Goal: Task Accomplishment & Management: Complete application form

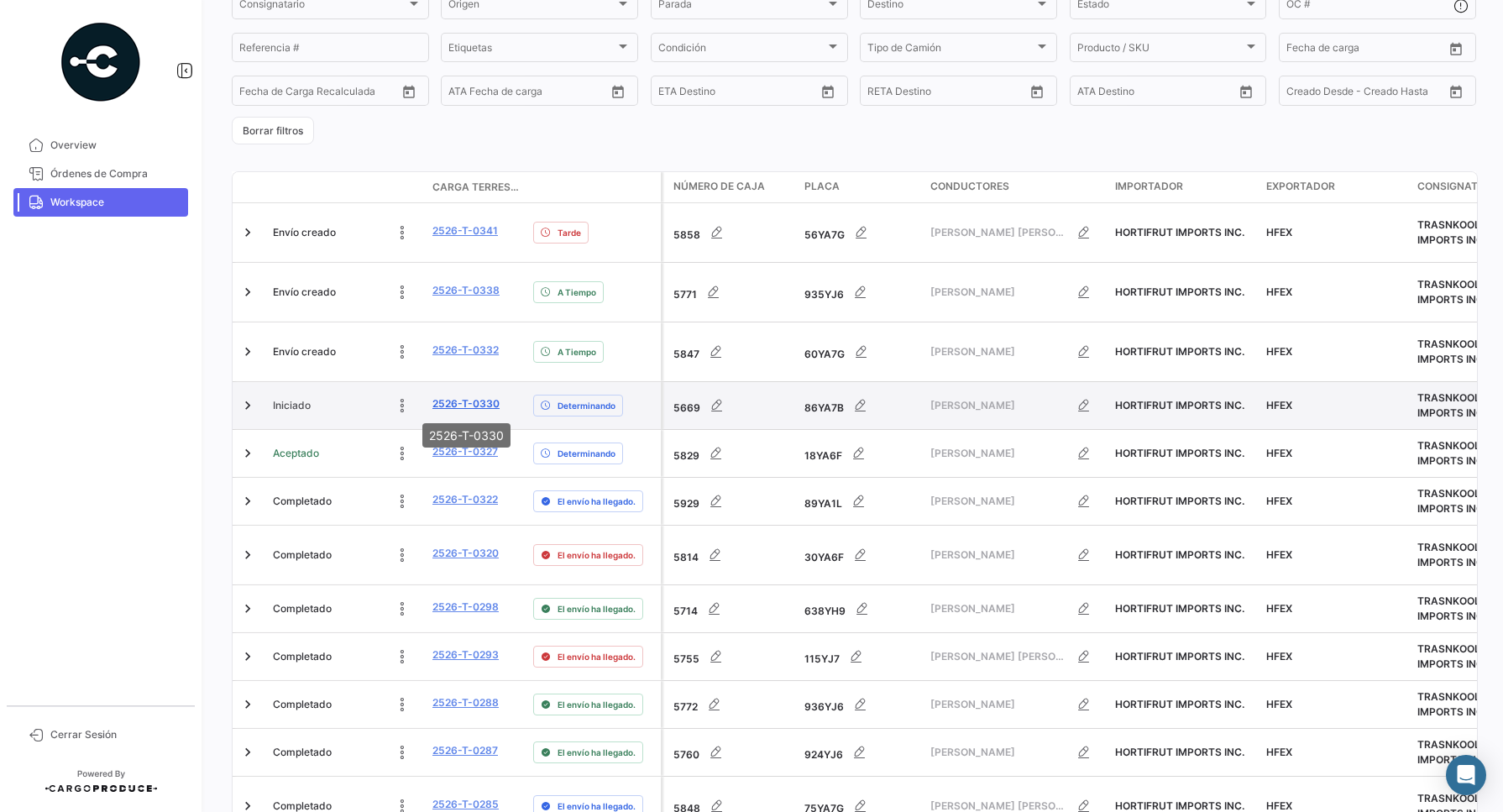
click at [480, 405] on link "2526-T-0330" at bounding box center [466, 404] width 67 height 15
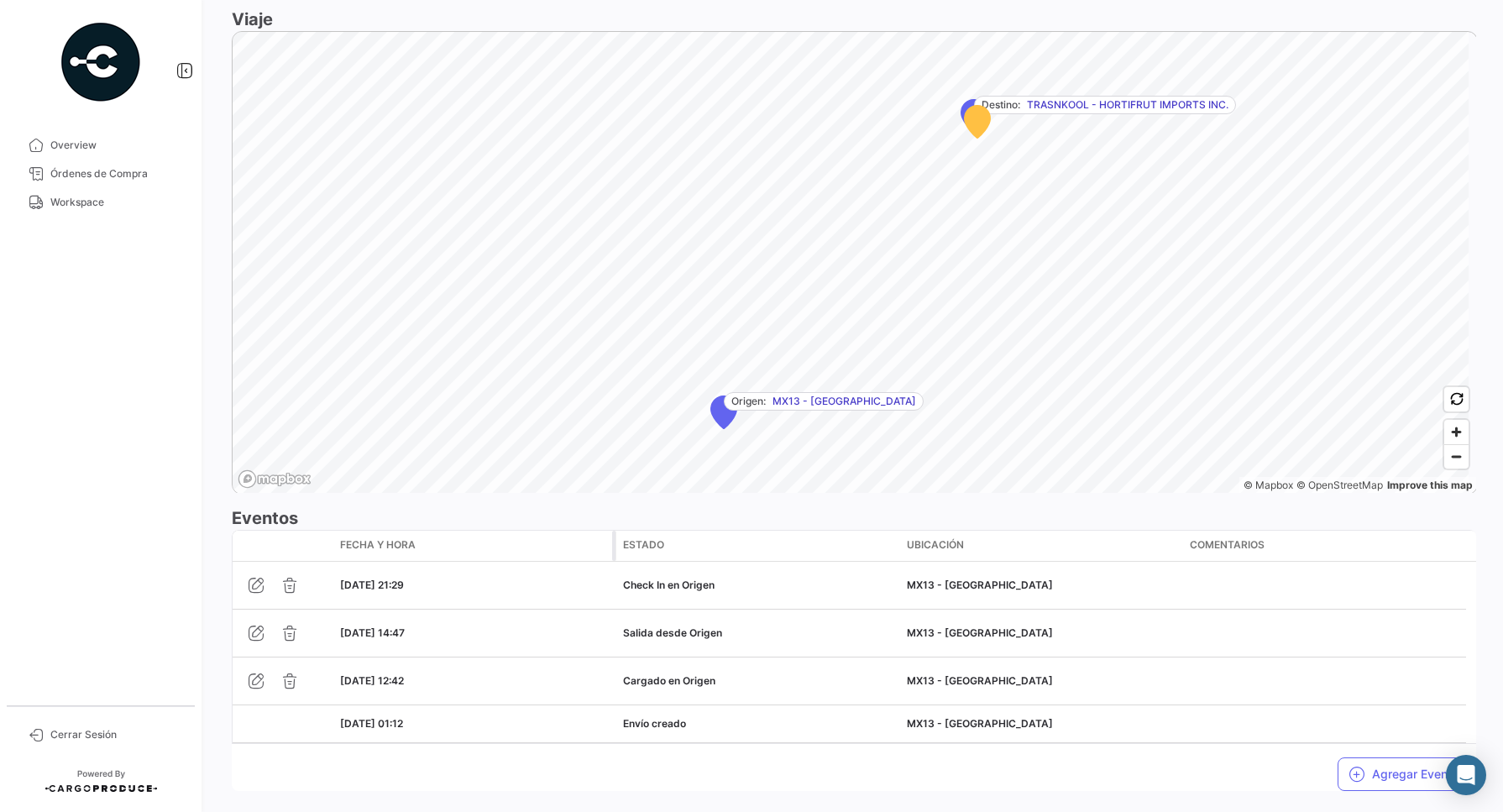
scroll to position [1054, 0]
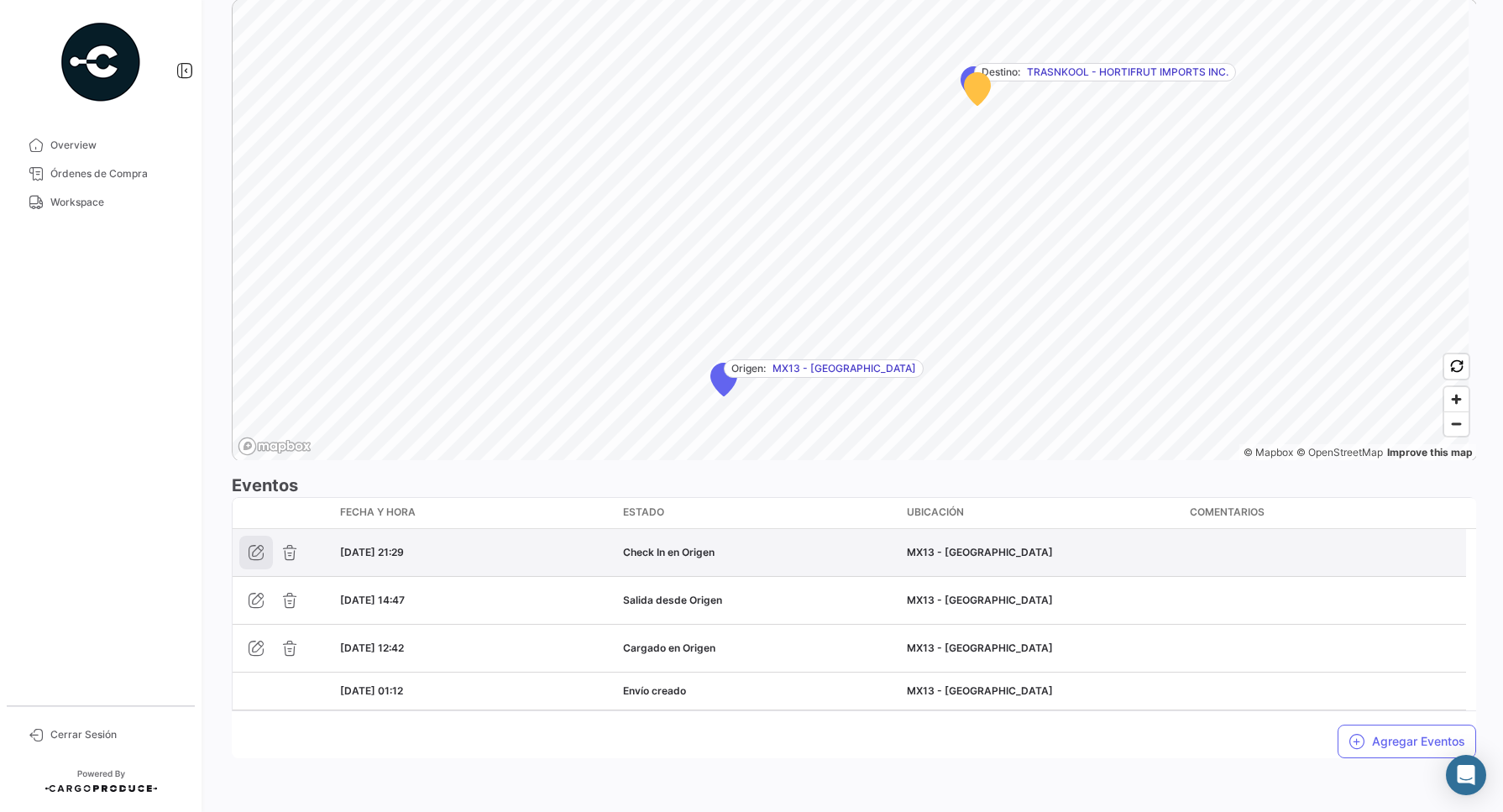
click at [250, 549] on icon "button" at bounding box center [256, 552] width 17 height 17
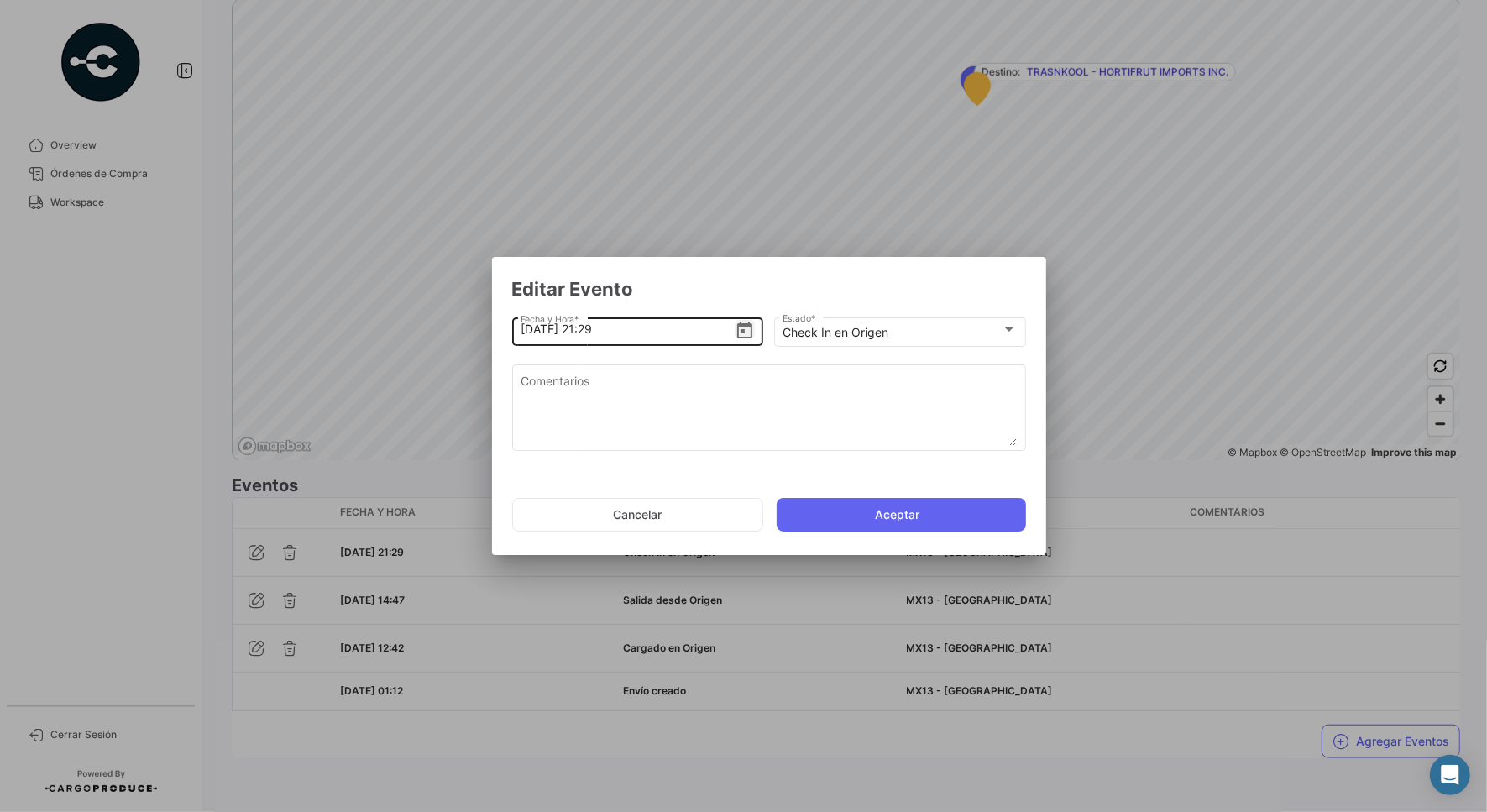
click at [747, 328] on icon "Open calendar" at bounding box center [744, 330] width 15 height 17
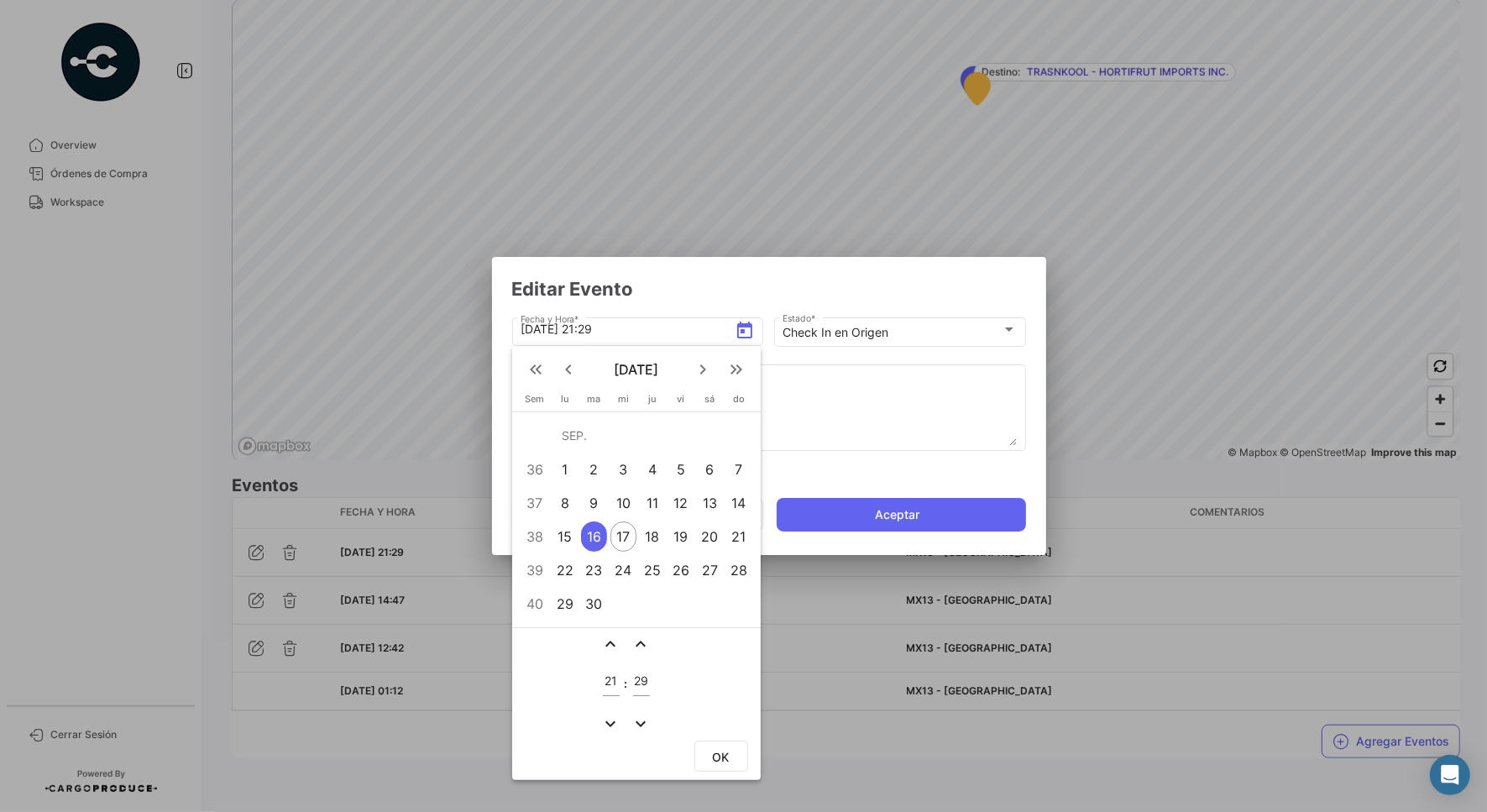
click at [568, 536] on div "15" at bounding box center [564, 536] width 26 height 30
click at [614, 330] on div at bounding box center [744, 406] width 1487 height 812
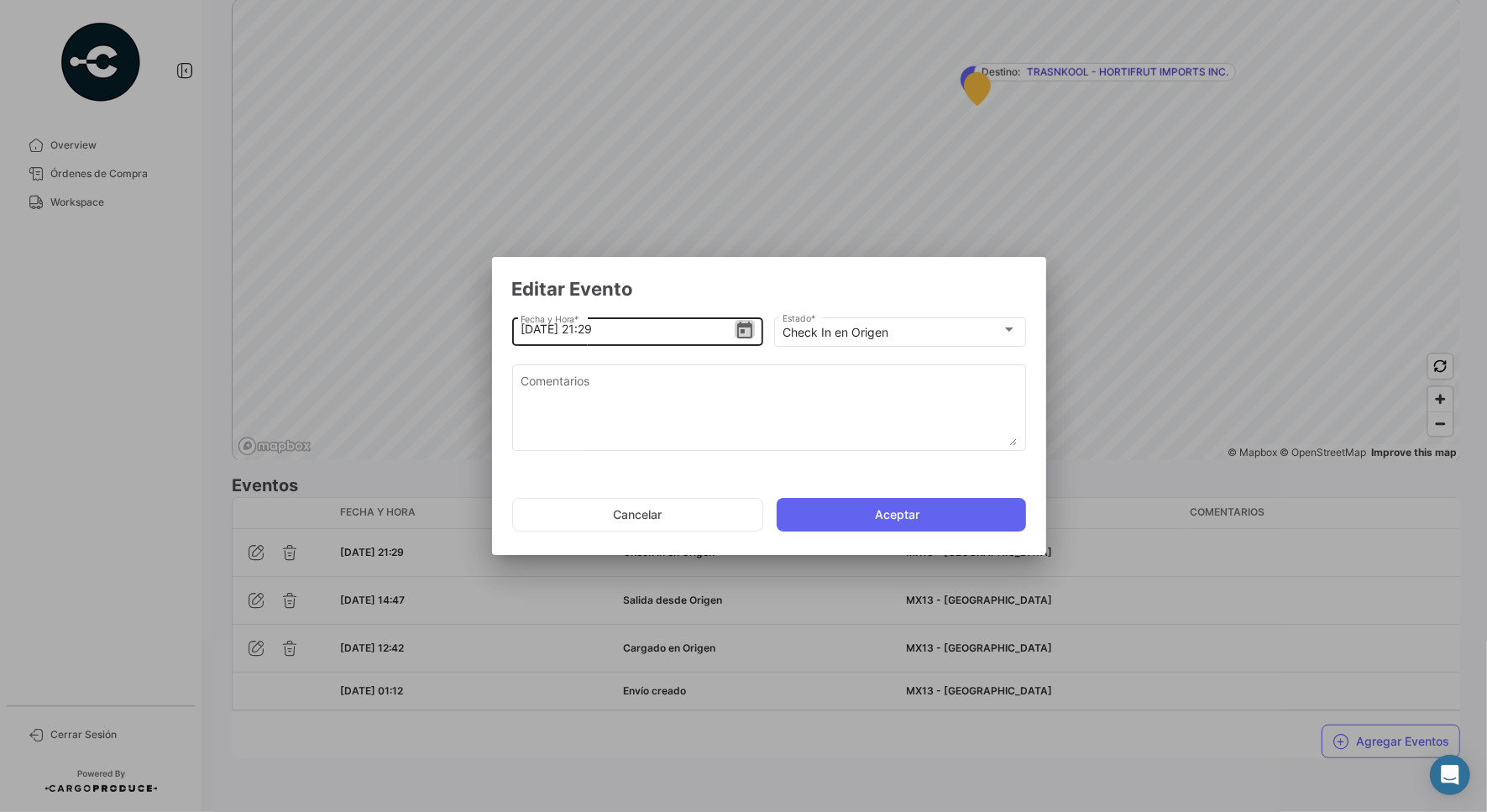
click at [740, 328] on icon "Open calendar" at bounding box center [744, 330] width 15 height 17
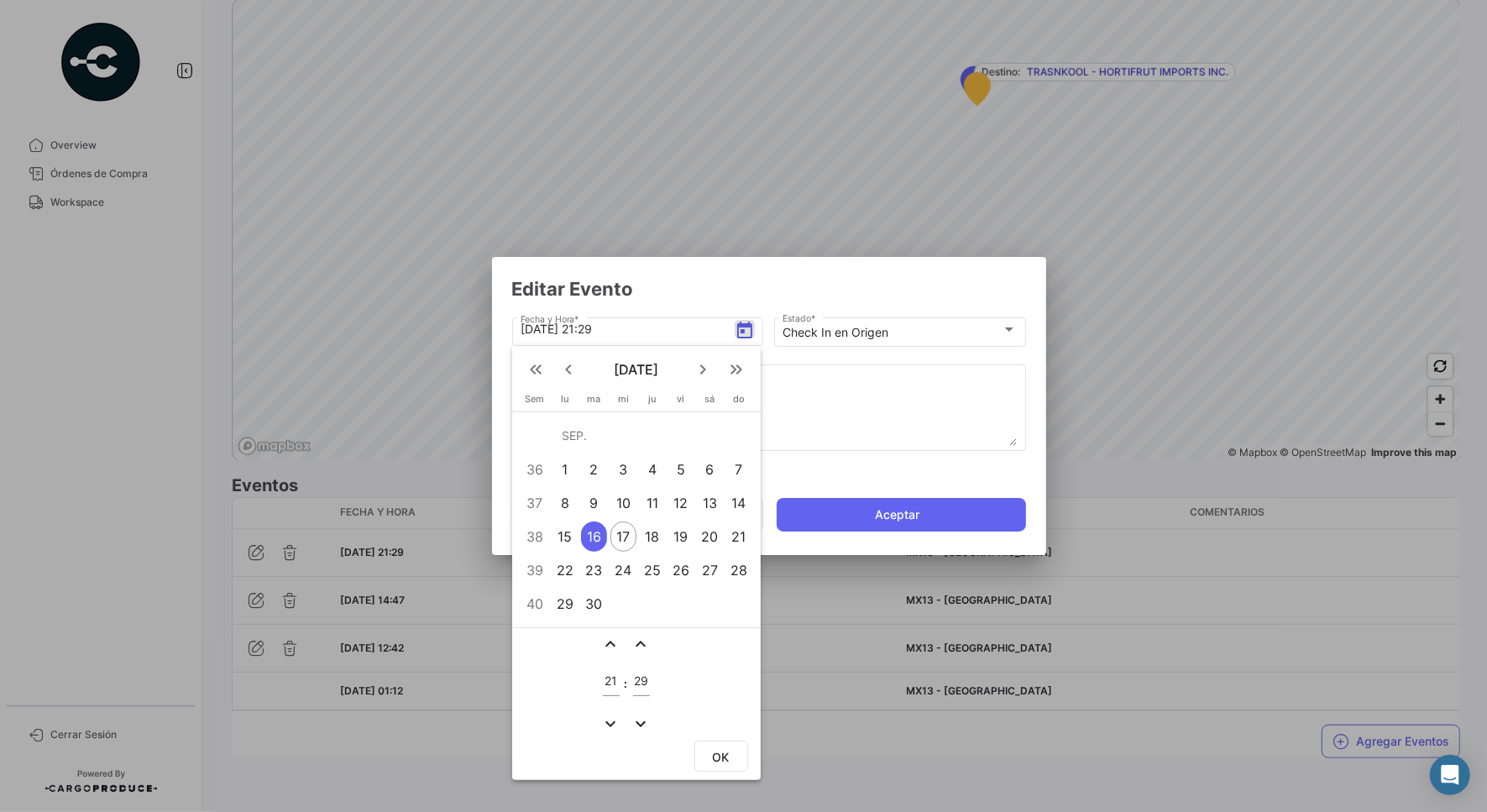
click at [564, 531] on div "15" at bounding box center [564, 536] width 26 height 30
click at [638, 681] on input "29" at bounding box center [641, 682] width 17 height 14
click at [638, 678] on input "29" at bounding box center [641, 682] width 17 height 14
type input "06"
click at [731, 752] on button "OK" at bounding box center [721, 756] width 53 height 31
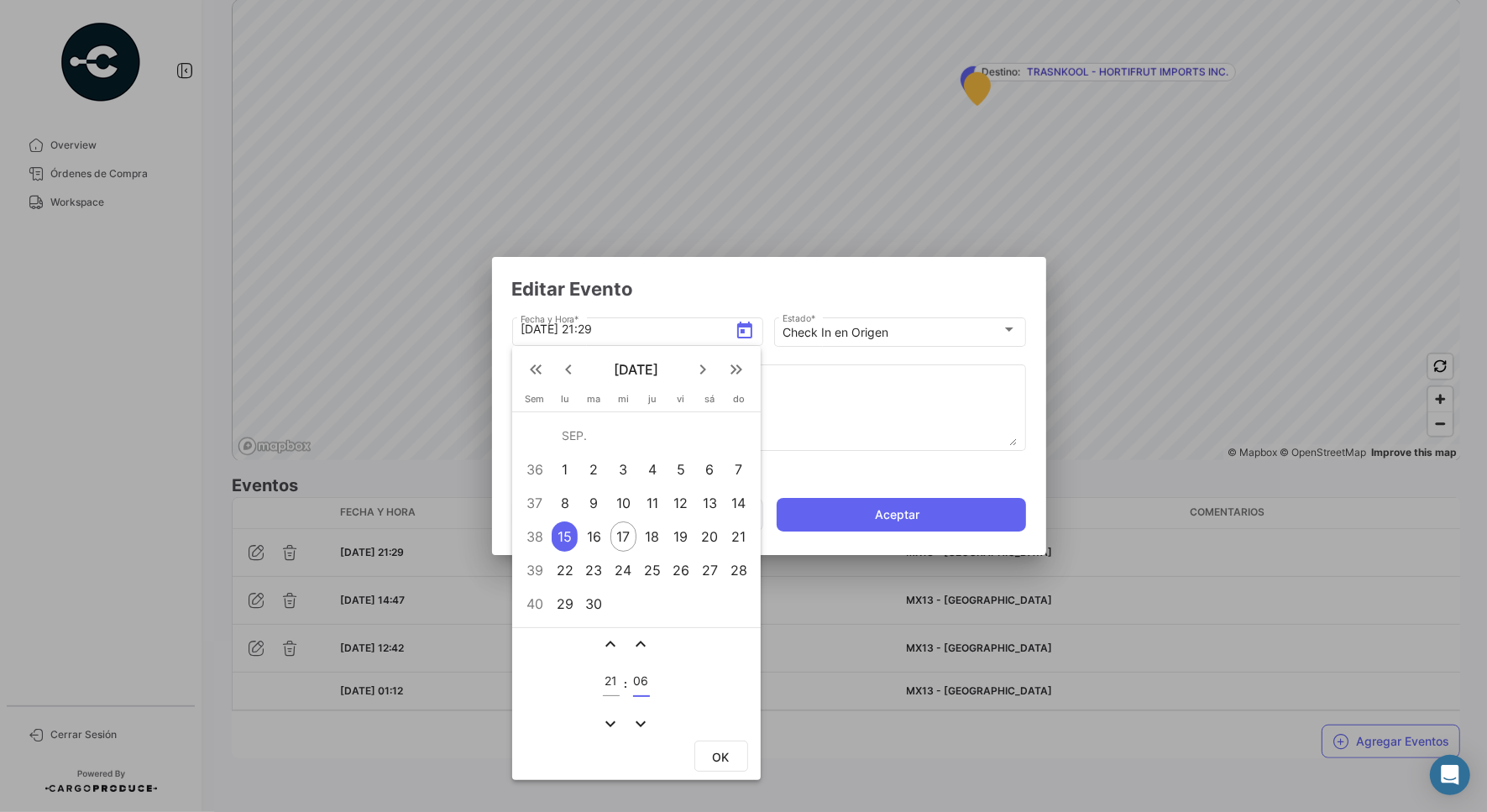
type input "[DATE] 21:06"
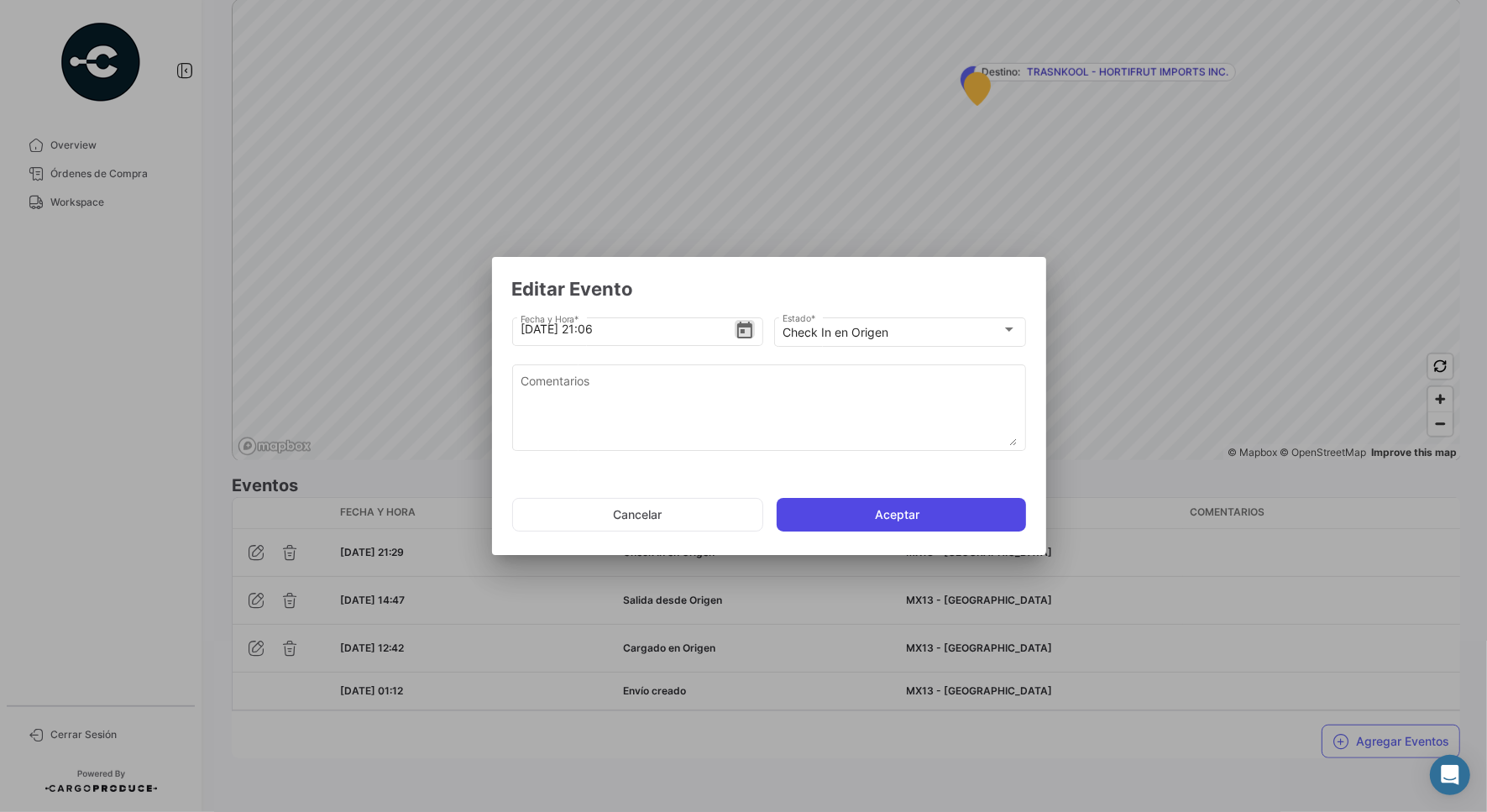
click at [885, 521] on button "Aceptar" at bounding box center [901, 514] width 249 height 33
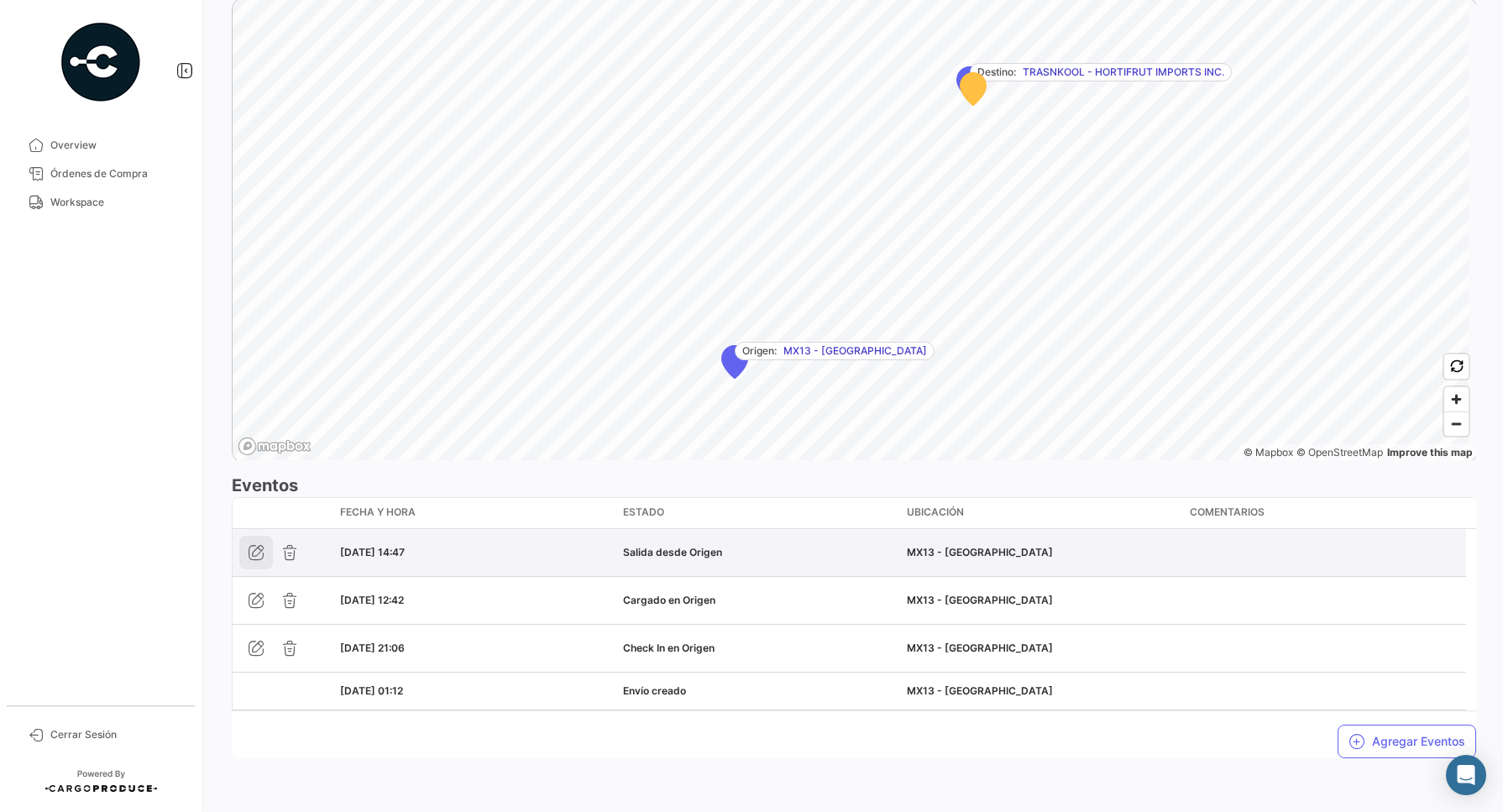
click at [261, 555] on icon "button" at bounding box center [256, 552] width 17 height 17
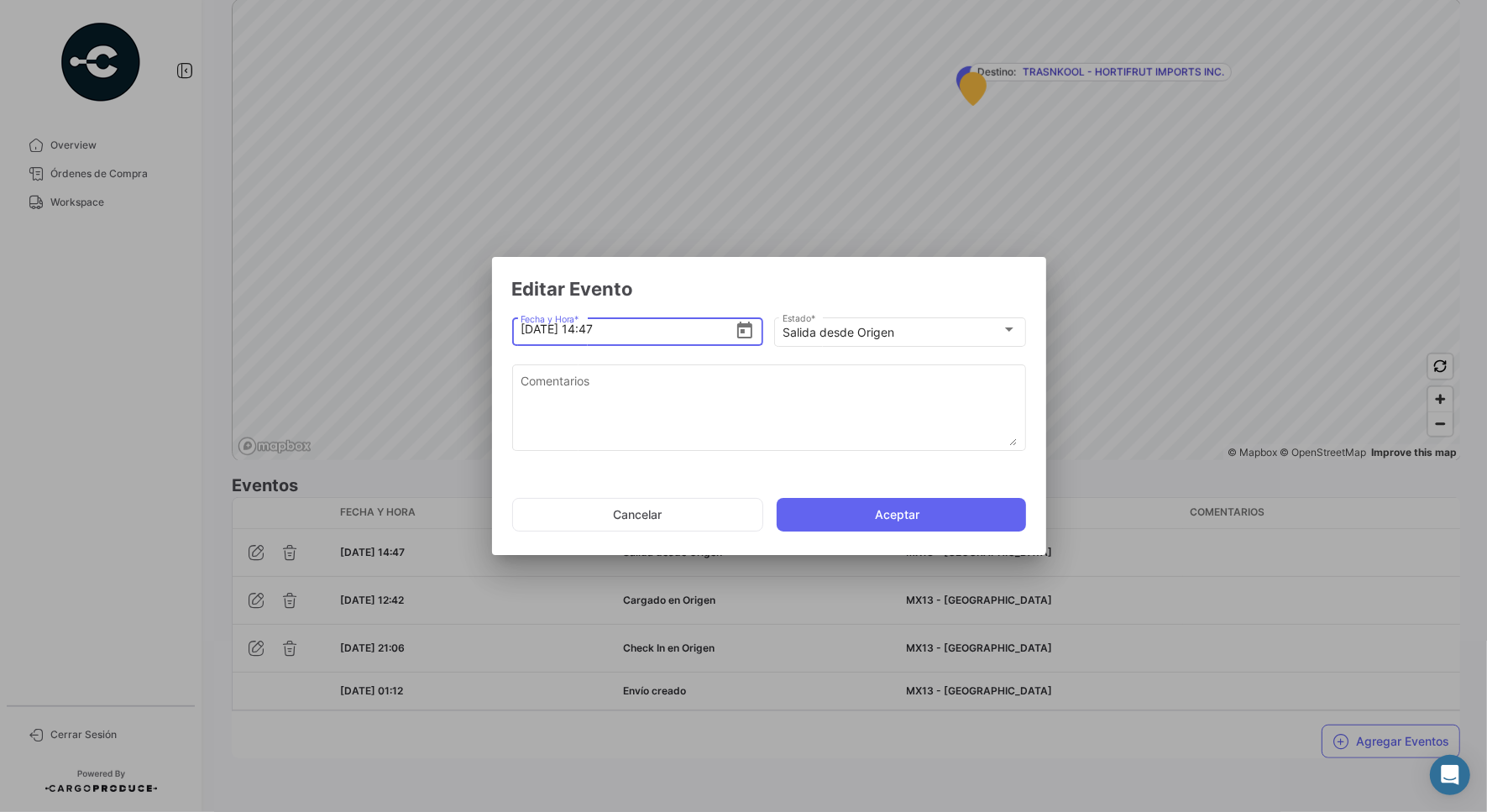
click at [740, 330] on icon "Open calendar" at bounding box center [744, 330] width 20 height 20
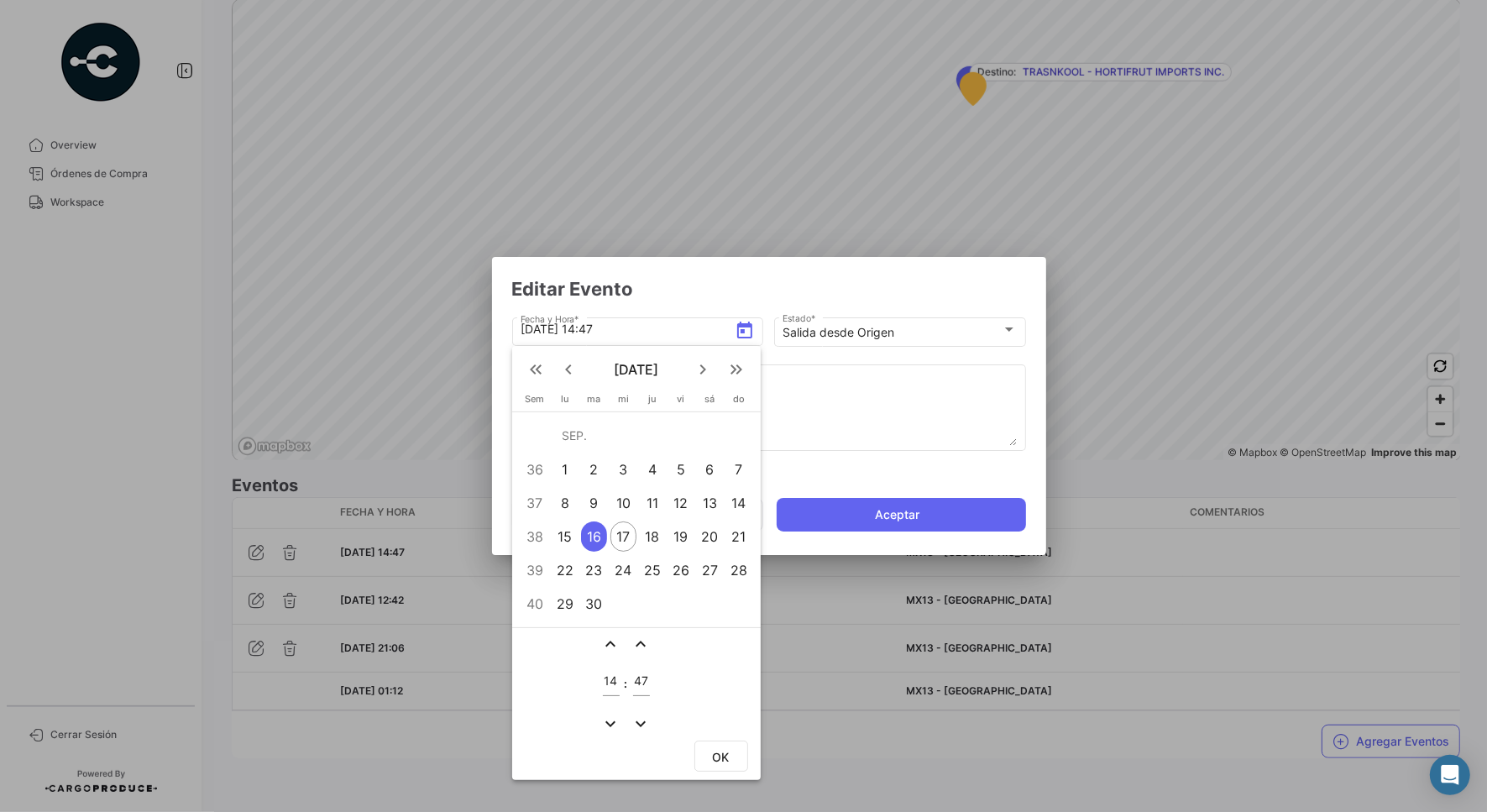
click at [611, 681] on input "14" at bounding box center [611, 682] width 17 height 14
click at [610, 681] on input "14" at bounding box center [611, 682] width 17 height 14
type input "12"
type input "52"
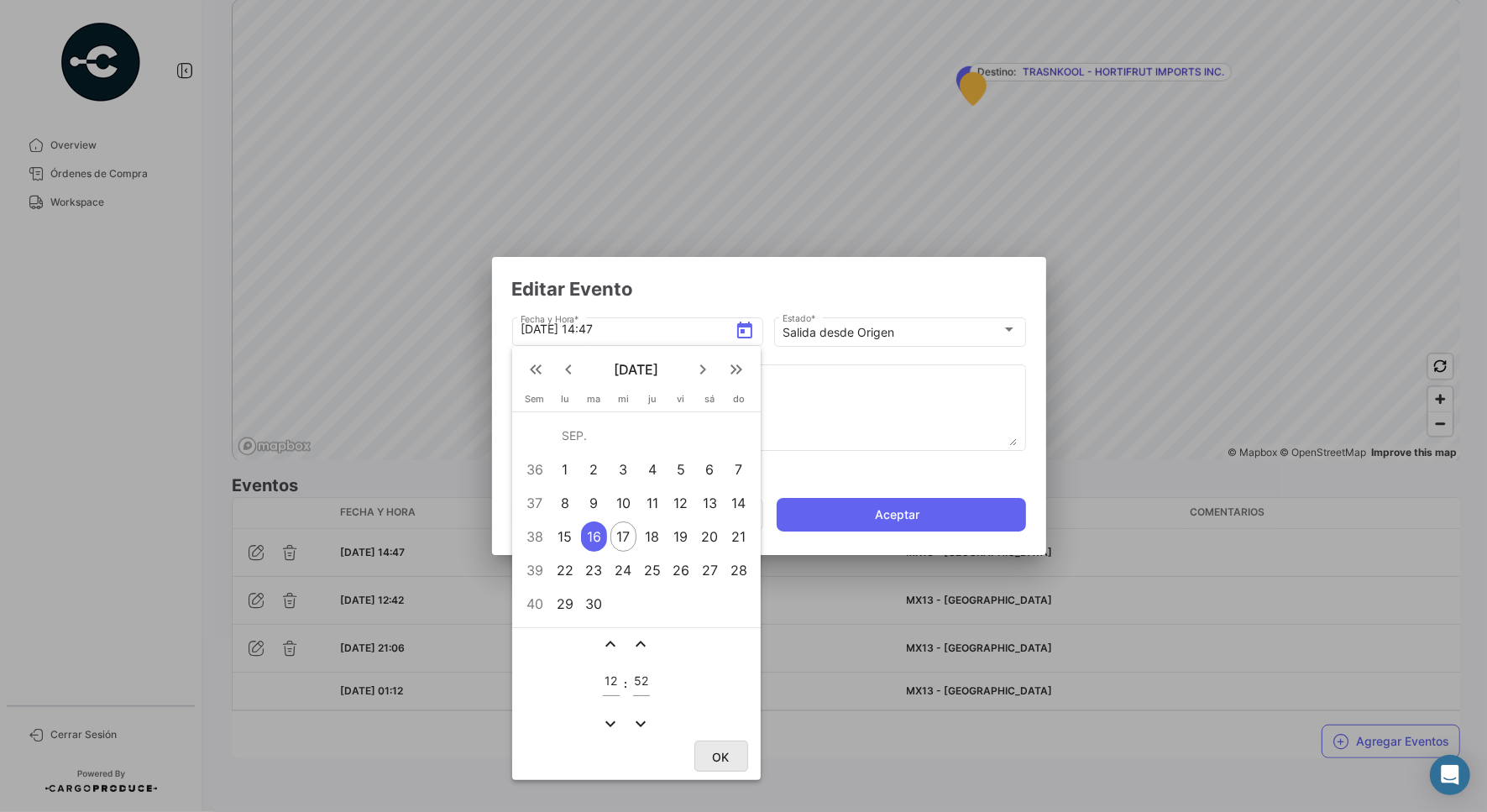
click at [721, 740] on button "OK" at bounding box center [721, 756] width 53 height 31
type input "[DATE] 12:52"
click at [721, 740] on div at bounding box center [744, 406] width 1487 height 812
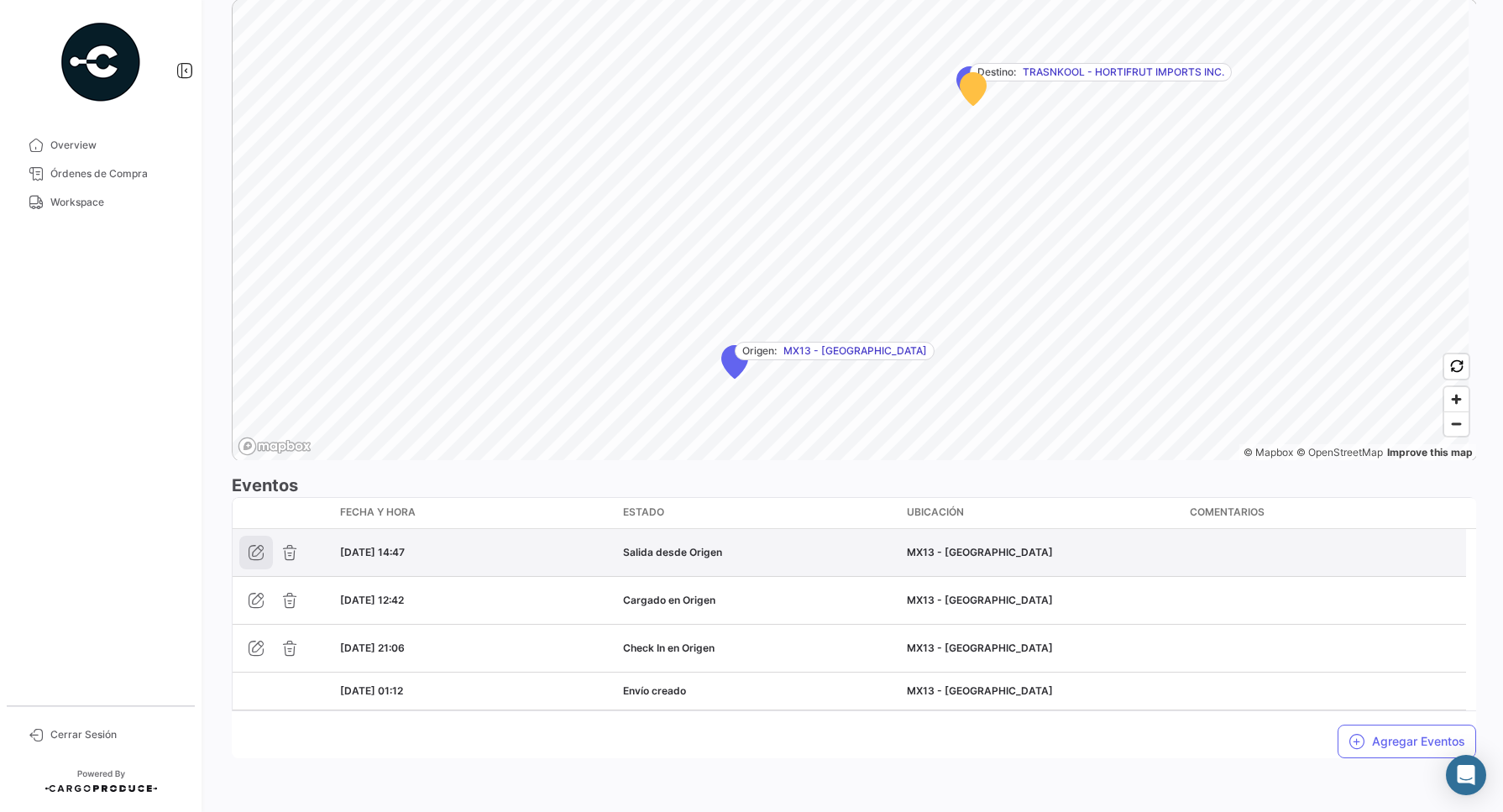
click at [257, 564] on button "button" at bounding box center [255, 552] width 34 height 33
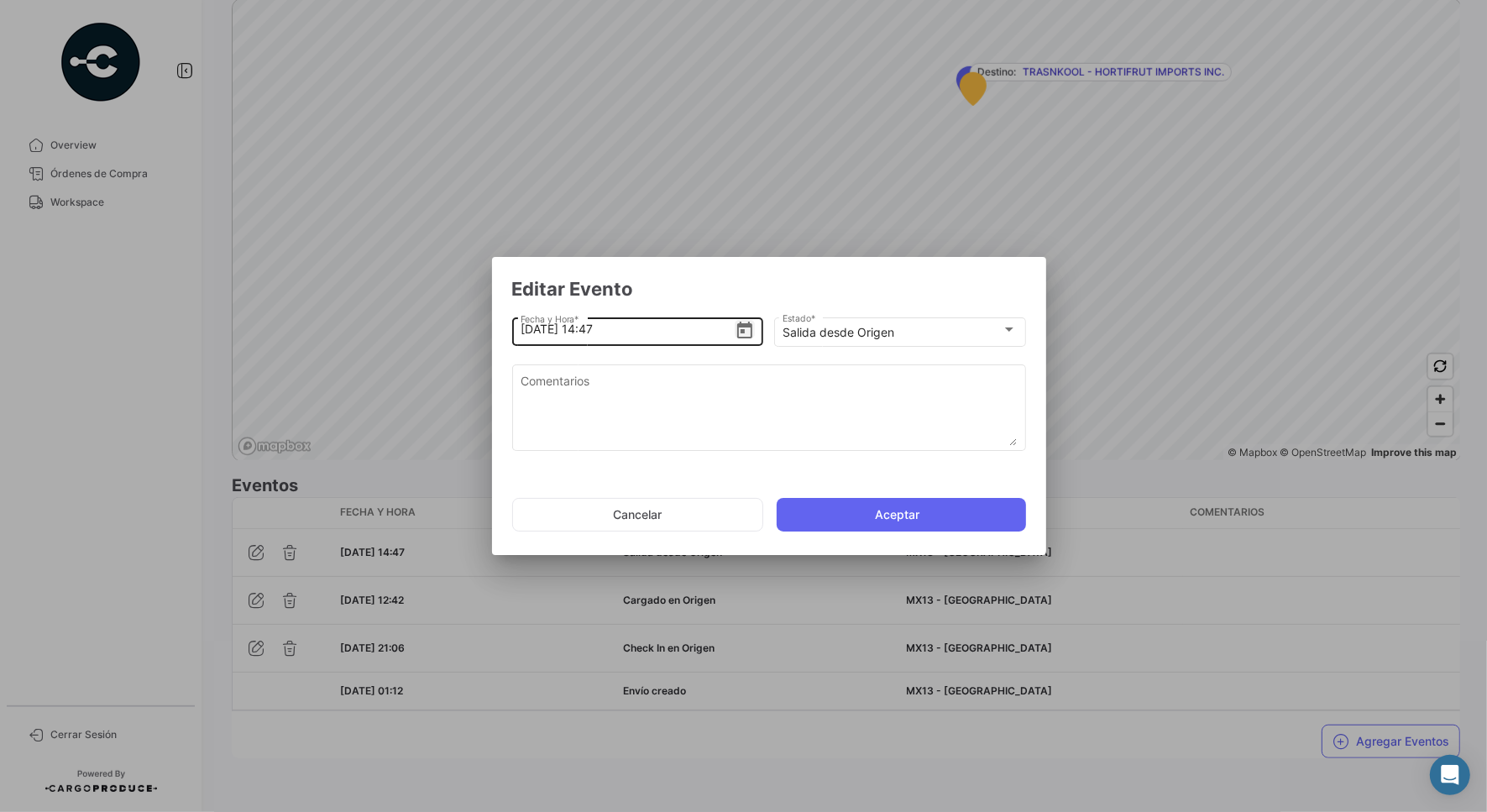
click at [741, 324] on icon "Open calendar" at bounding box center [744, 330] width 15 height 17
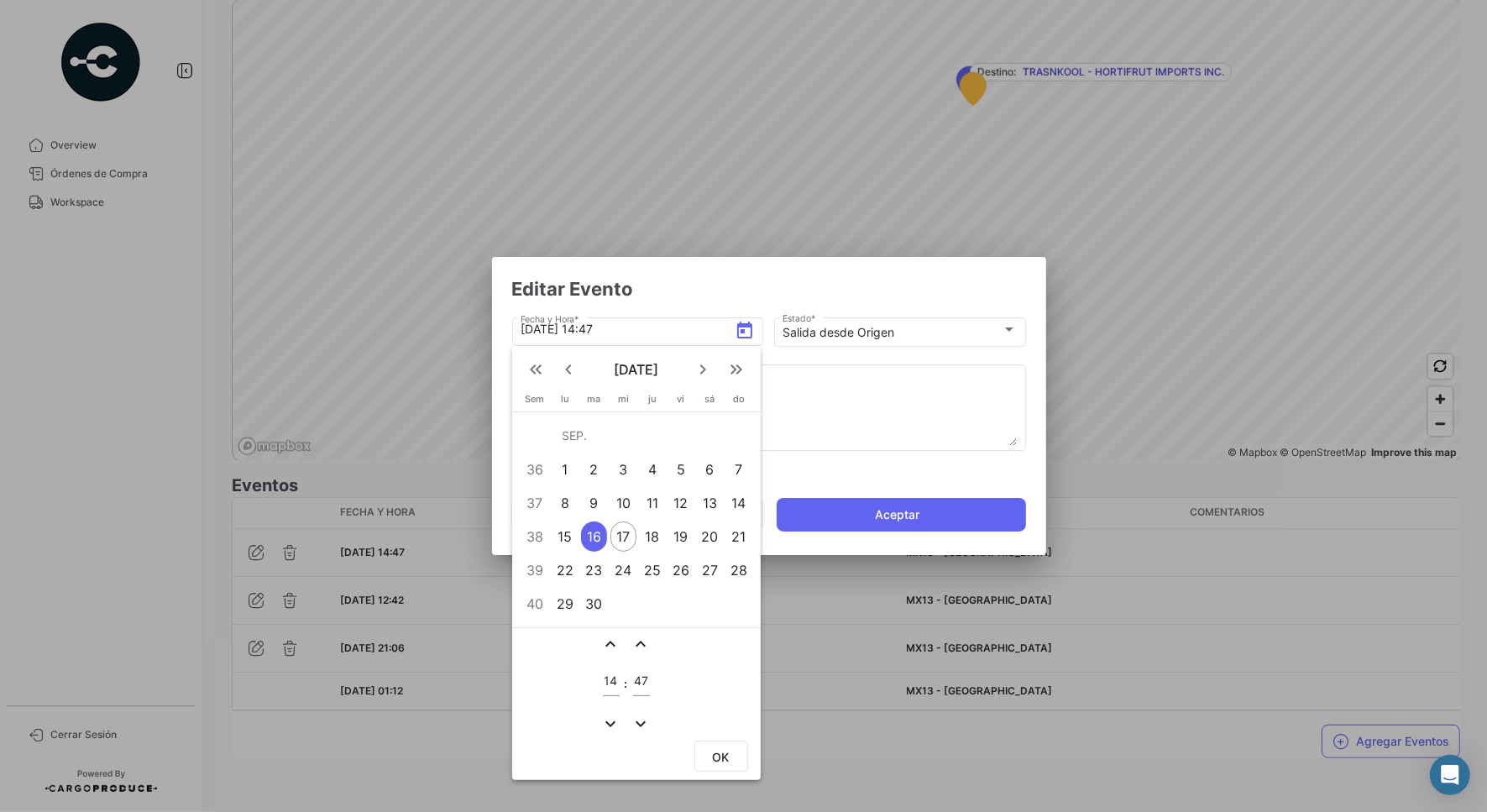
click at [611, 678] on input "14" at bounding box center [611, 682] width 17 height 14
type input "12"
type input "52"
click at [707, 750] on button "OK" at bounding box center [721, 756] width 53 height 31
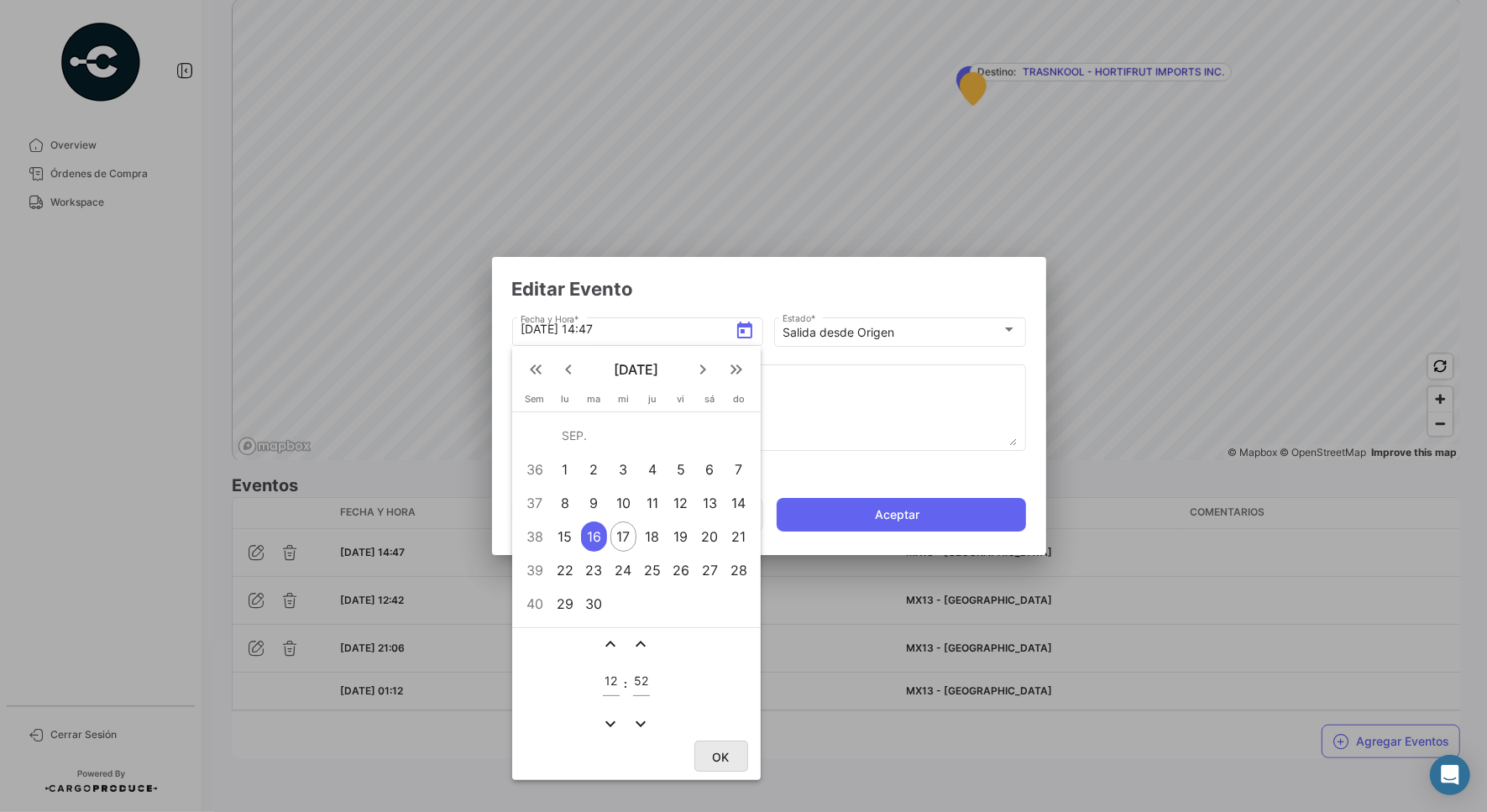
type input "[DATE] 12:52"
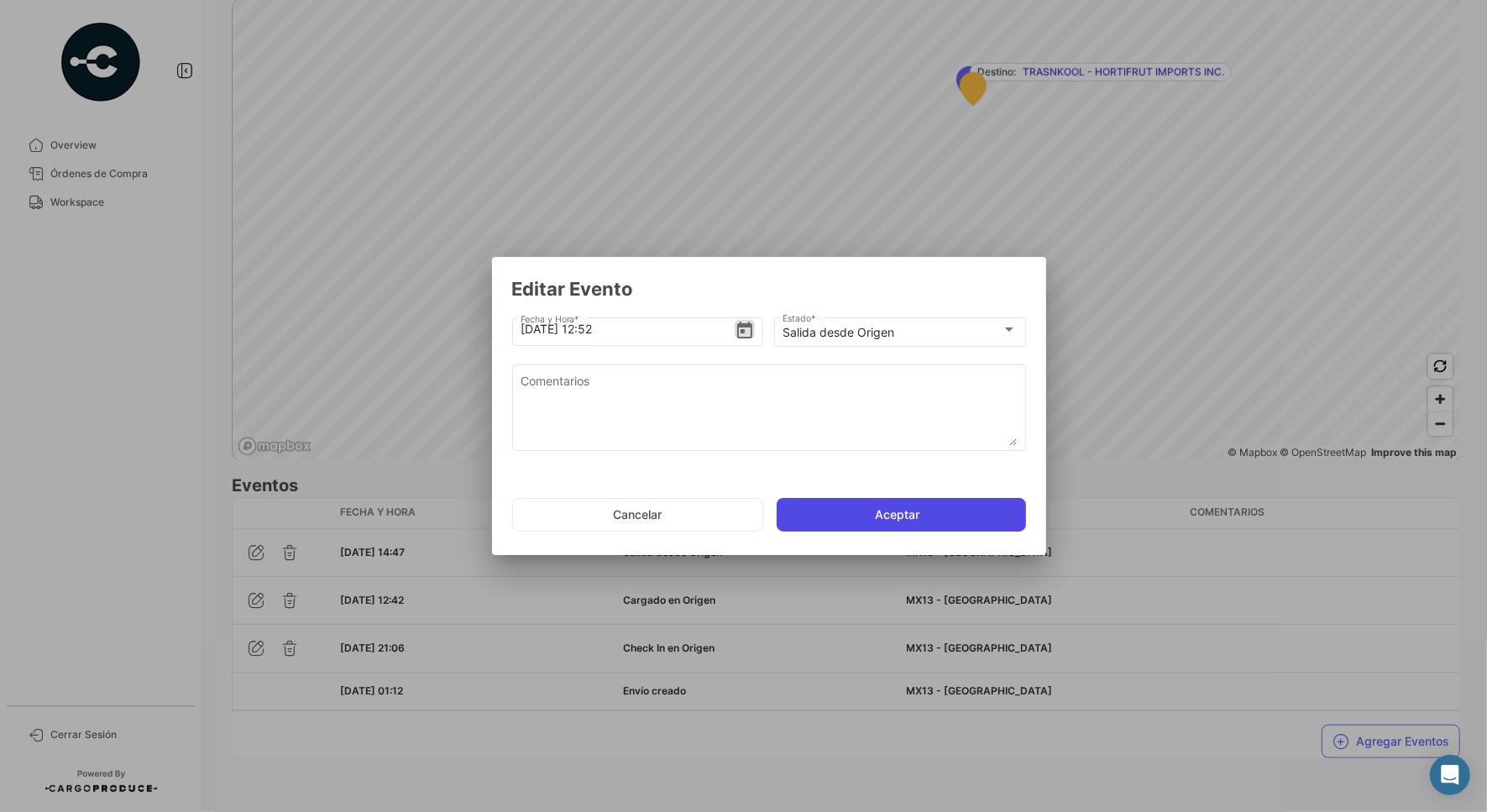
click at [931, 518] on button "Aceptar" at bounding box center [901, 514] width 249 height 33
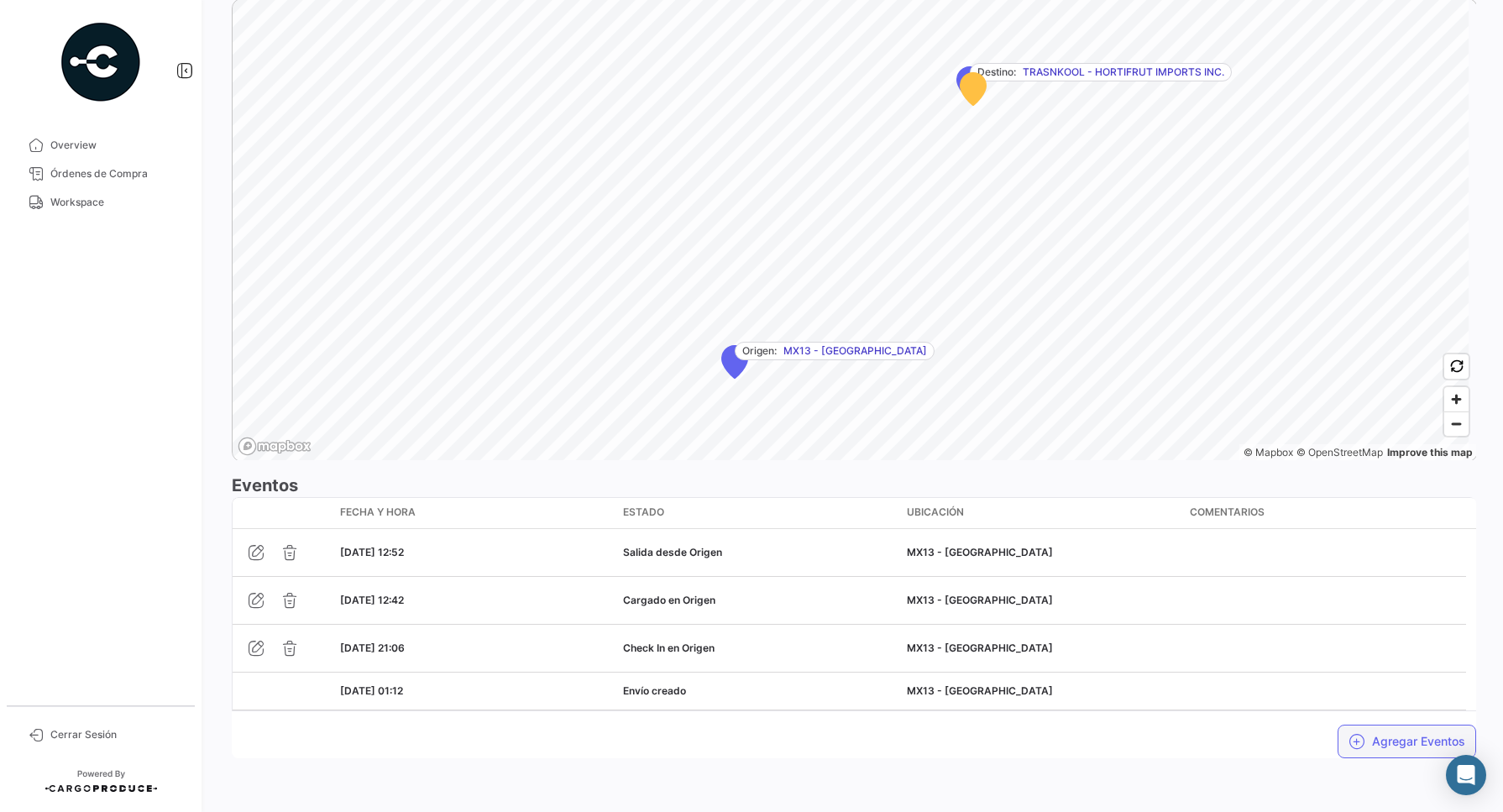
click at [1407, 743] on button "Agregar Eventos" at bounding box center [1406, 740] width 139 height 33
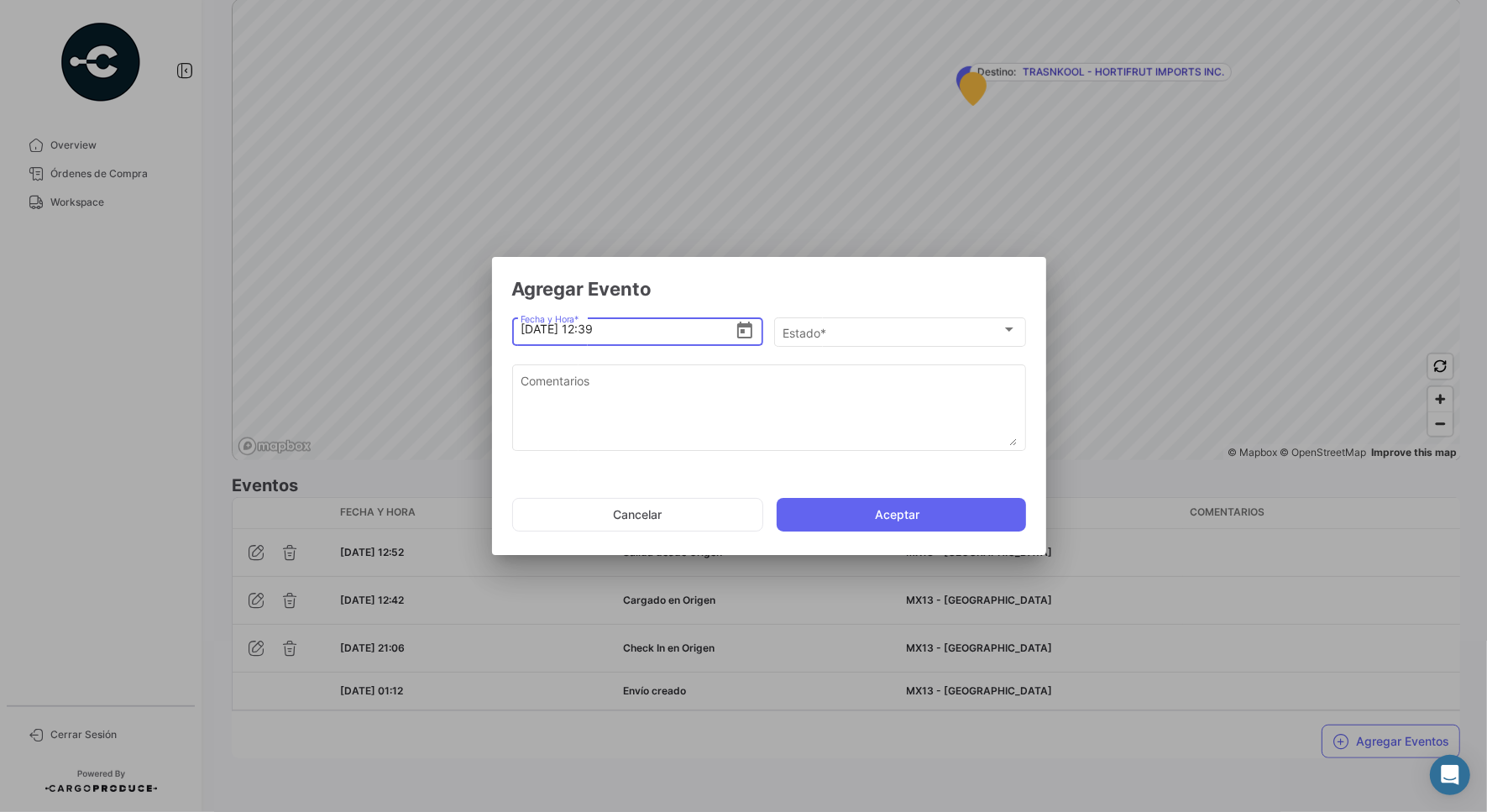
click at [753, 328] on icon "Open calendar" at bounding box center [744, 330] width 20 height 20
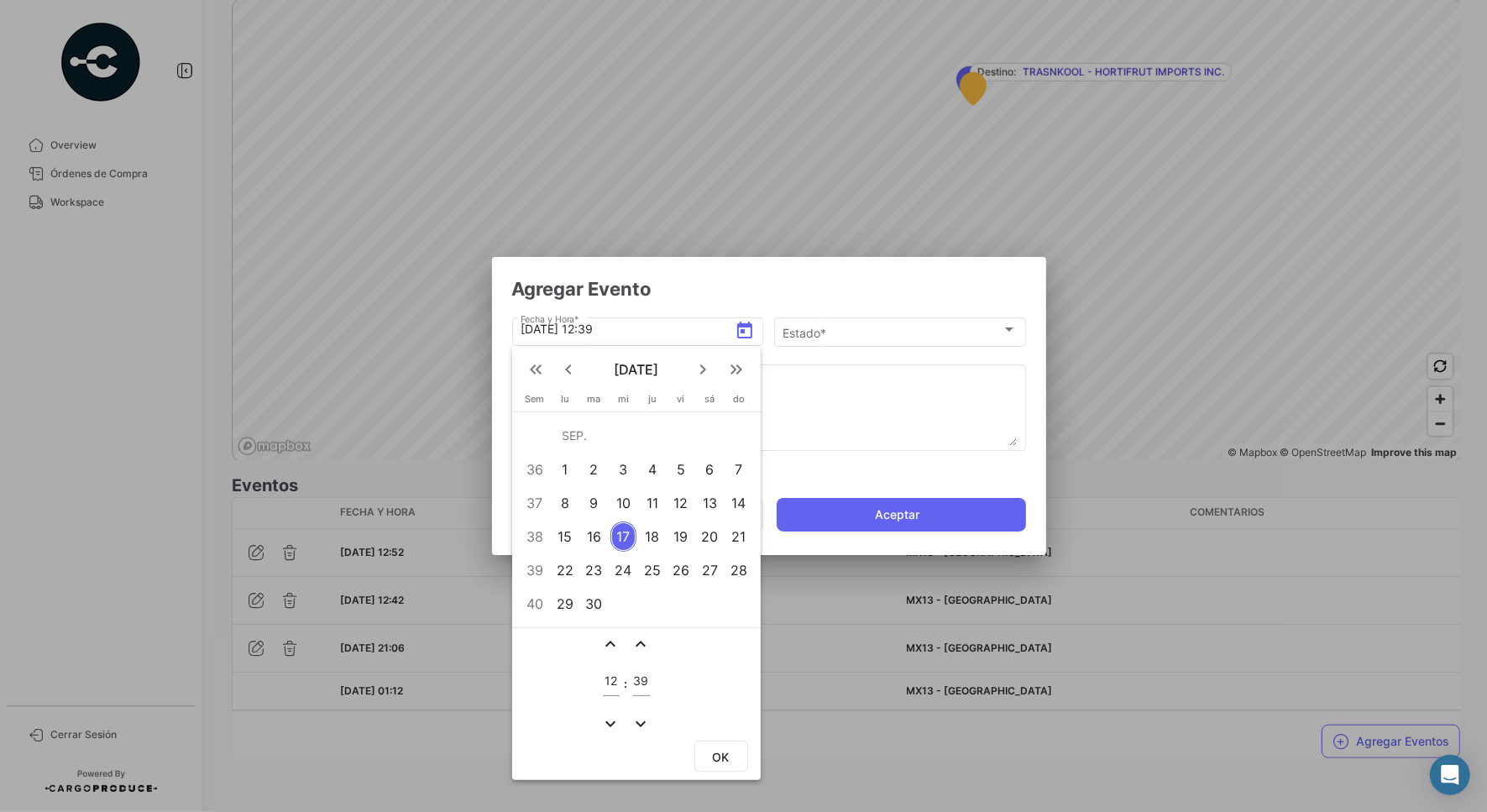
click at [613, 686] on input "12" at bounding box center [611, 682] width 17 height 14
type input "06"
type input "09"
click at [716, 753] on span "OK" at bounding box center [721, 757] width 17 height 14
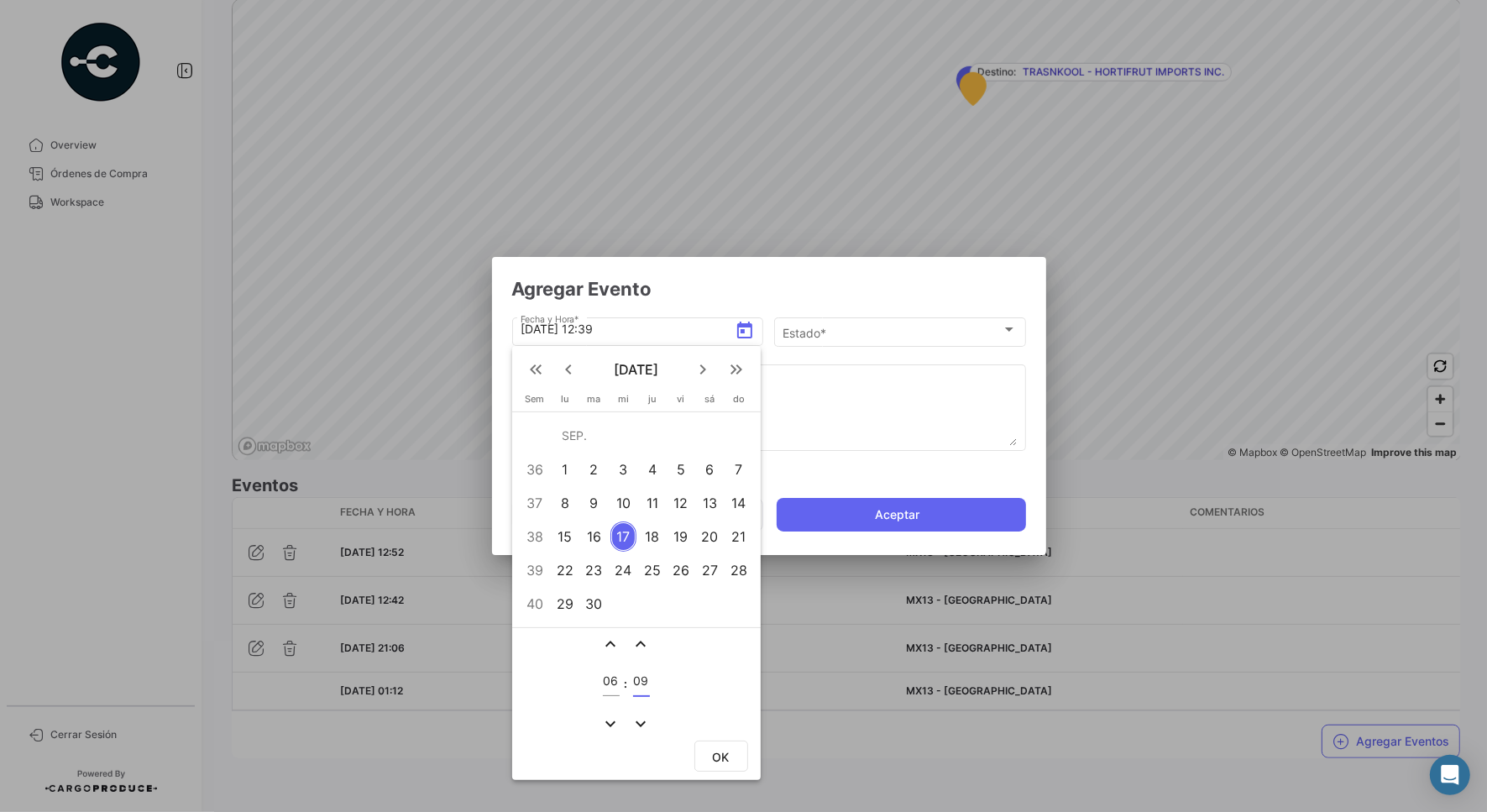
type input "[DATE] 06:09"
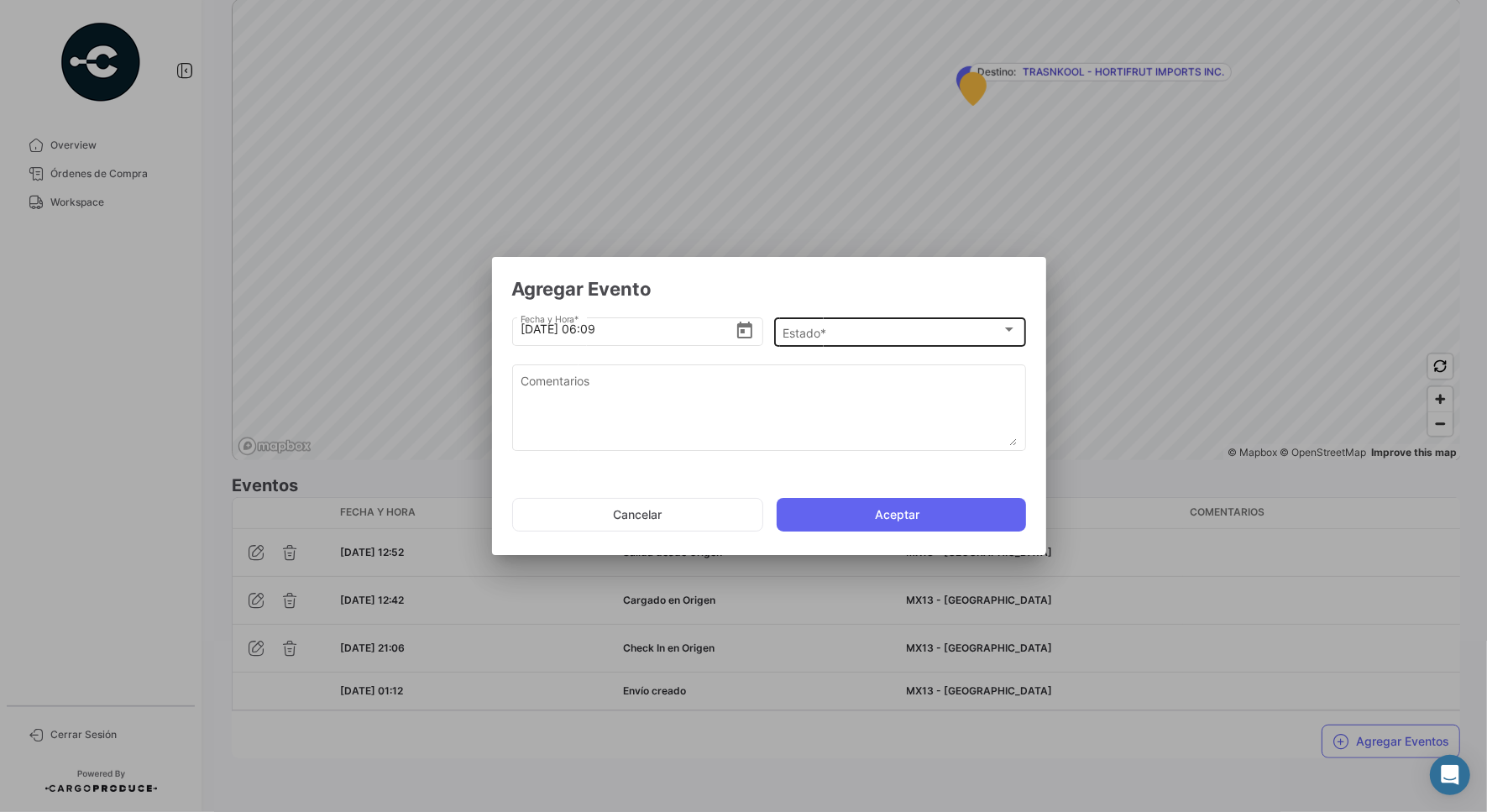
click at [871, 321] on div "Estado * Estado *" at bounding box center [899, 330] width 235 height 33
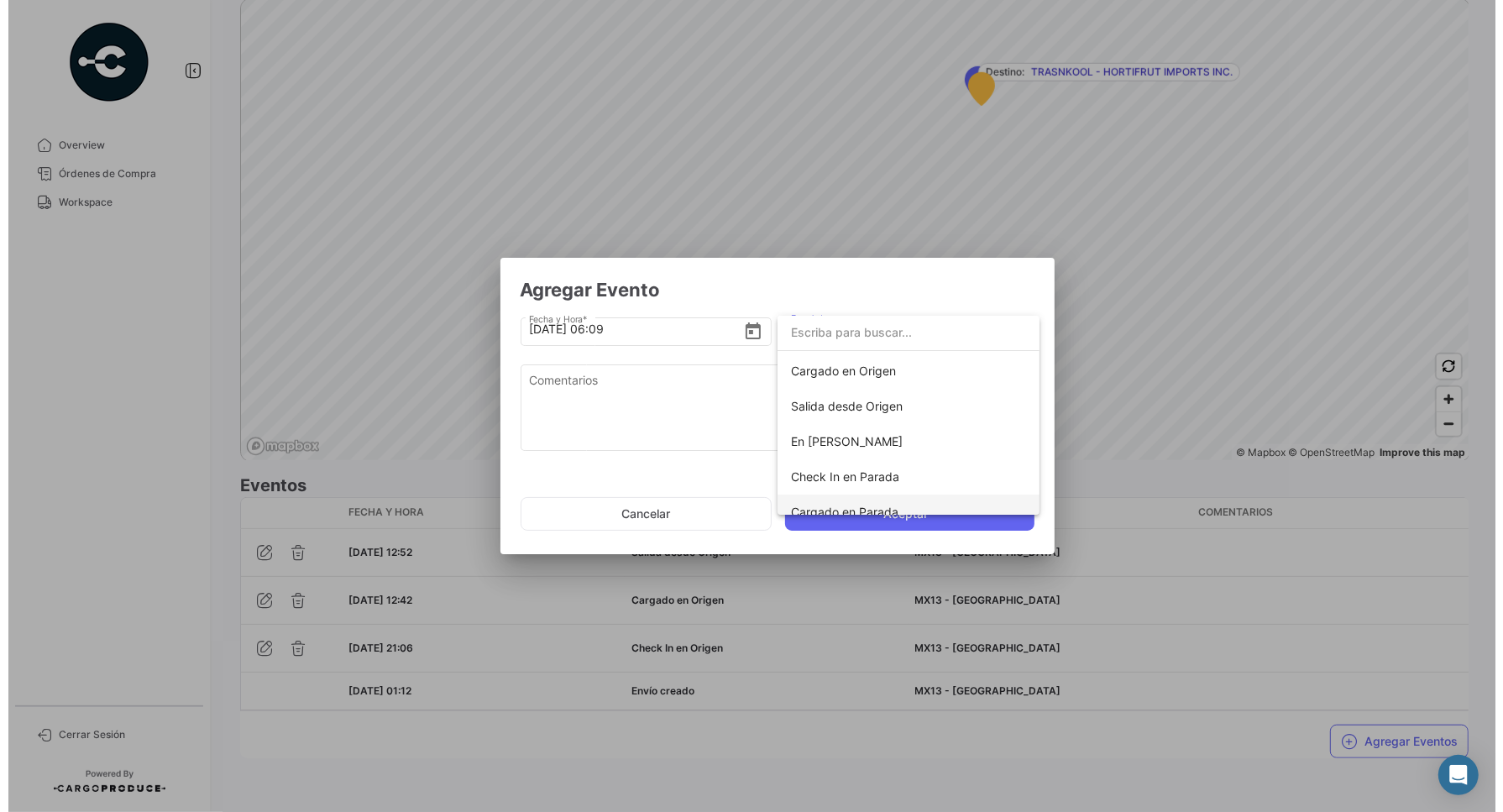
scroll to position [105, 0]
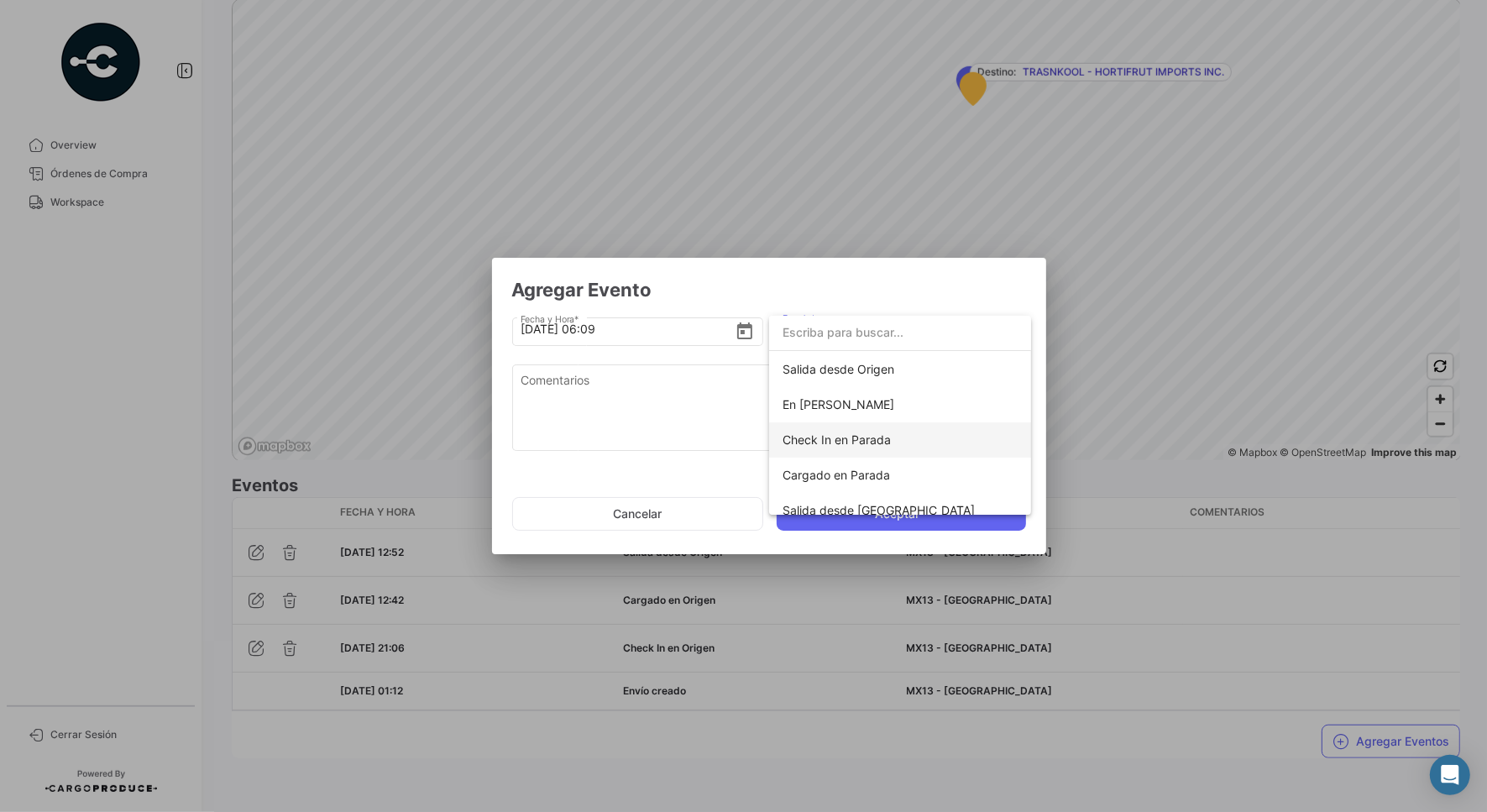
click at [883, 442] on span "Check In en Parada" at bounding box center [837, 440] width 109 height 14
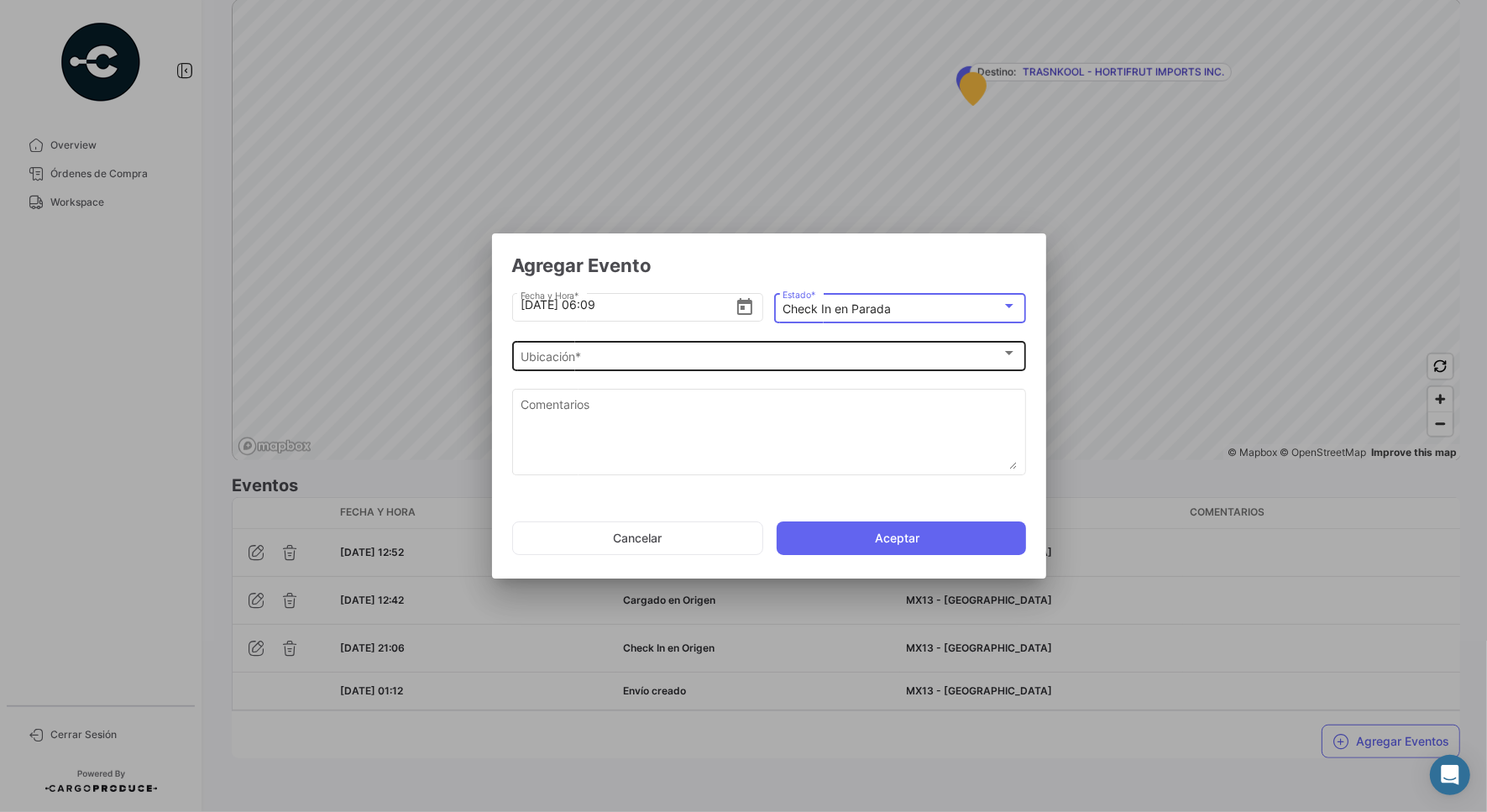
click at [765, 350] on div "Ubicación *" at bounding box center [761, 358] width 481 height 14
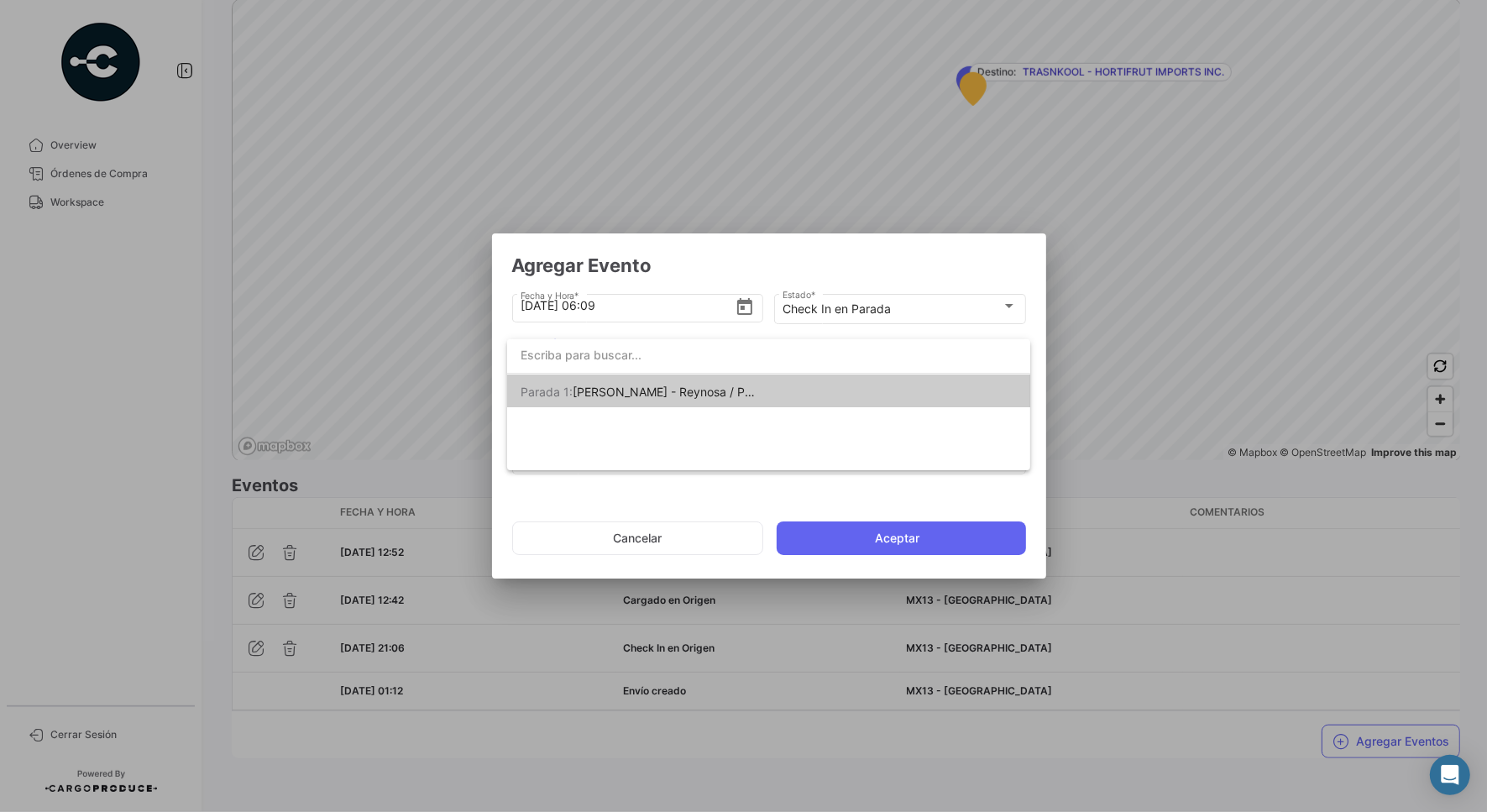
click at [734, 390] on span "[PERSON_NAME] - Reynosa / Puente [PERSON_NAME]" at bounding box center [724, 392] width 302 height 14
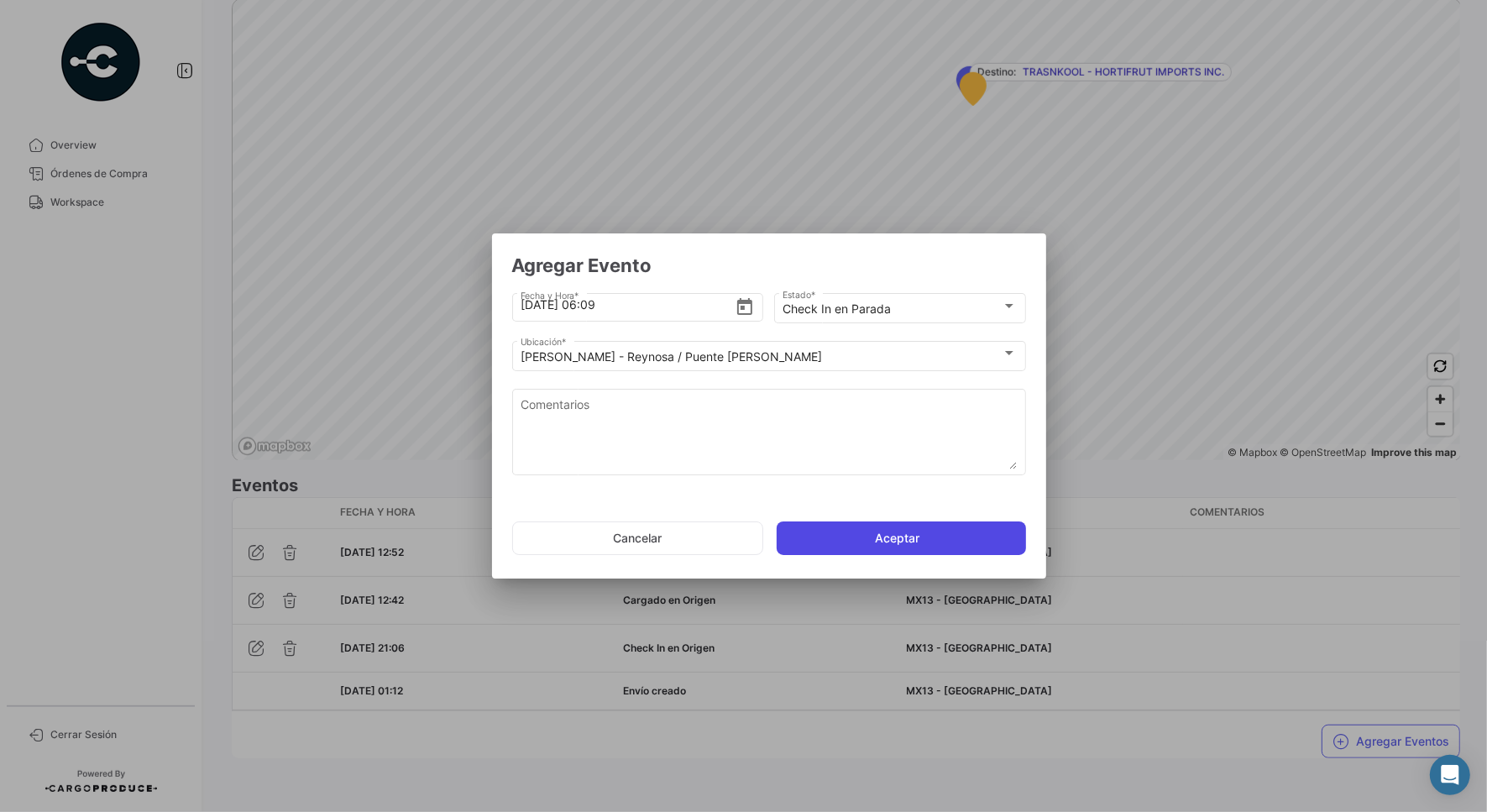
click at [917, 538] on button "Aceptar" at bounding box center [901, 538] width 249 height 33
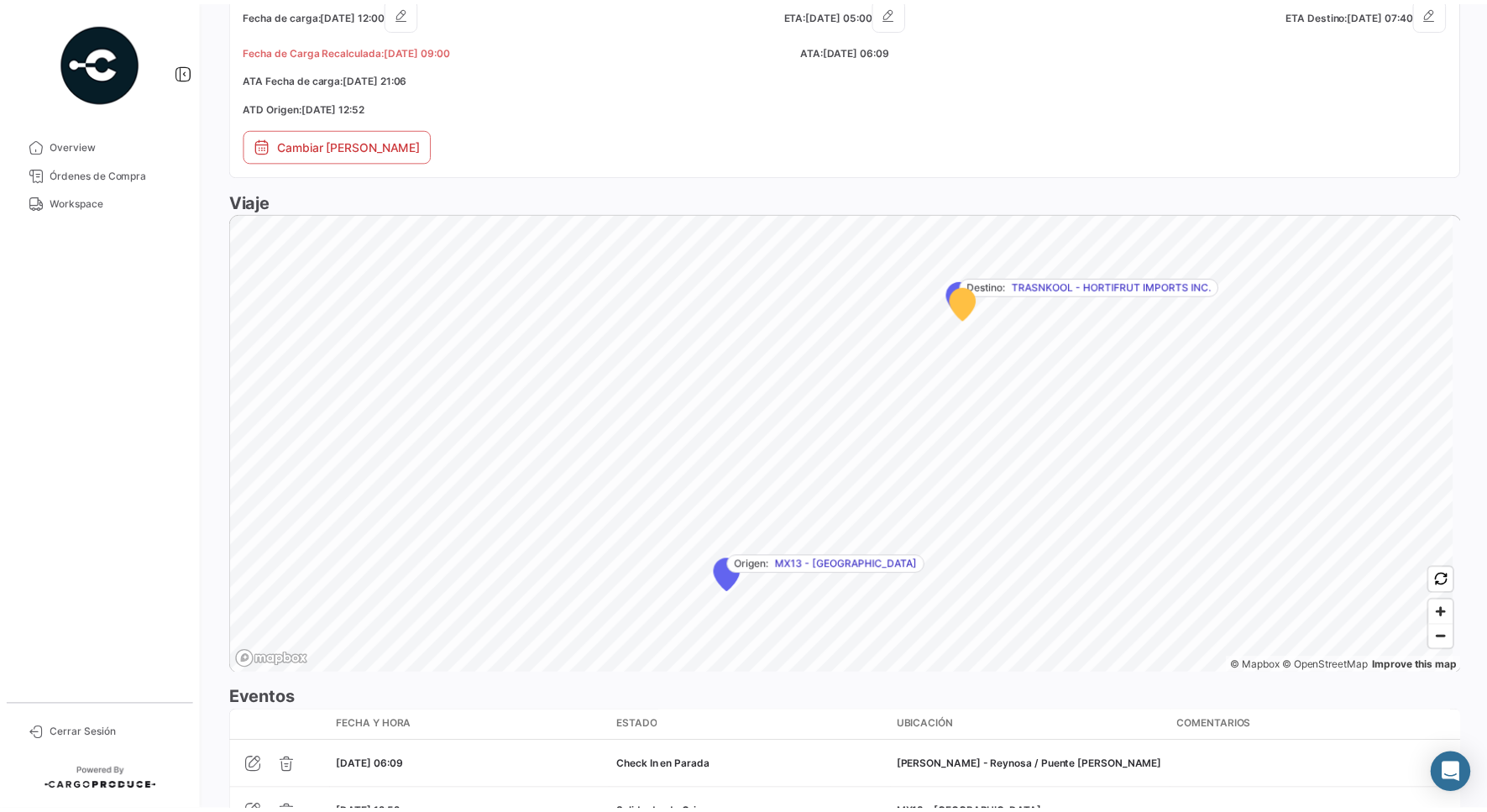
scroll to position [1102, 0]
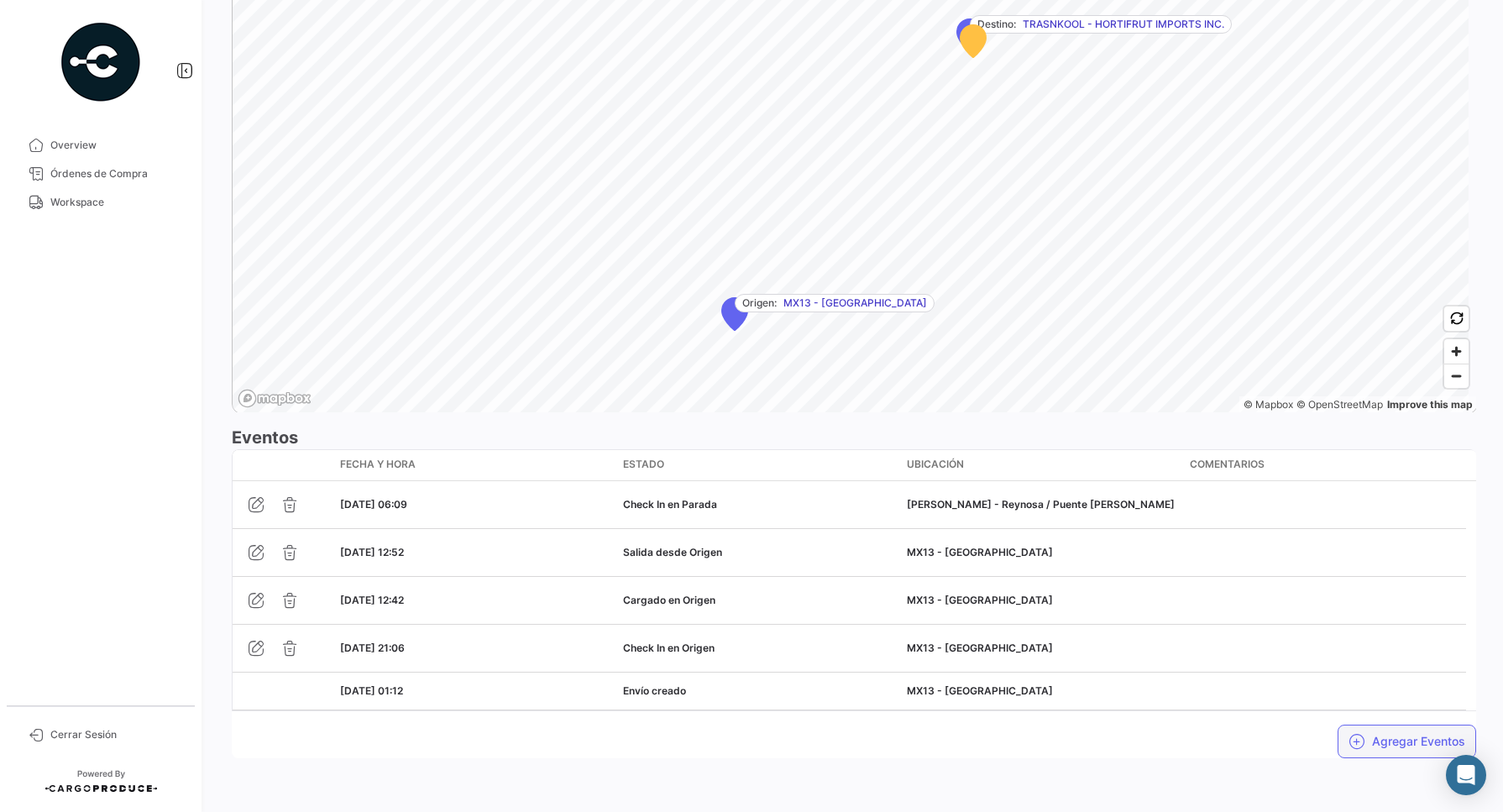
click at [1353, 735] on icon "button" at bounding box center [1356, 741] width 17 height 17
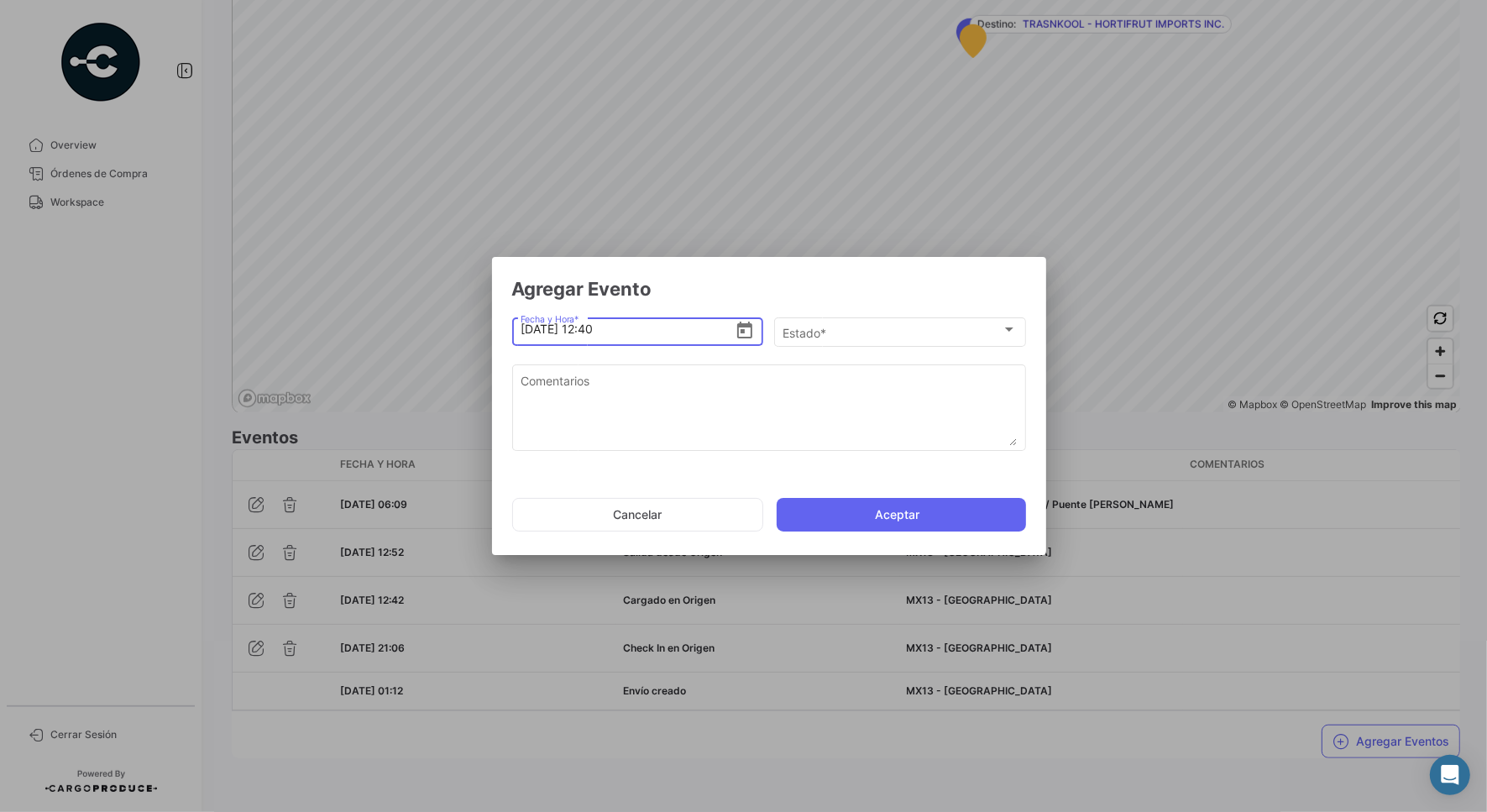
click at [735, 328] on icon "Open calendar" at bounding box center [744, 330] width 20 height 20
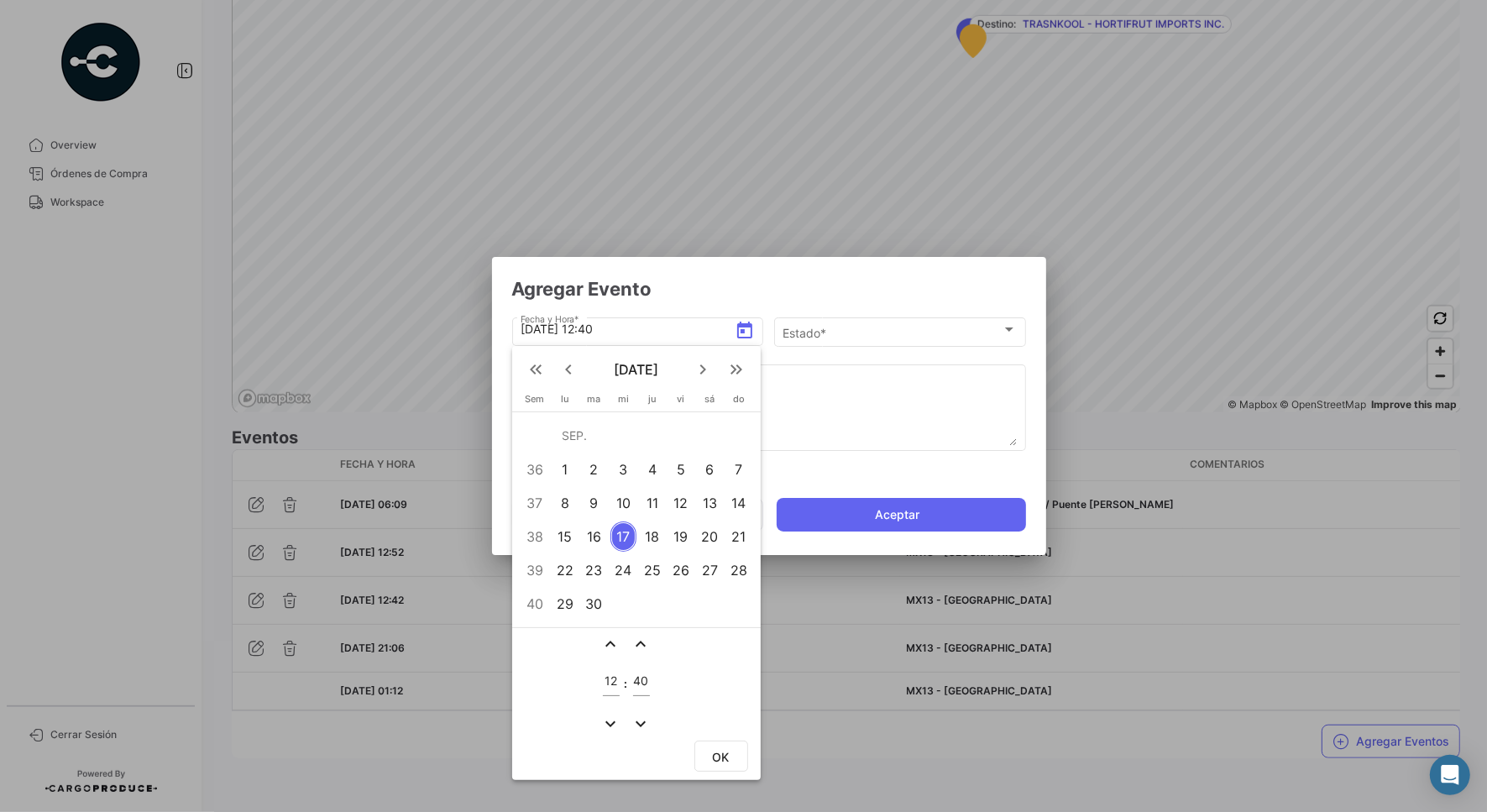
click at [605, 668] on div "12" at bounding box center [611, 676] width 17 height 39
click at [608, 674] on input "12" at bounding box center [611, 682] width 17 height 14
type input "09"
type input "27"
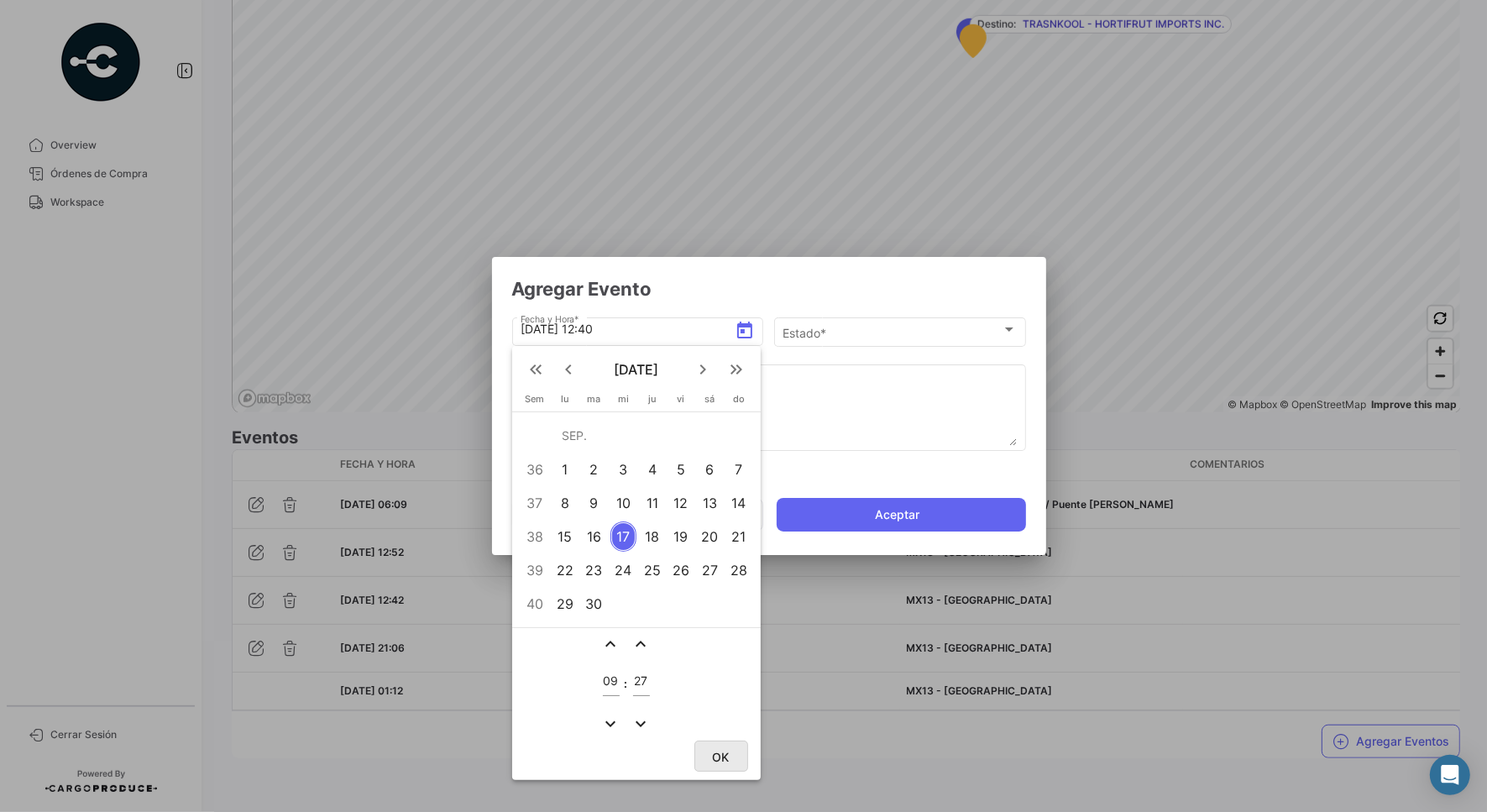
click at [706, 750] on button "OK" at bounding box center [721, 756] width 53 height 31
type input "[DATE] 09:27"
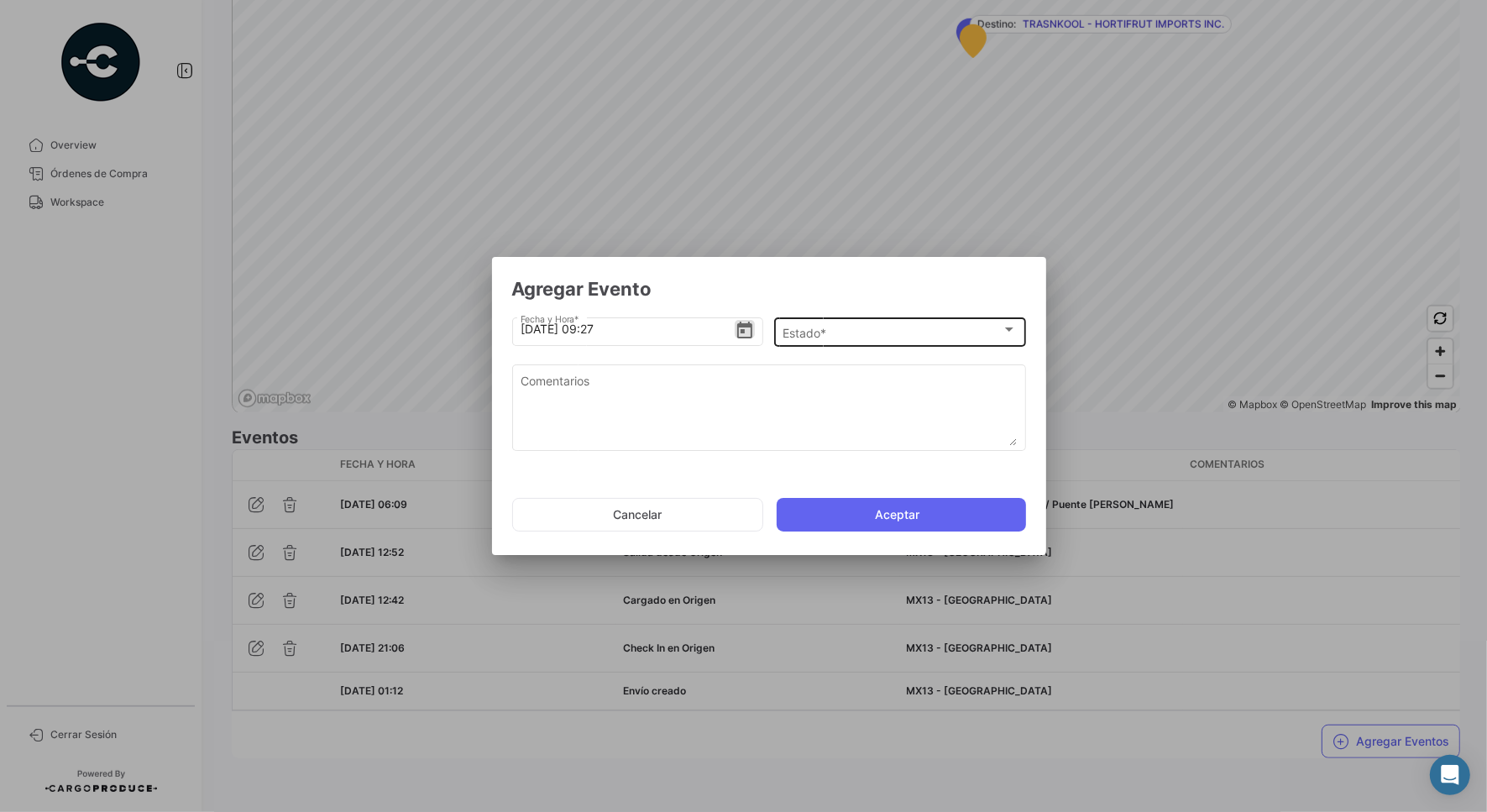
click at [895, 319] on div "Estado * Estado *" at bounding box center [899, 330] width 235 height 33
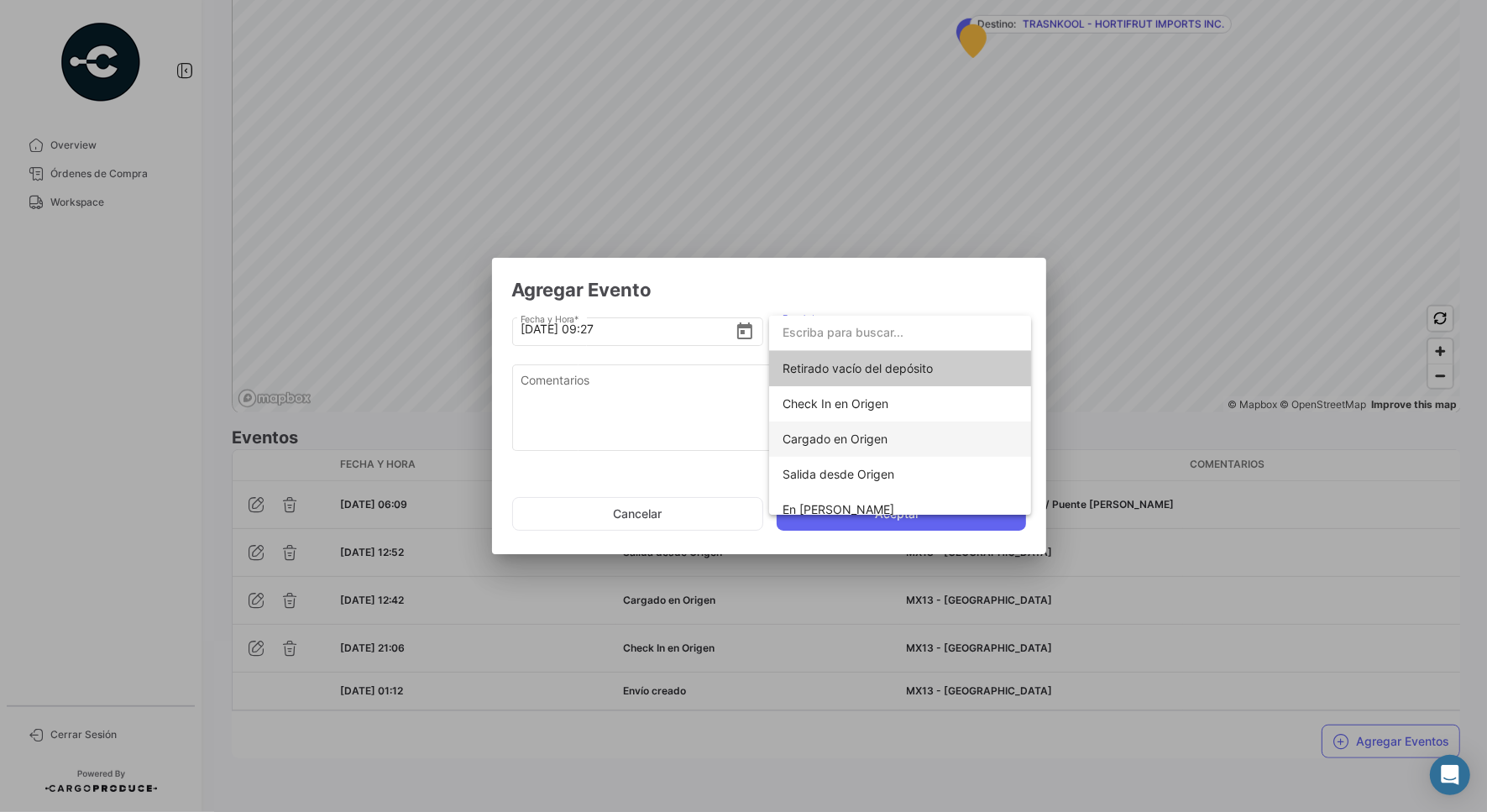
scroll to position [105, 0]
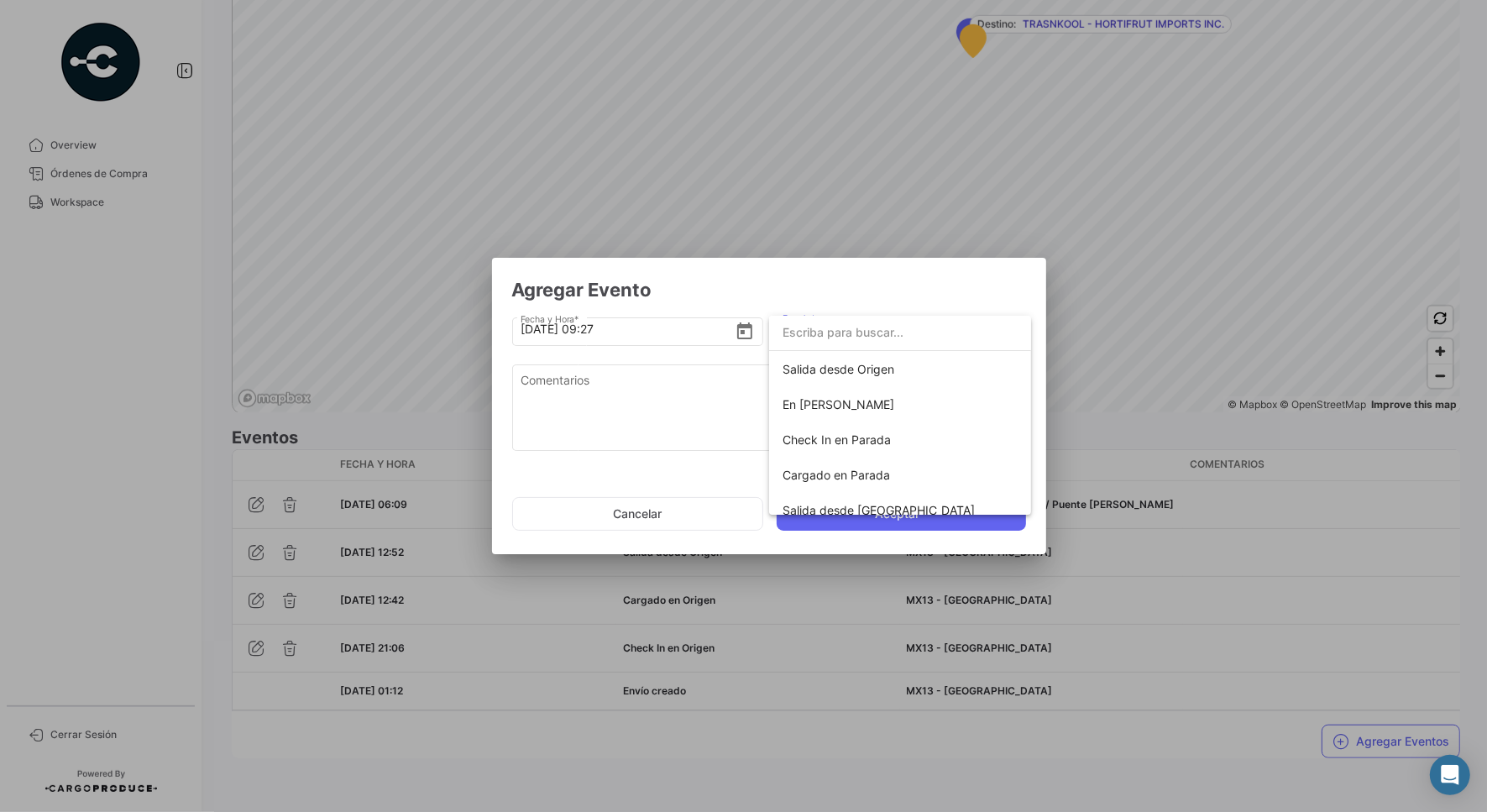
drag, startPoint x: 819, startPoint y: 264, endPoint x: 947, endPoint y: 307, distance: 135.0
click at [951, 304] on div at bounding box center [744, 406] width 1487 height 812
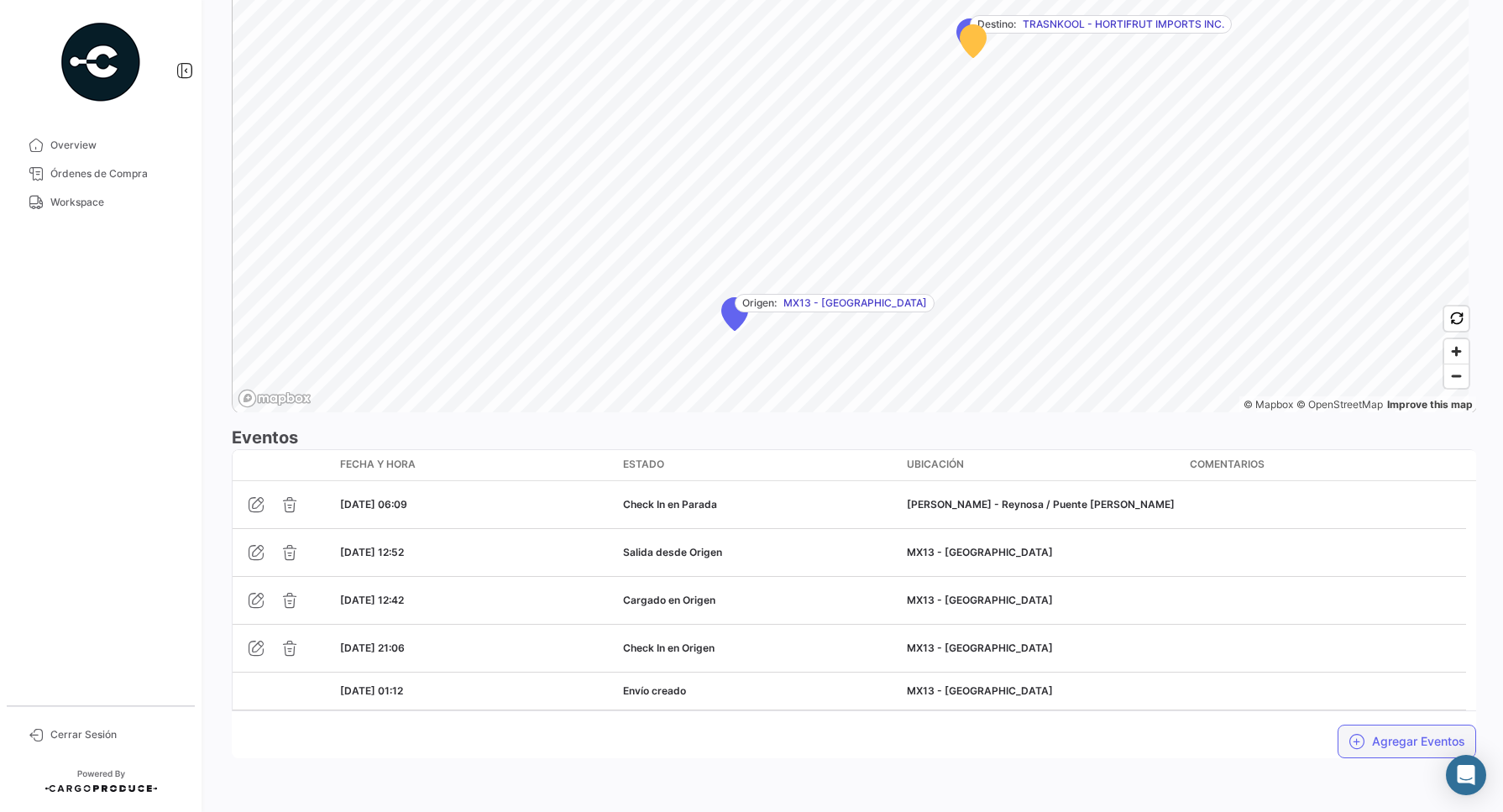
click at [1383, 743] on button "Agregar Eventos" at bounding box center [1406, 740] width 139 height 33
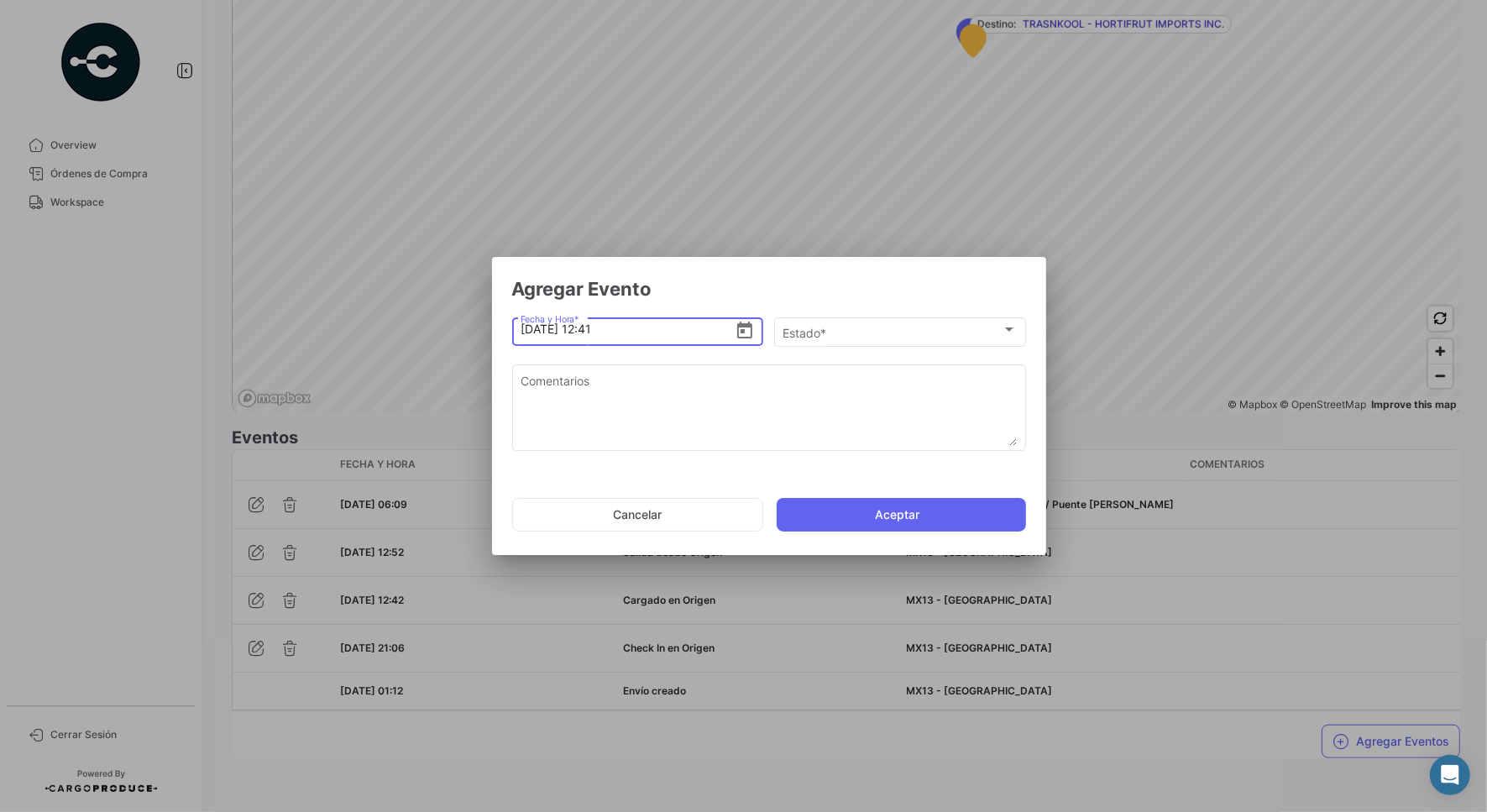
click at [749, 331] on icon "Open calendar" at bounding box center [744, 330] width 20 height 20
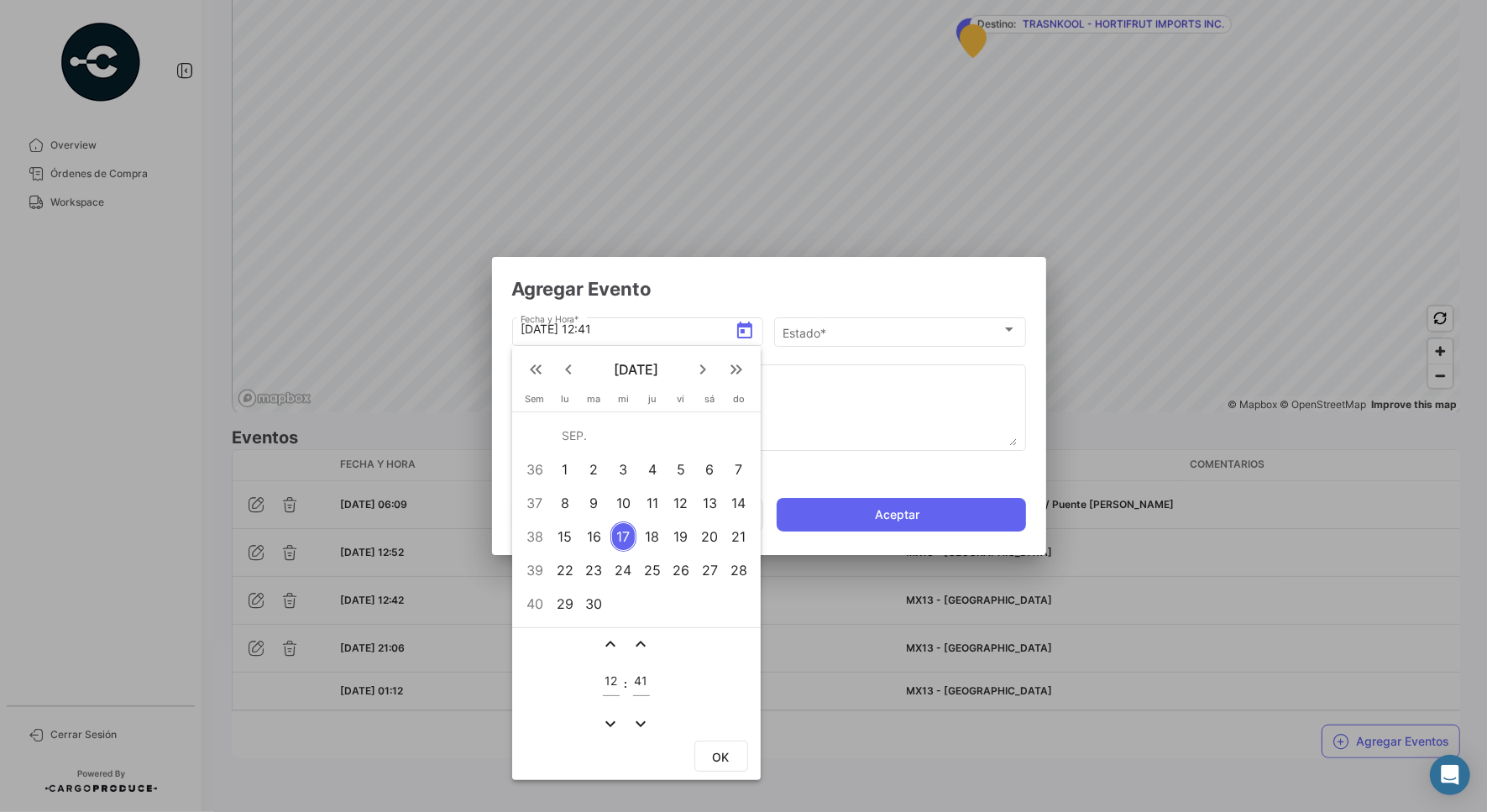
click at [603, 682] on input "12" at bounding box center [611, 682] width 17 height 14
type input "09"
type input "27"
click at [703, 762] on button "OK" at bounding box center [721, 756] width 53 height 31
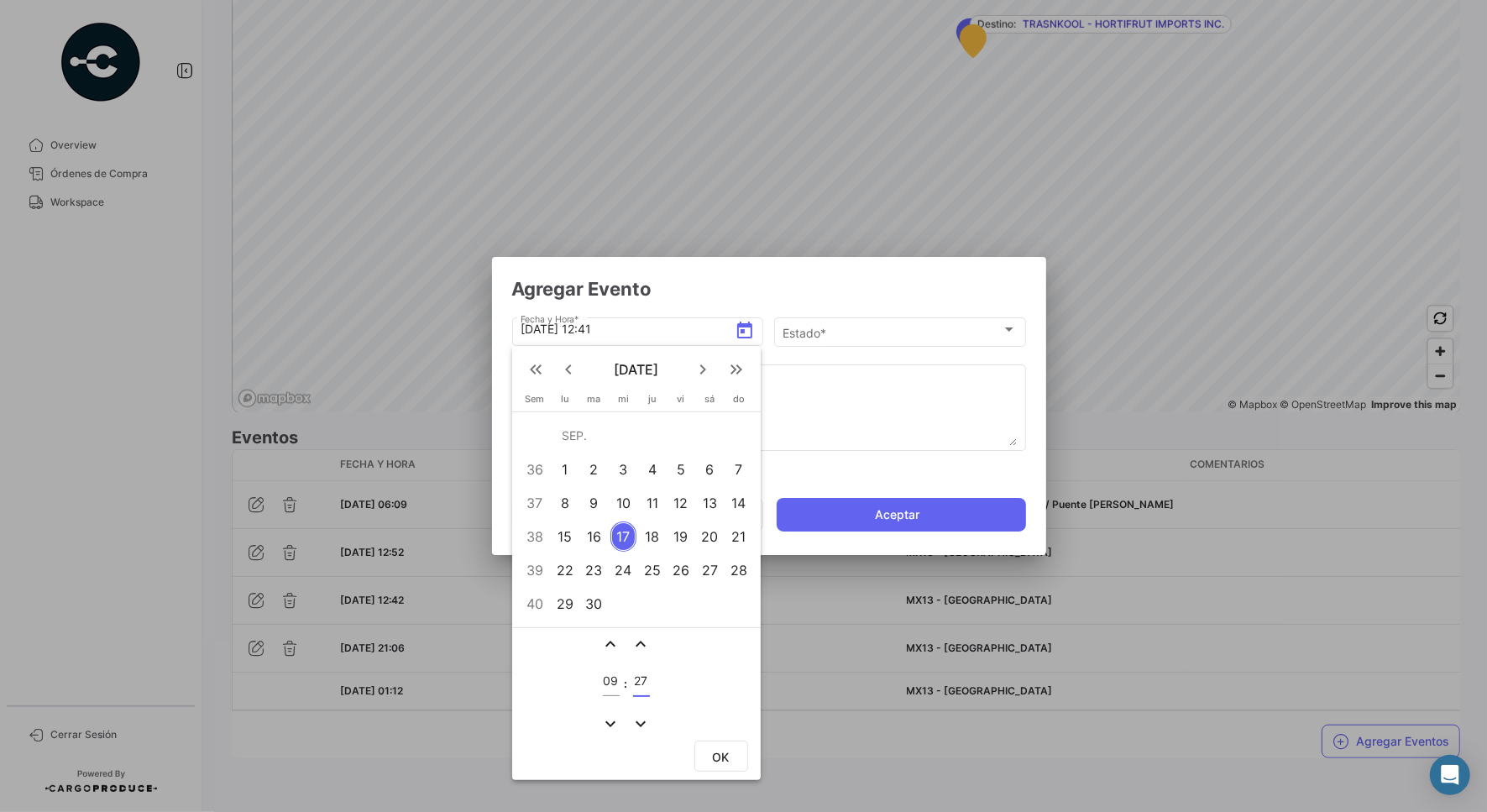
type input "[DATE] 09:27"
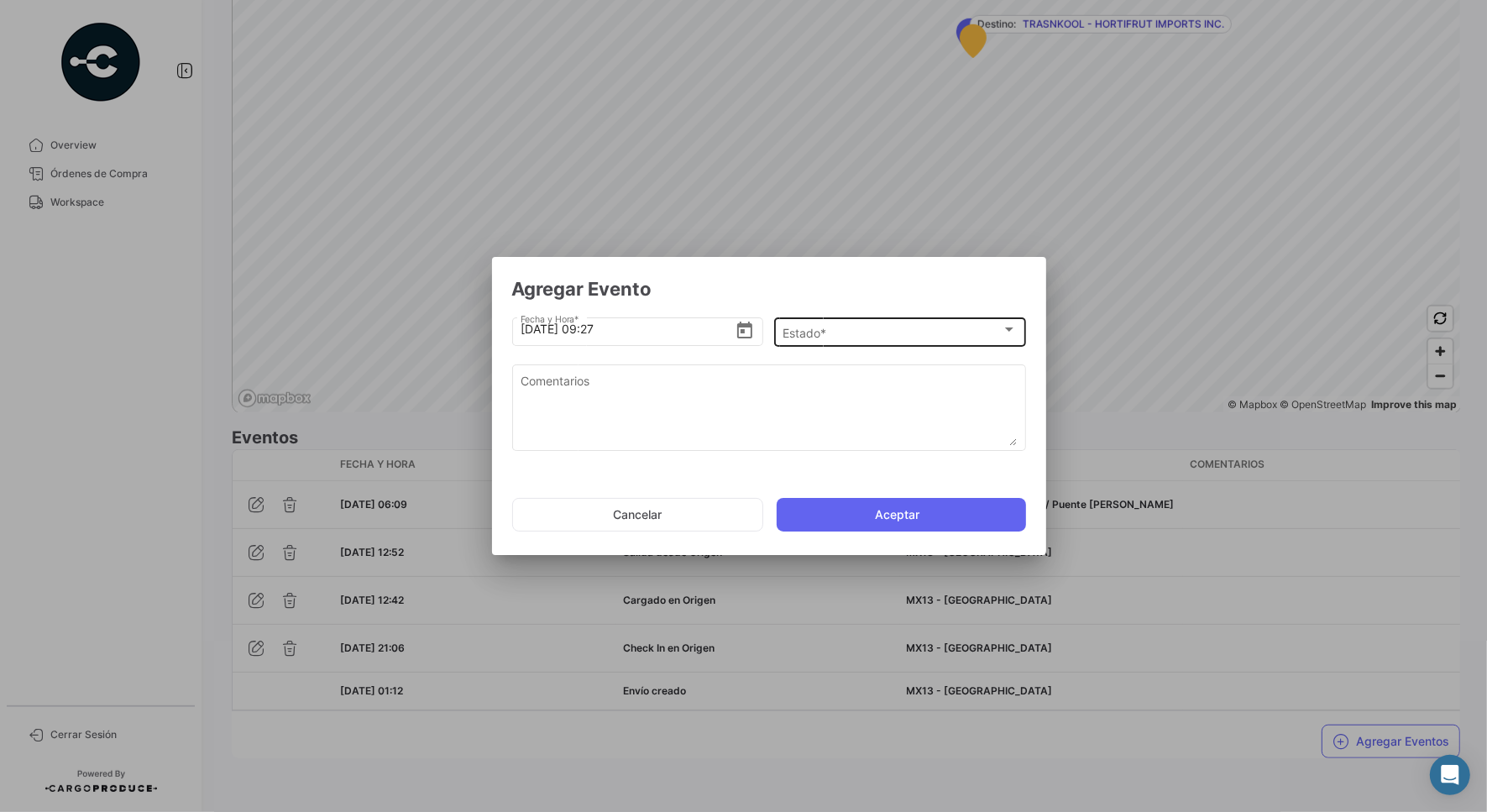
click at [838, 324] on div "Estado * Estado *" at bounding box center [899, 330] width 235 height 33
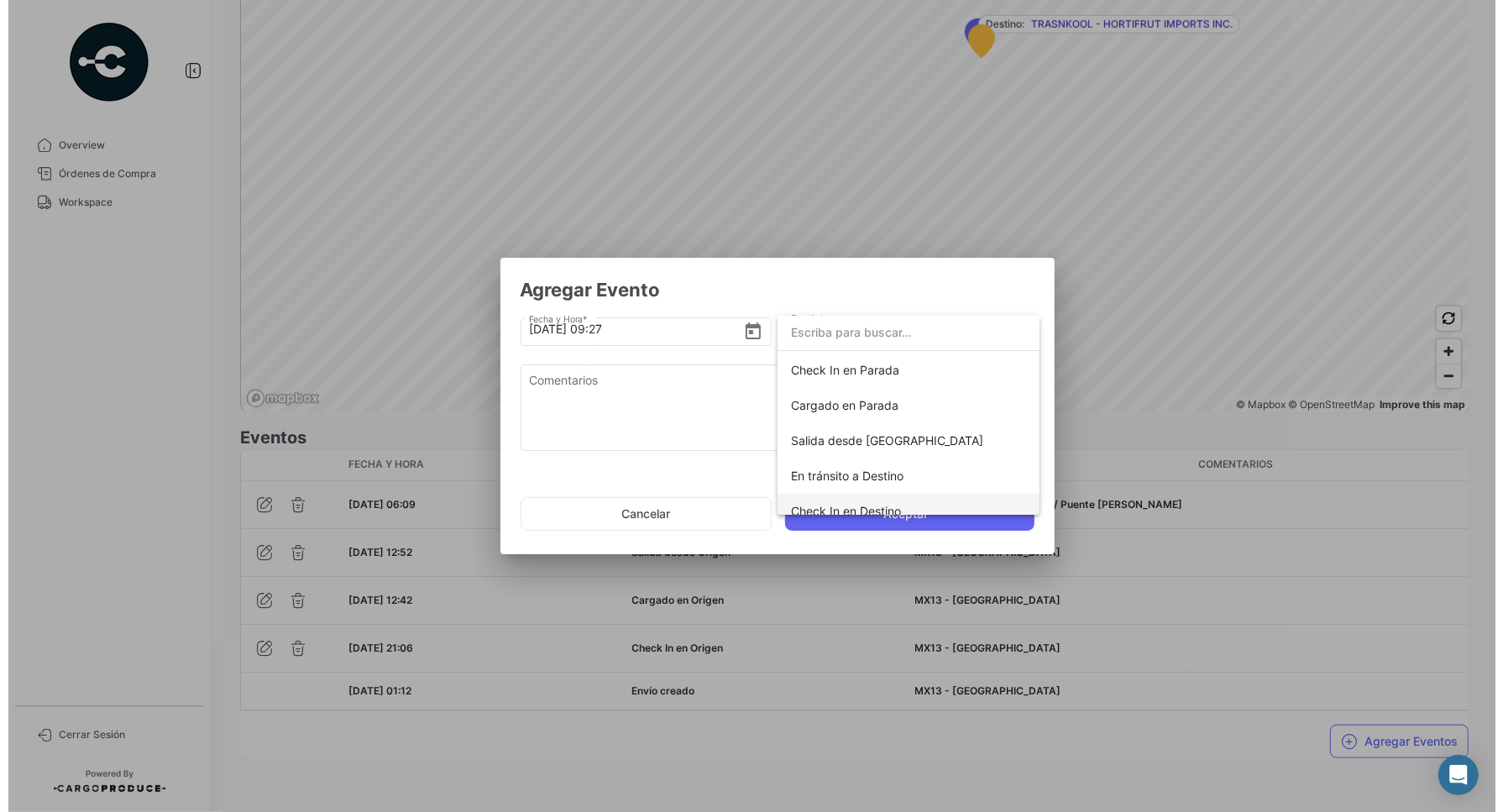
scroll to position [210, 0]
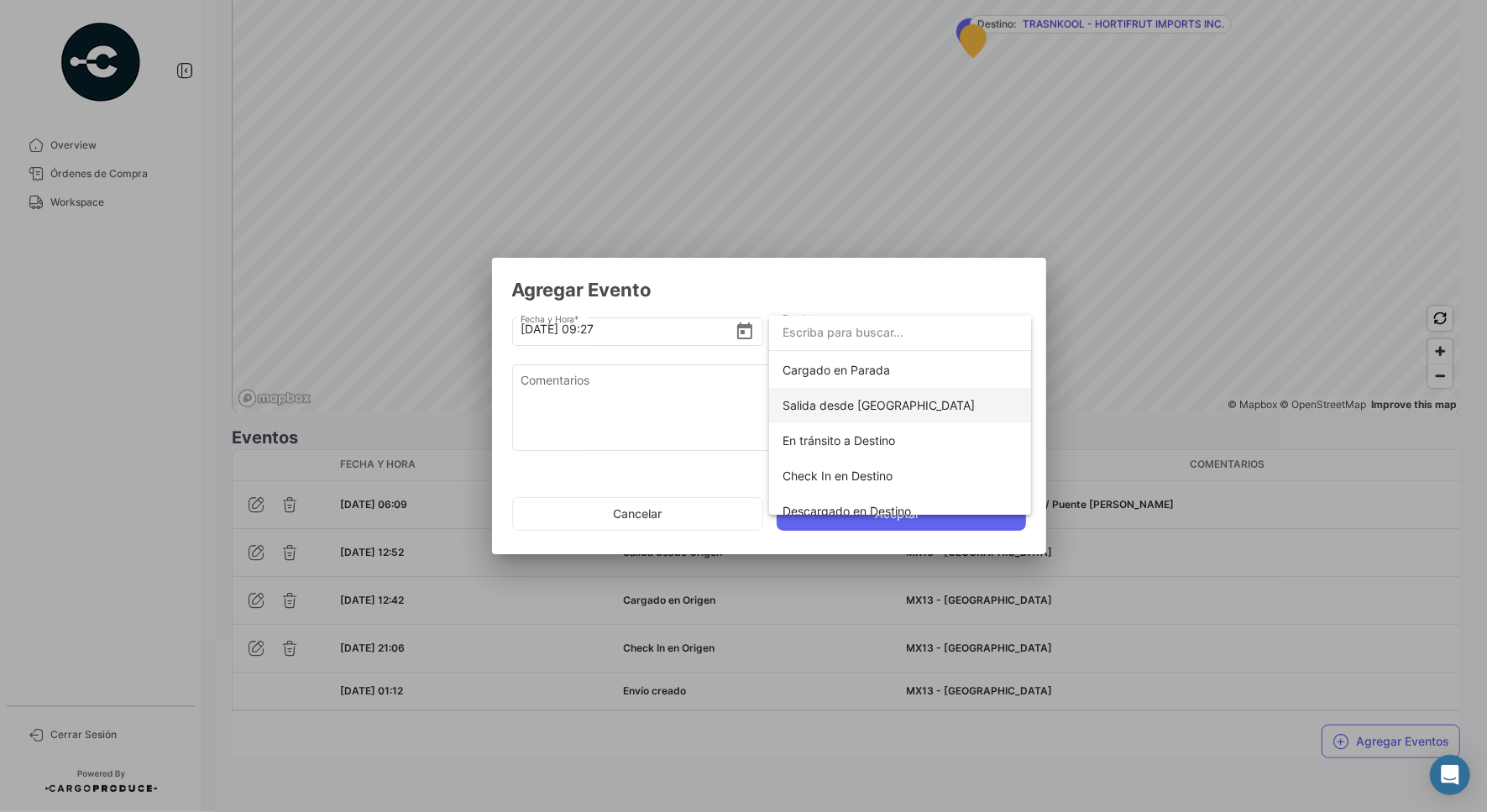
click at [840, 412] on span "Salida desde [GEOGRAPHIC_DATA]" at bounding box center [900, 405] width 235 height 35
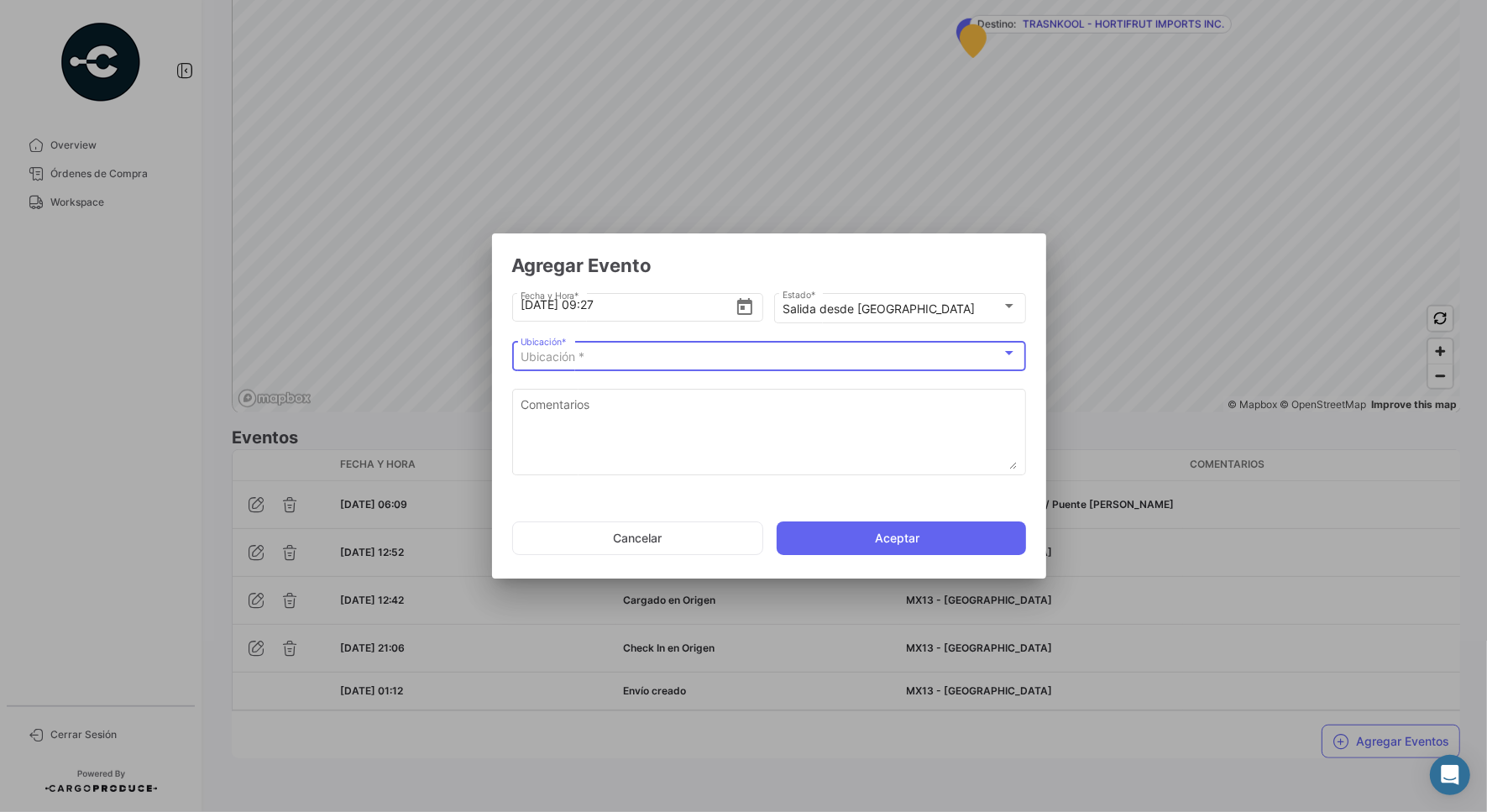
click at [887, 354] on div "Ubicación *" at bounding box center [761, 358] width 481 height 14
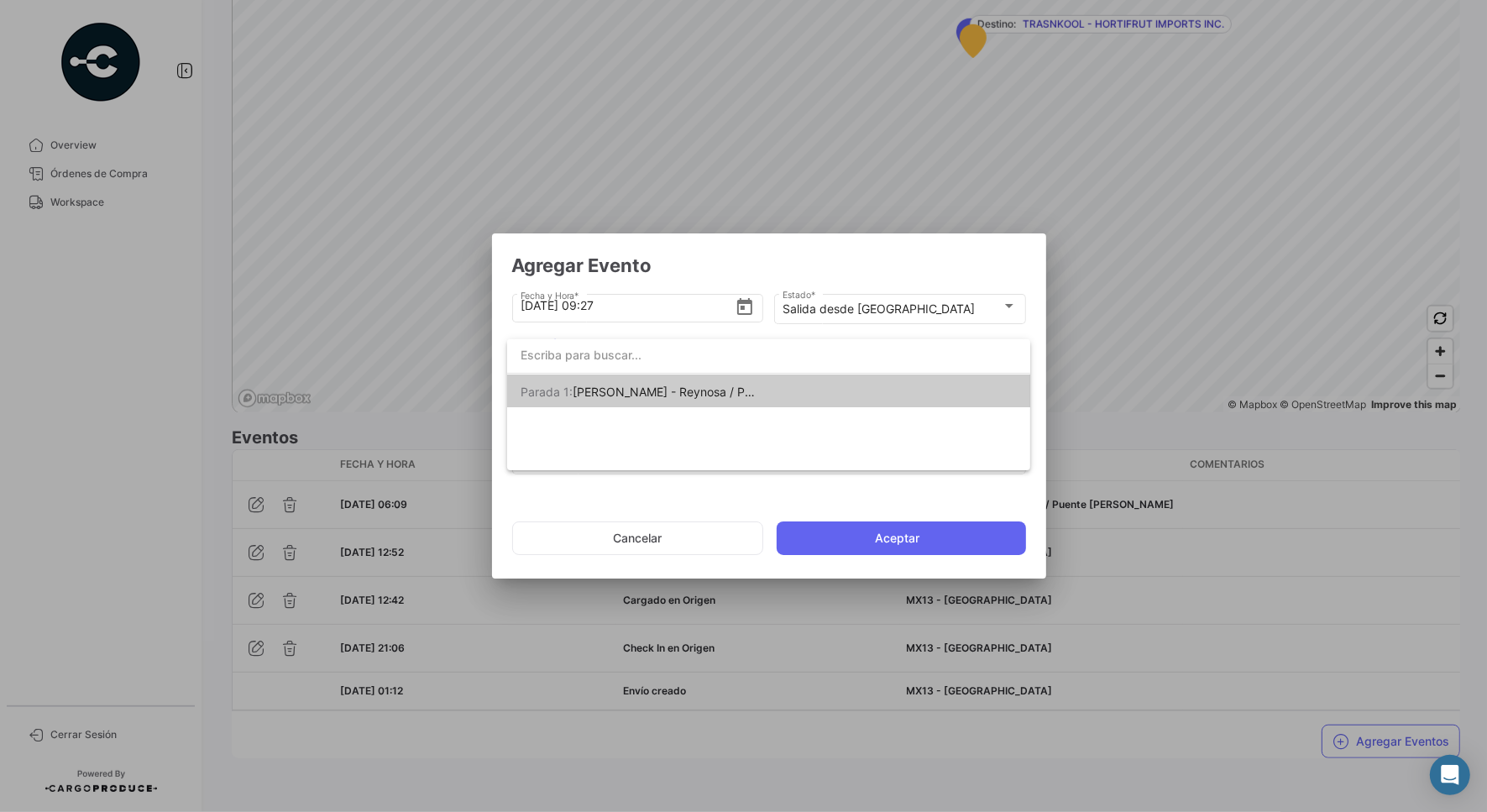
click at [891, 399] on mat-option "Parada 1: [PERSON_NAME] - Reynosa / Puente [PERSON_NAME]" at bounding box center [769, 392] width 523 height 35
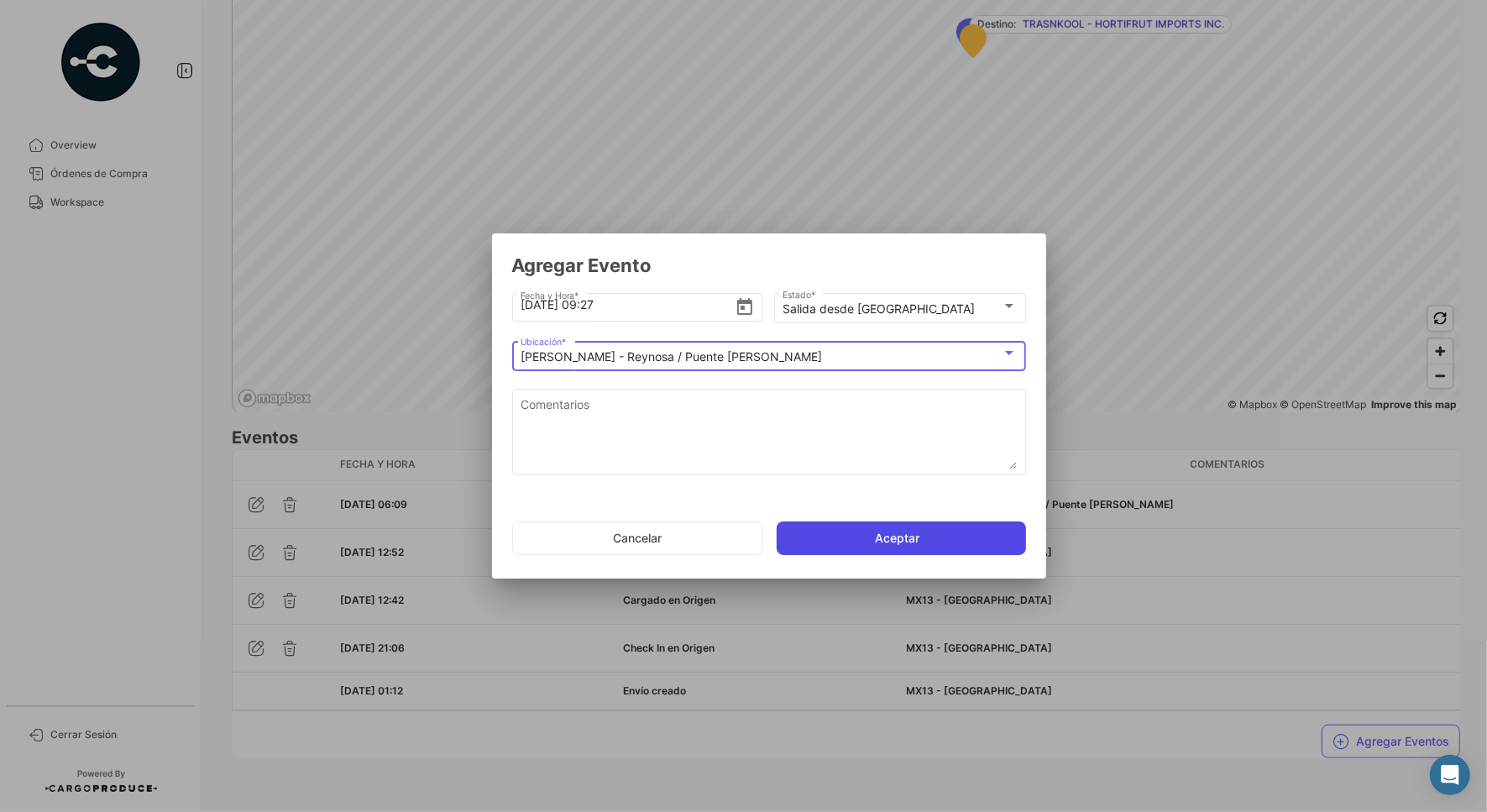
click at [886, 523] on button "Aceptar" at bounding box center [901, 538] width 249 height 33
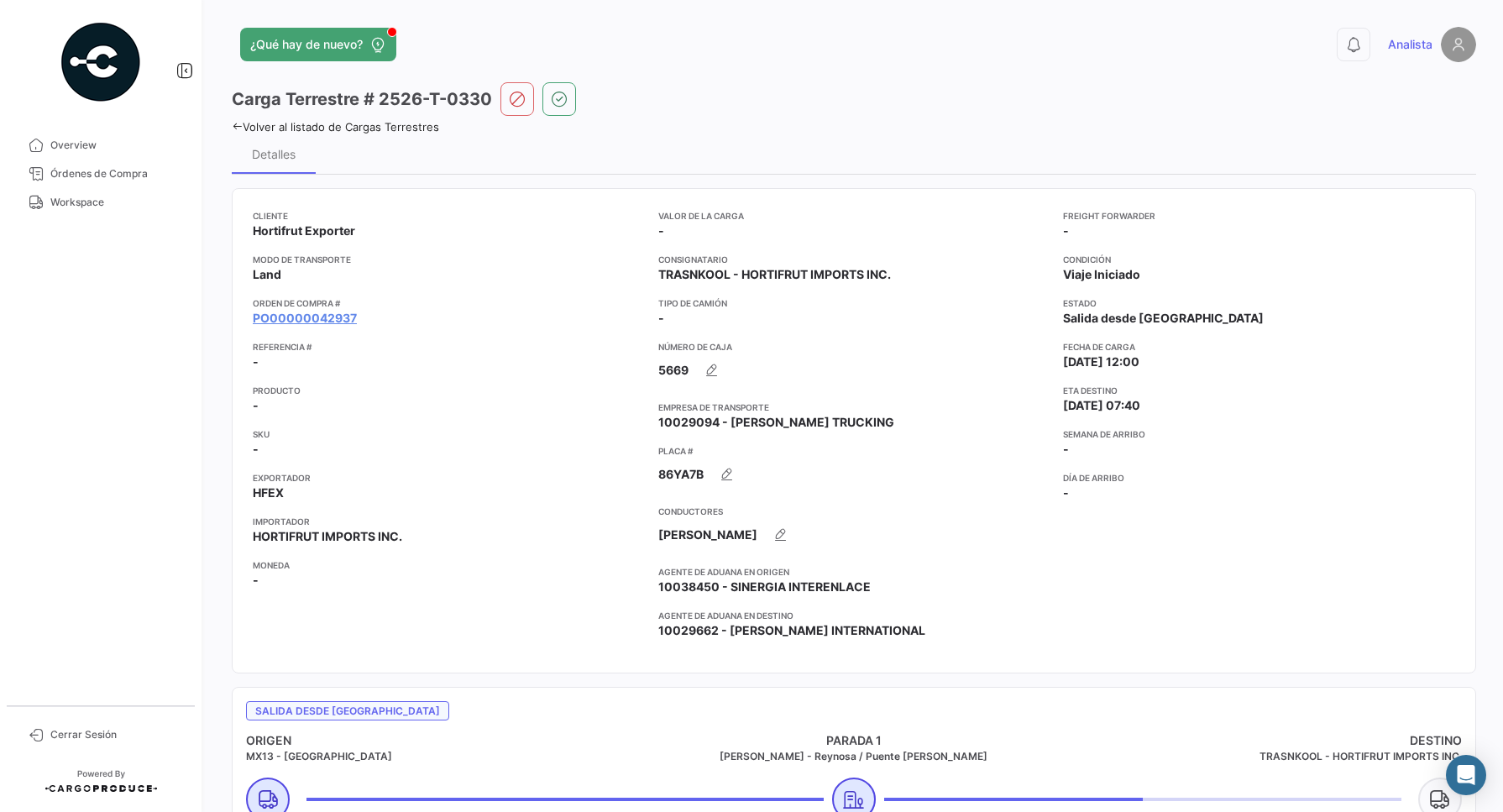
scroll to position [105, 0]
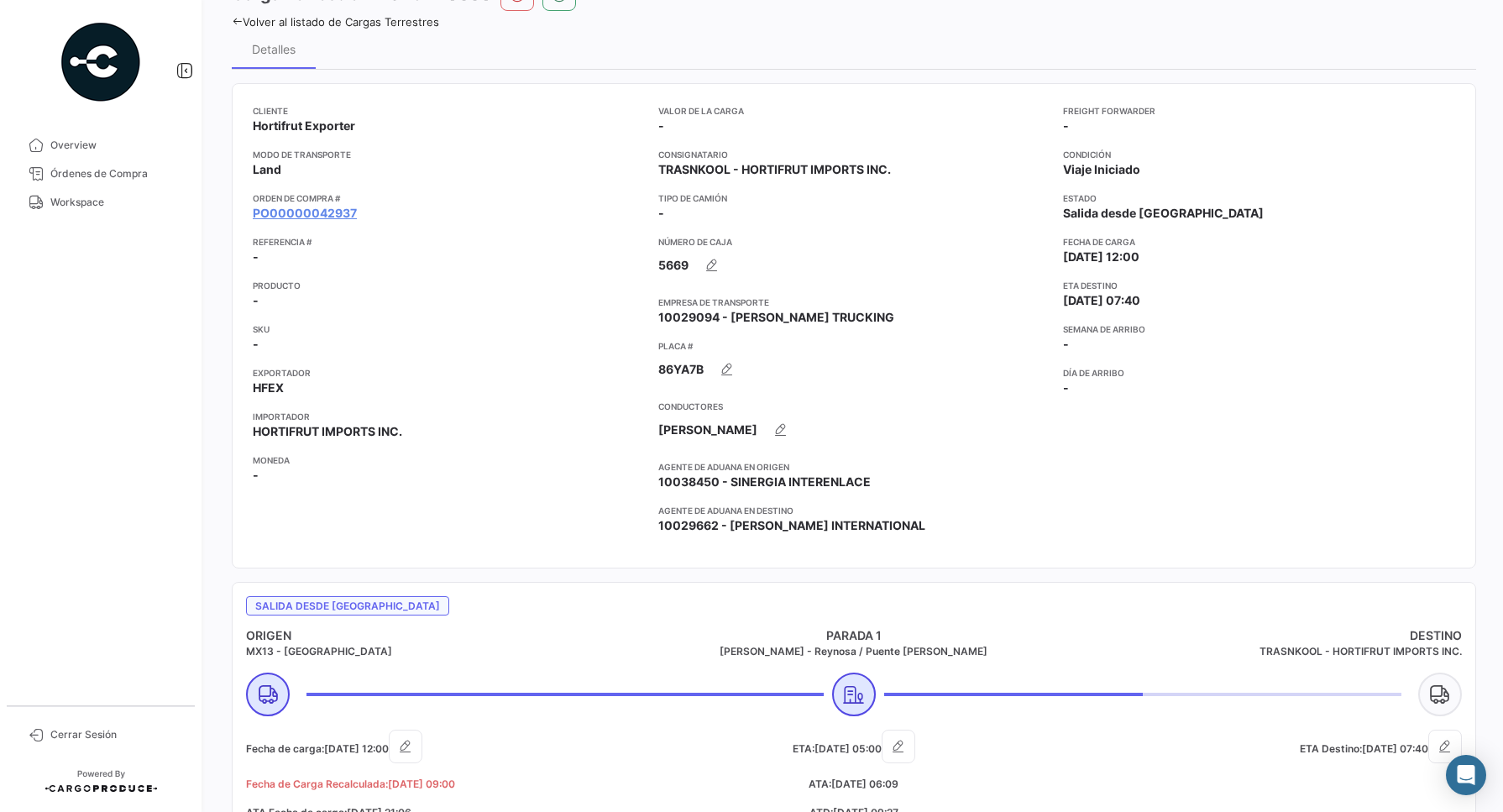
click at [1247, 435] on div "Freight Forwarder - Condición Viaje Iniciado Estado Salida desde Parada Fecha d…" at bounding box center [1259, 326] width 392 height 444
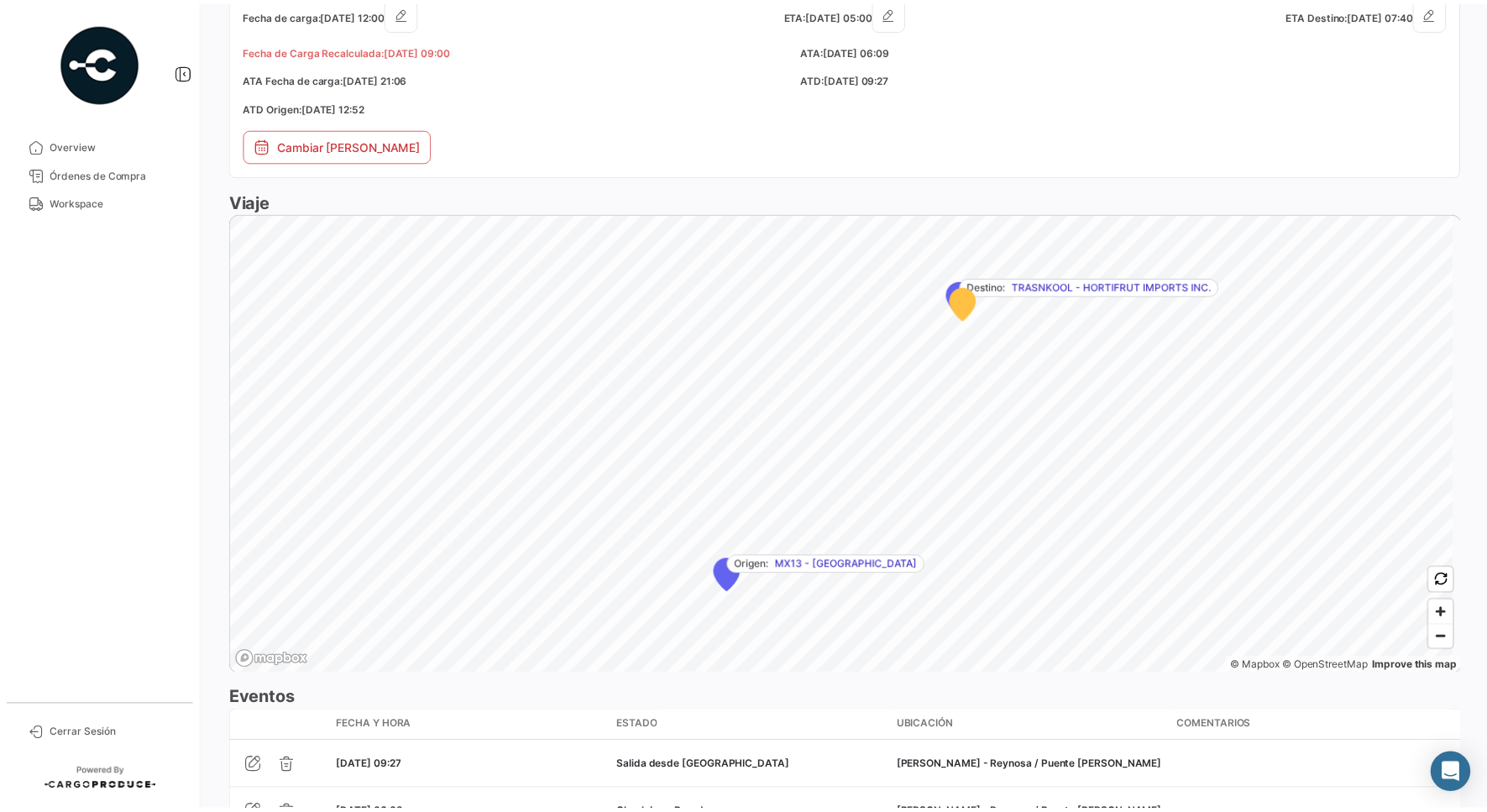
scroll to position [1151, 0]
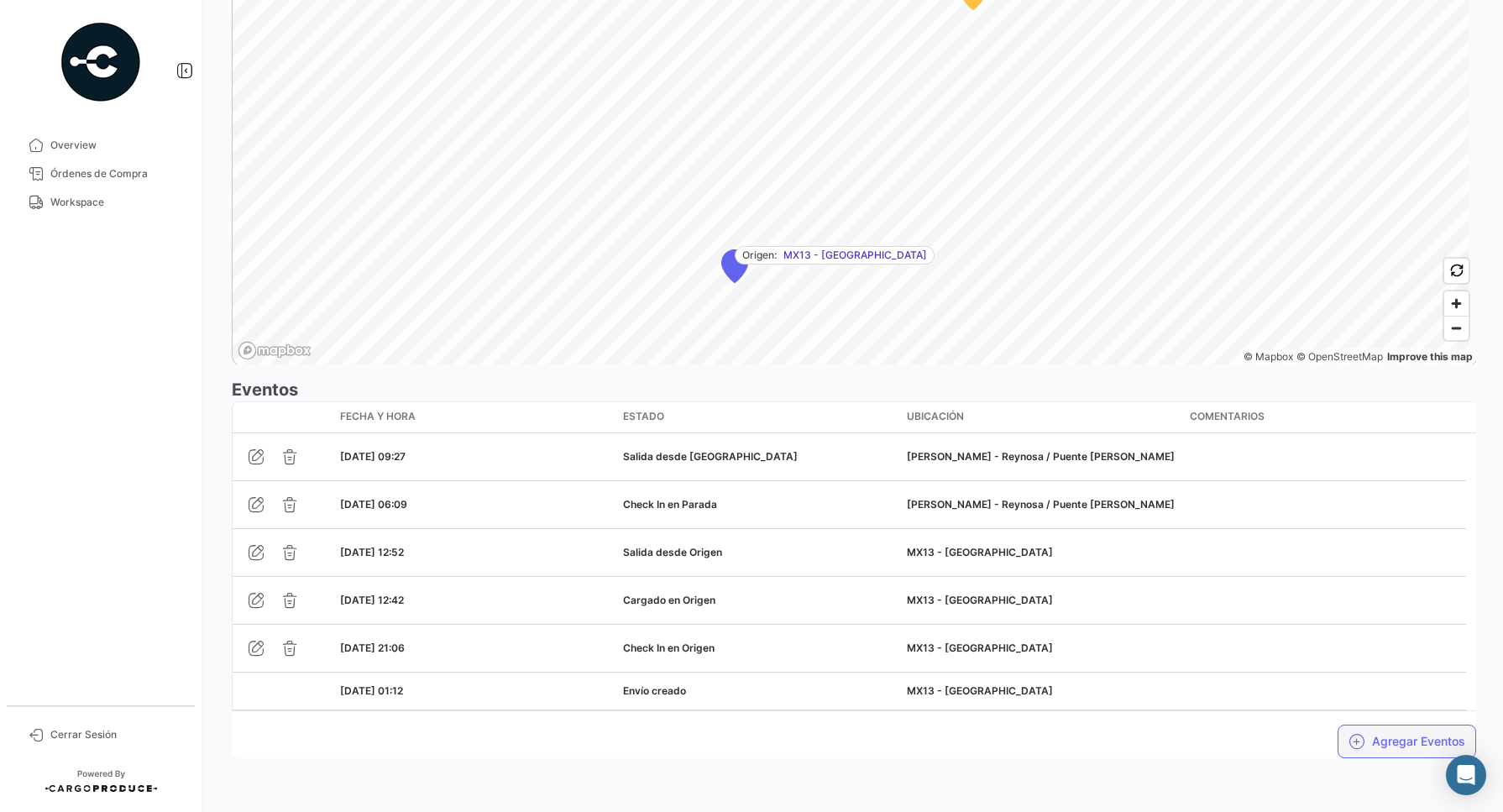
click at [1385, 740] on button "Agregar Eventos" at bounding box center [1406, 740] width 139 height 33
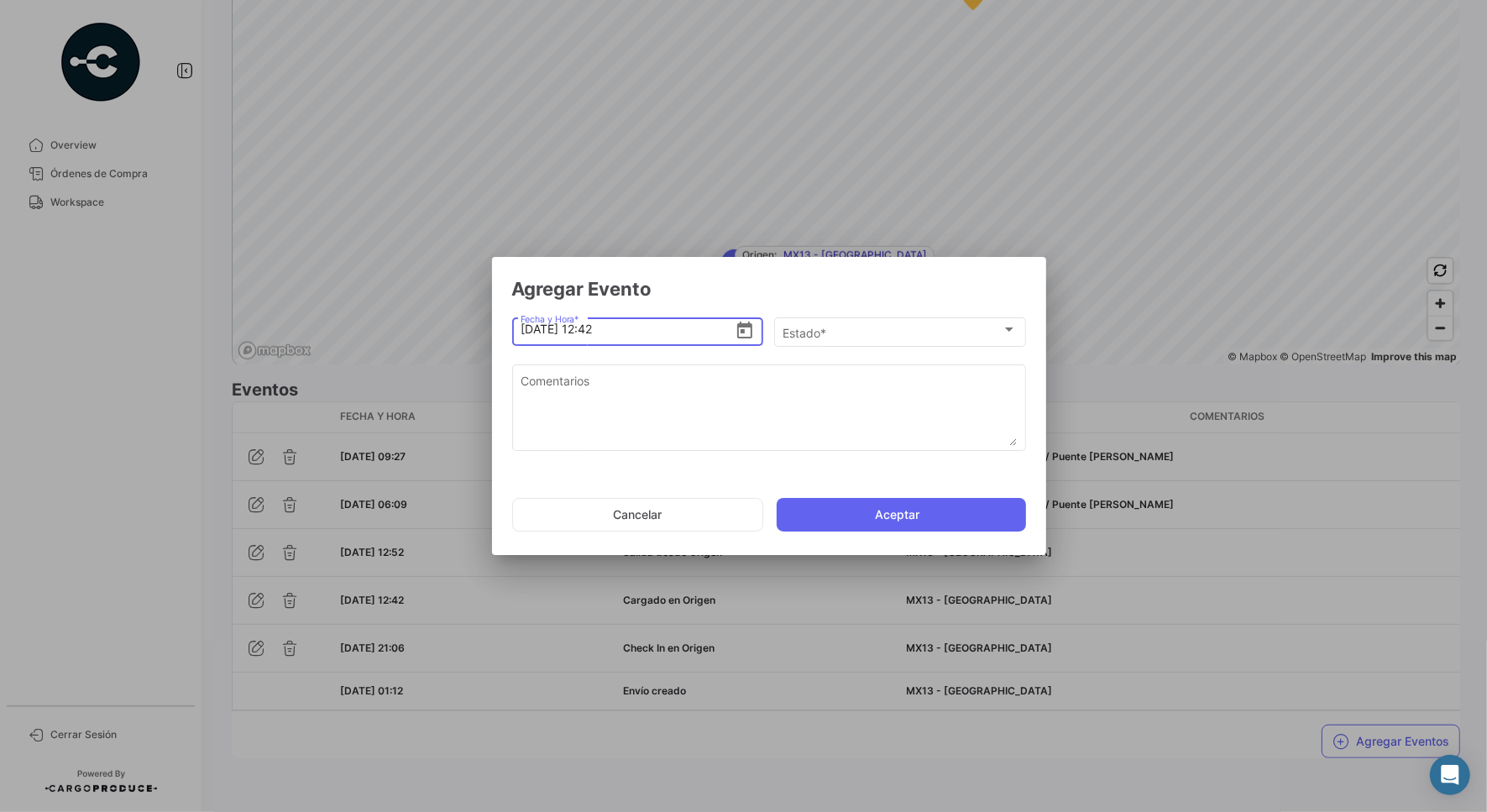
click at [745, 332] on icon "Open calendar" at bounding box center [744, 330] width 20 height 20
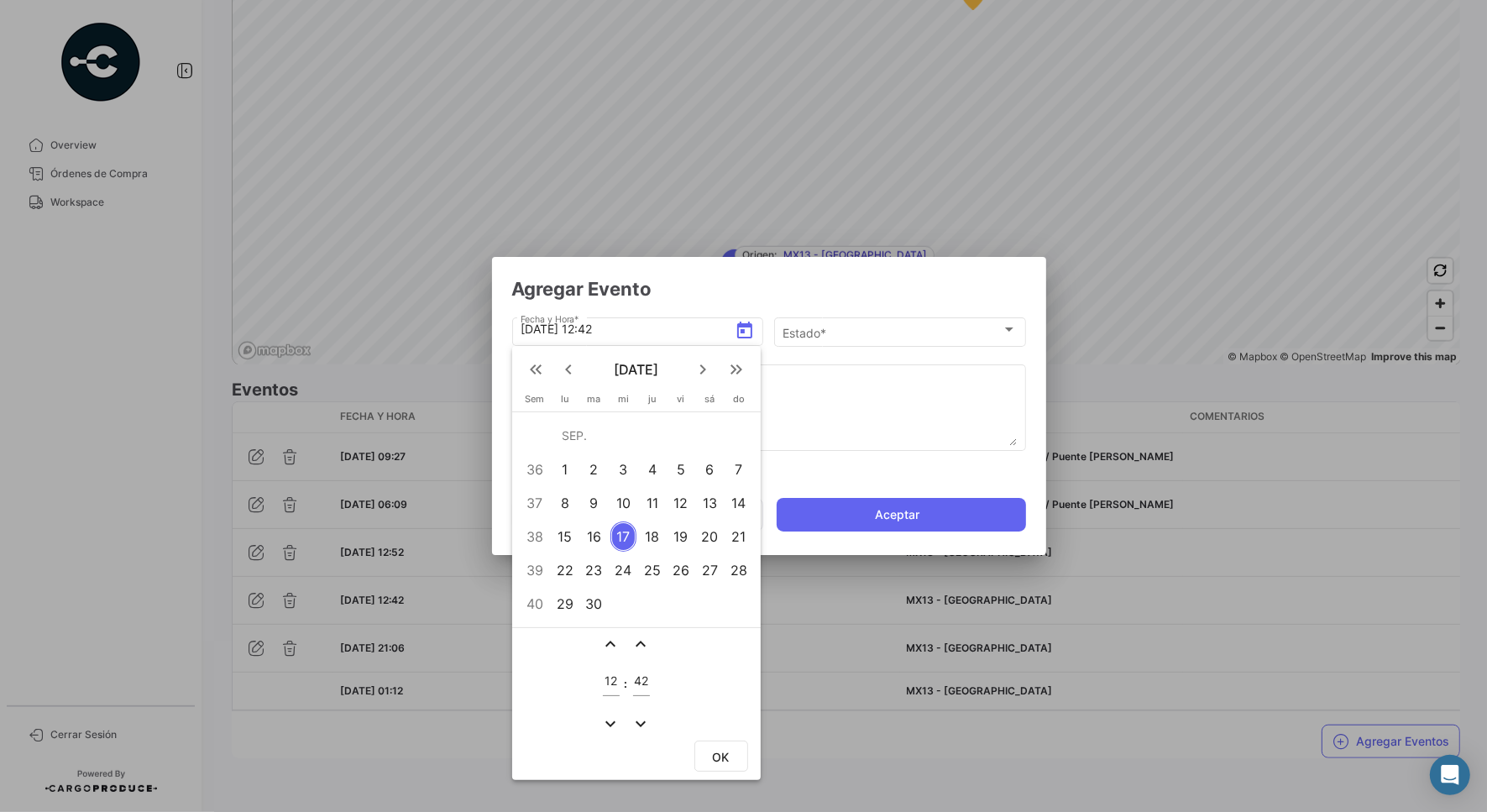
click at [648, 682] on td "42" at bounding box center [641, 683] width 22 height 54
click at [648, 681] on td "42" at bounding box center [641, 683] width 22 height 54
click at [637, 681] on input "42" at bounding box center [641, 682] width 17 height 14
click at [637, 678] on input "42" at bounding box center [641, 682] width 17 height 14
type input "47"
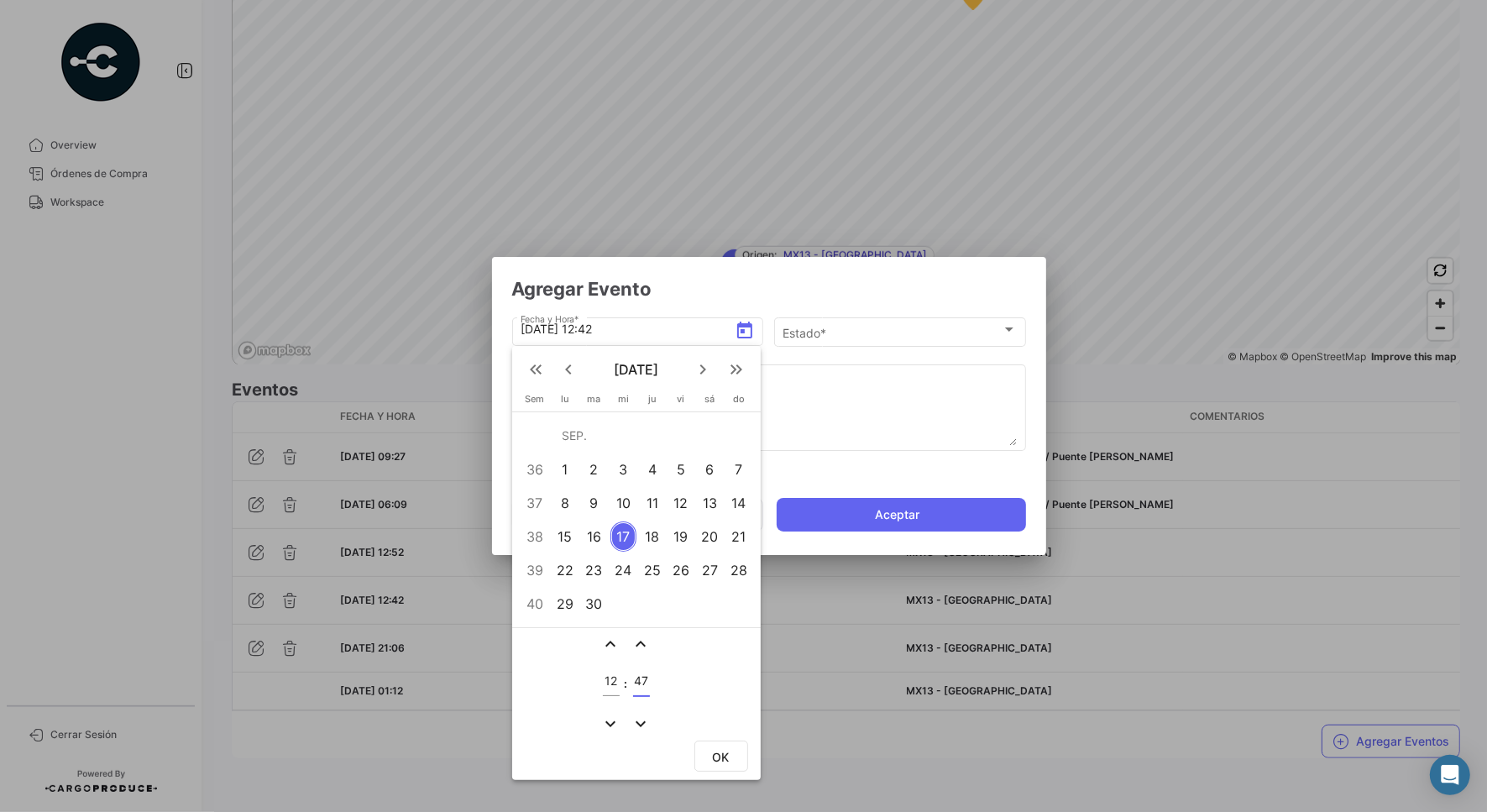
click at [706, 758] on button "OK" at bounding box center [721, 756] width 53 height 31
type input "[DATE] 12:47"
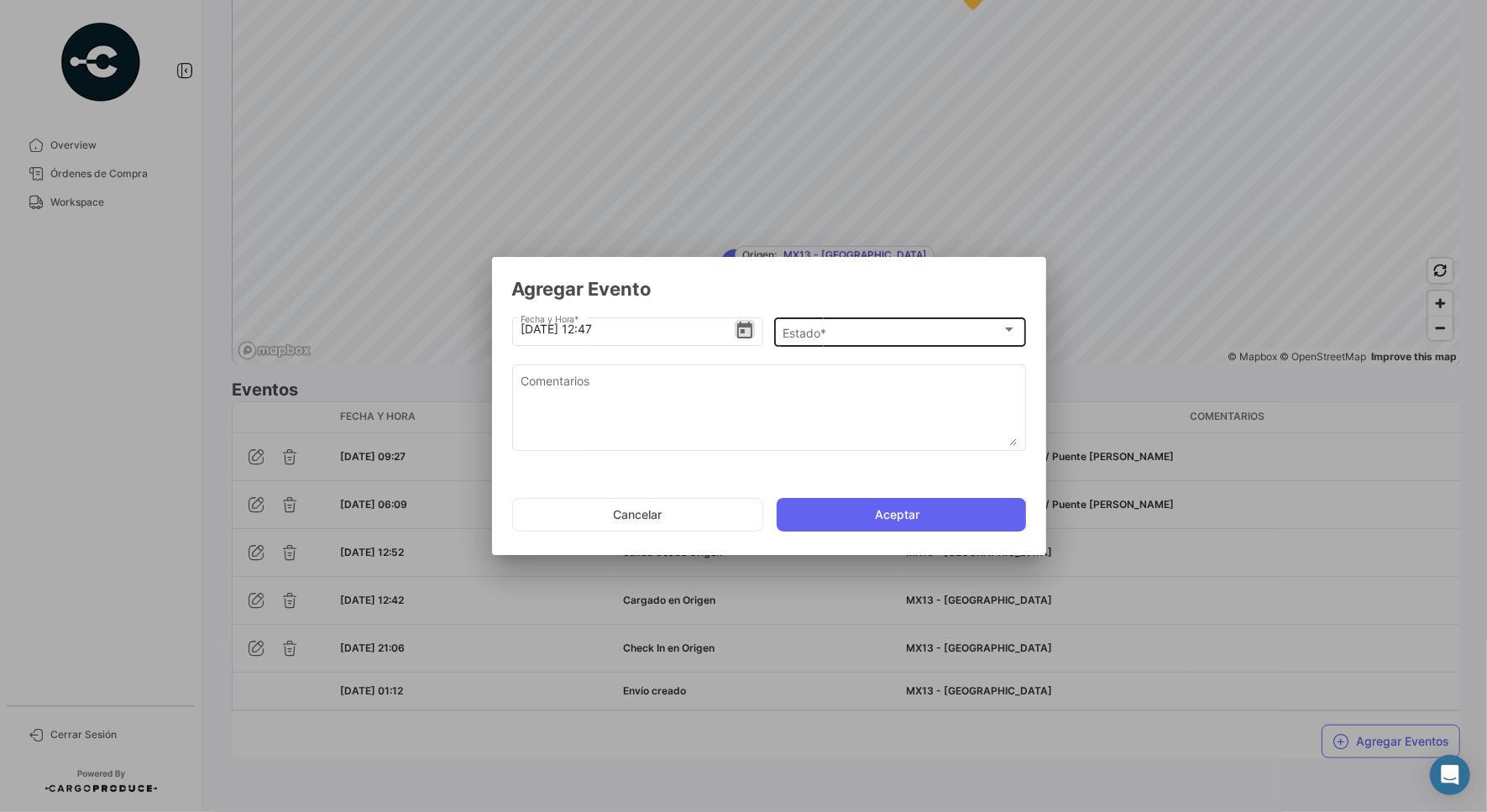
click at [804, 337] on span "Estado *" at bounding box center [892, 333] width 219 height 14
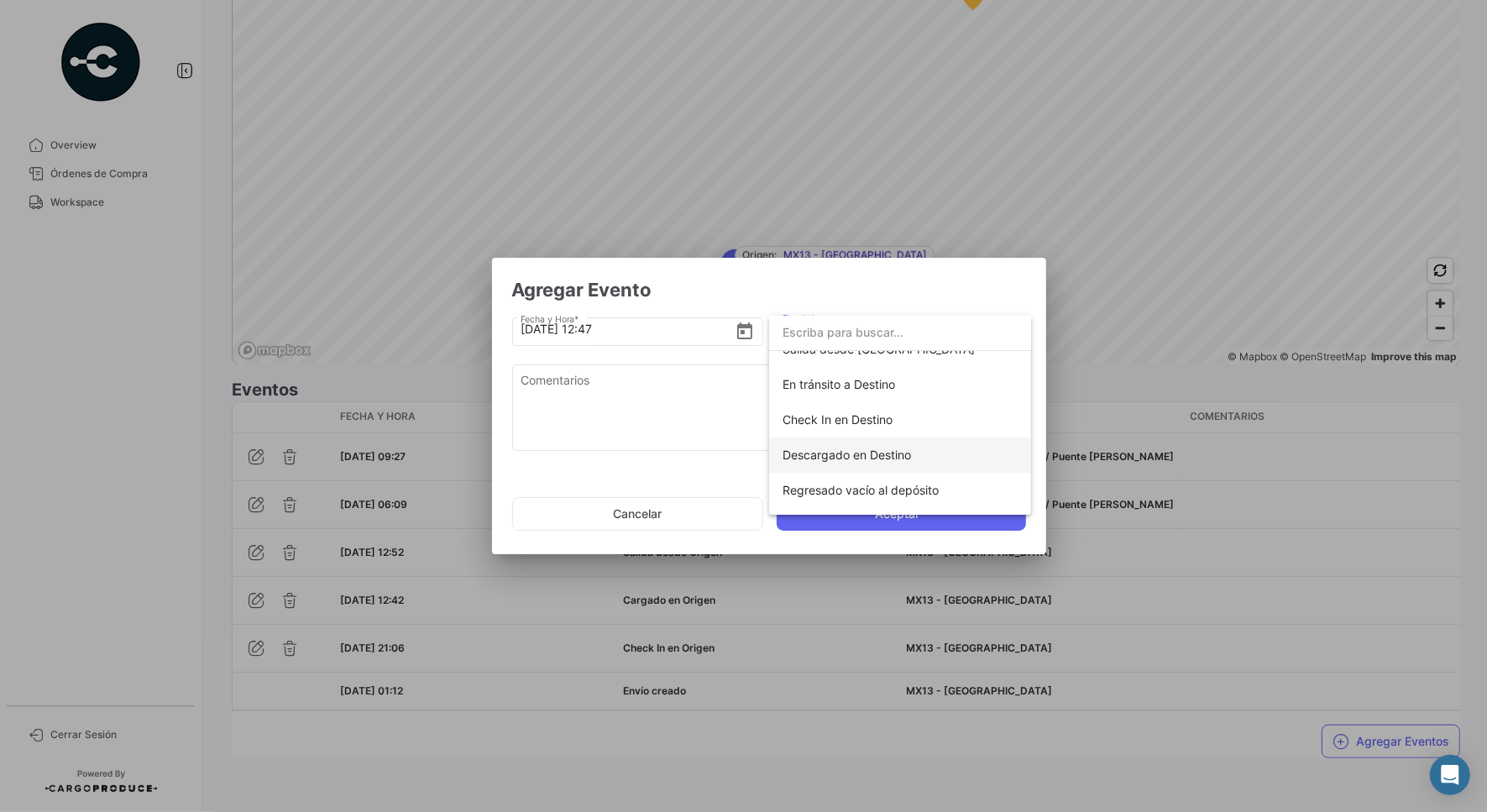
scroll to position [295, 0]
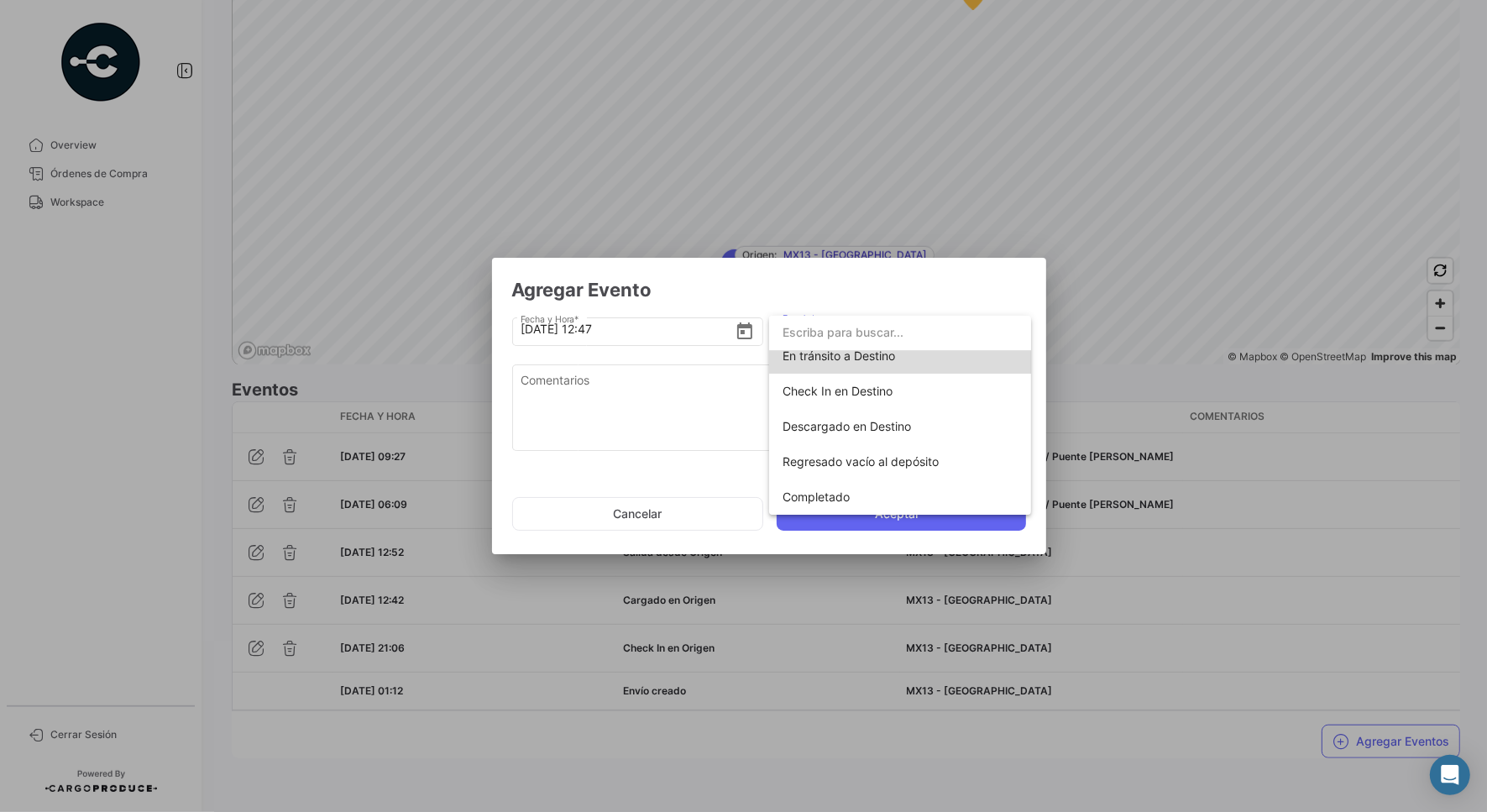
click at [916, 359] on span "En tránsito a Destino" at bounding box center [900, 356] width 235 height 35
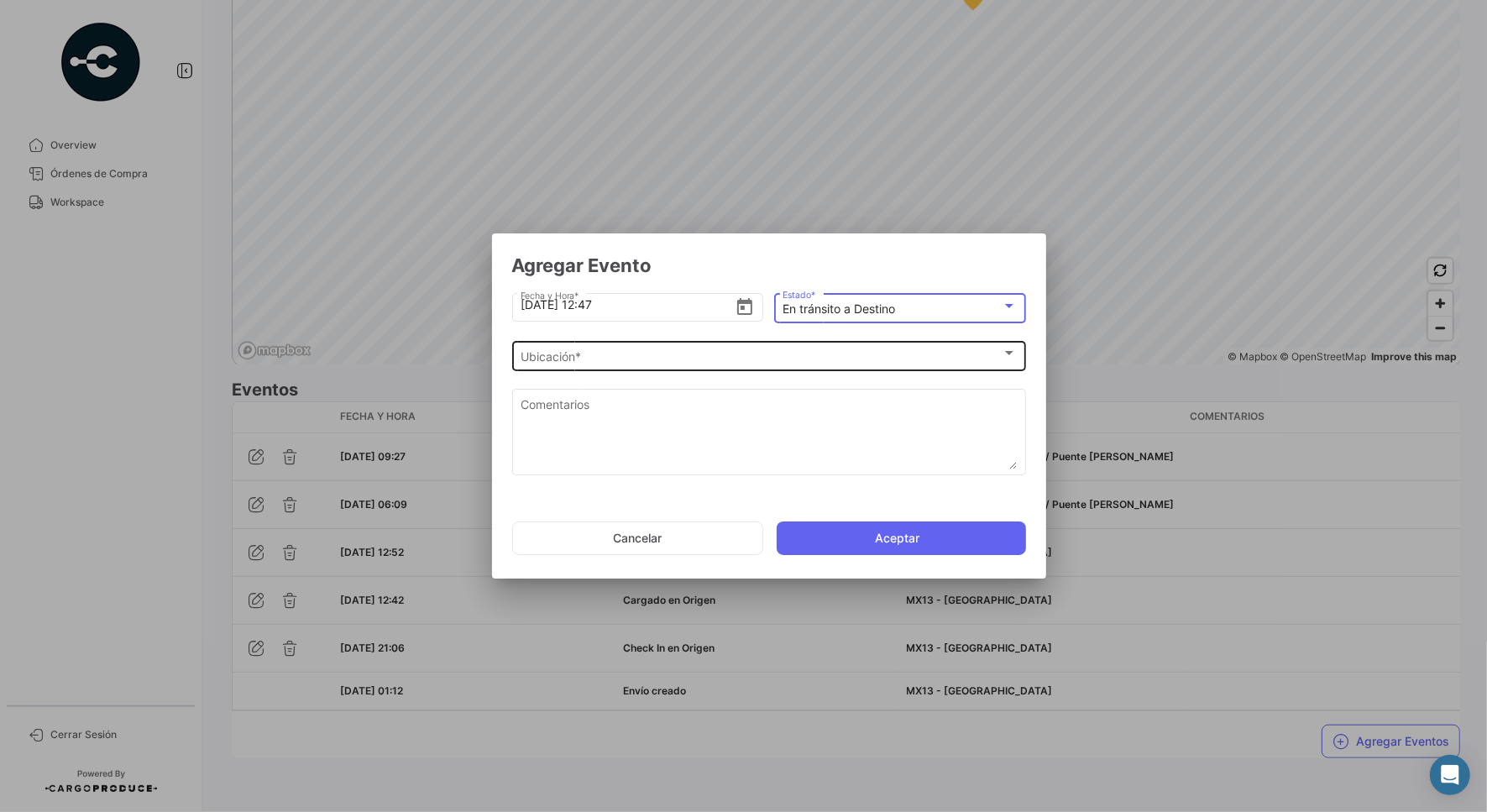
click at [872, 345] on div "Ubicación * Ubicación *" at bounding box center [769, 355] width 496 height 33
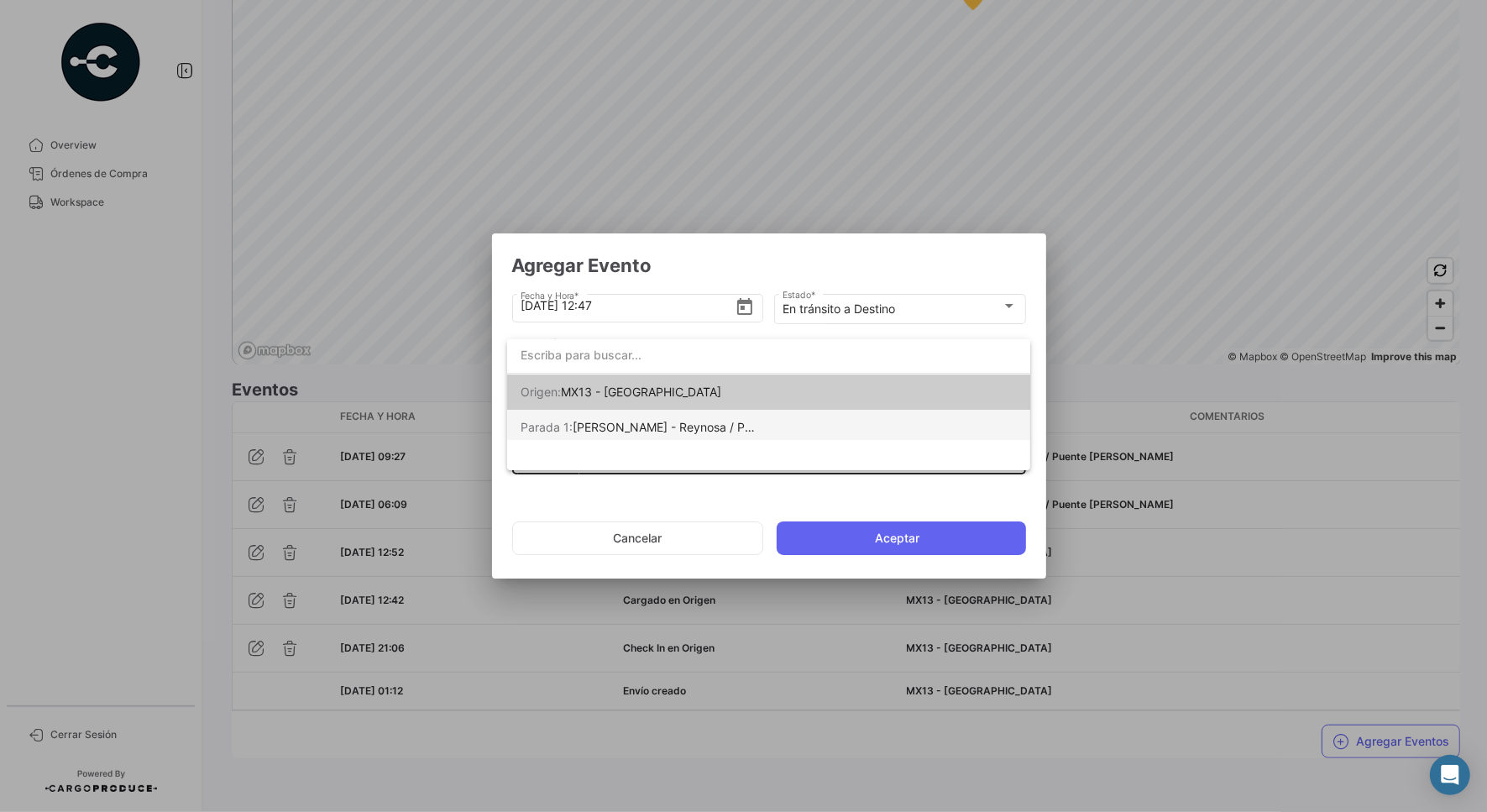
click at [845, 435] on mat-option "Parada 1: [PERSON_NAME] - Reynosa / Puente [PERSON_NAME]" at bounding box center [769, 427] width 523 height 35
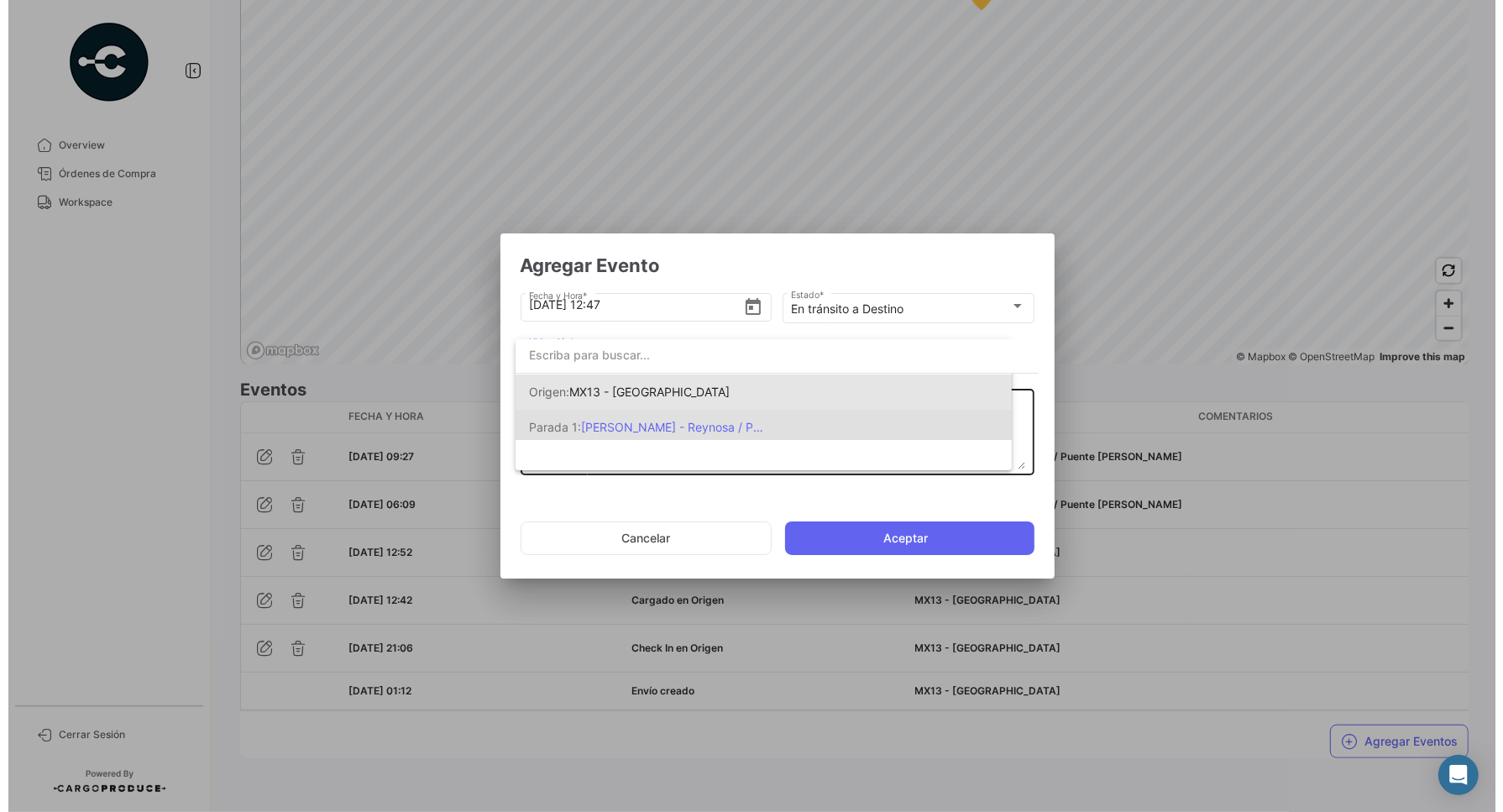
scroll to position [0, 0]
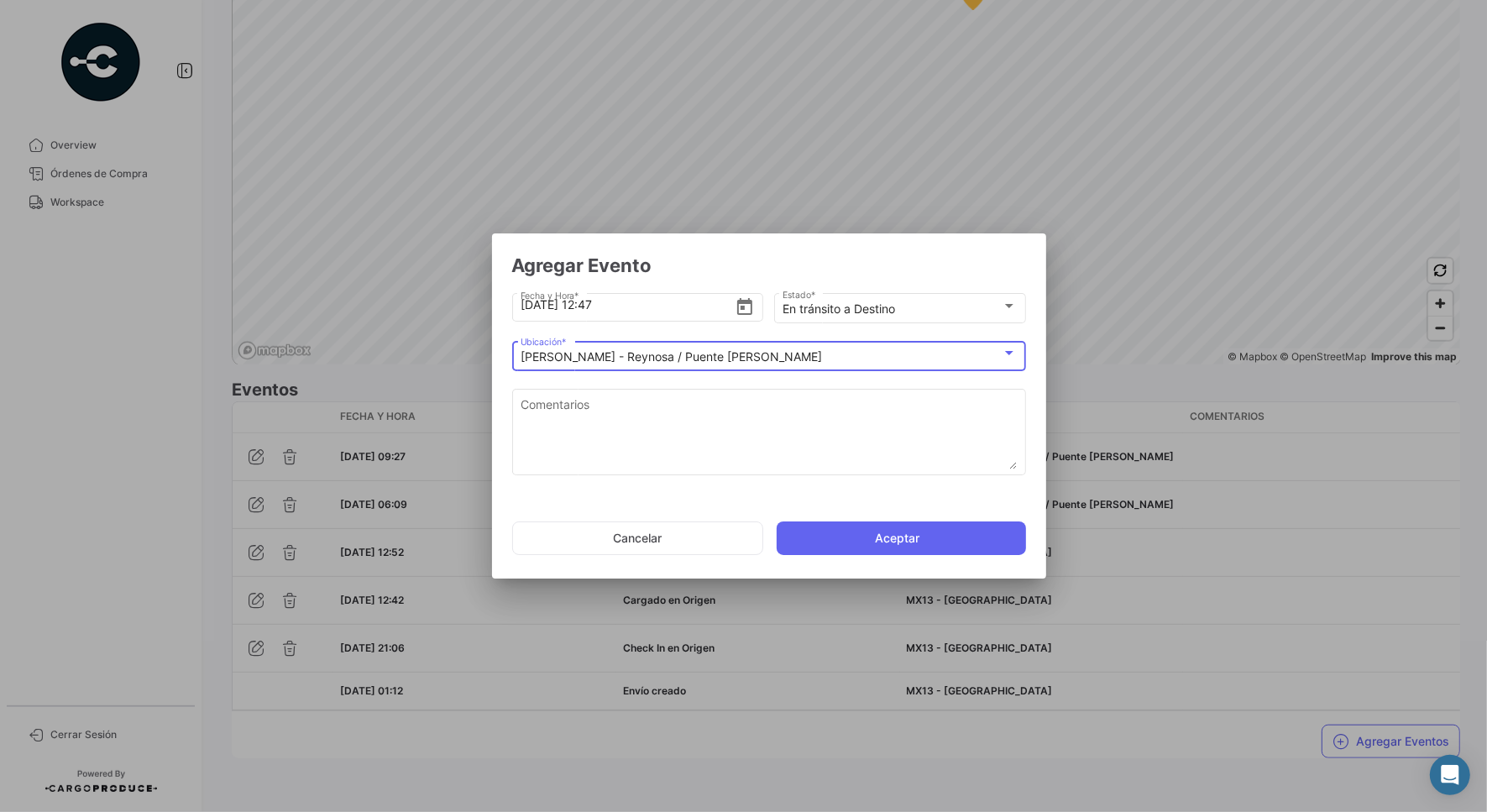
click at [890, 526] on button "Aceptar" at bounding box center [901, 538] width 249 height 33
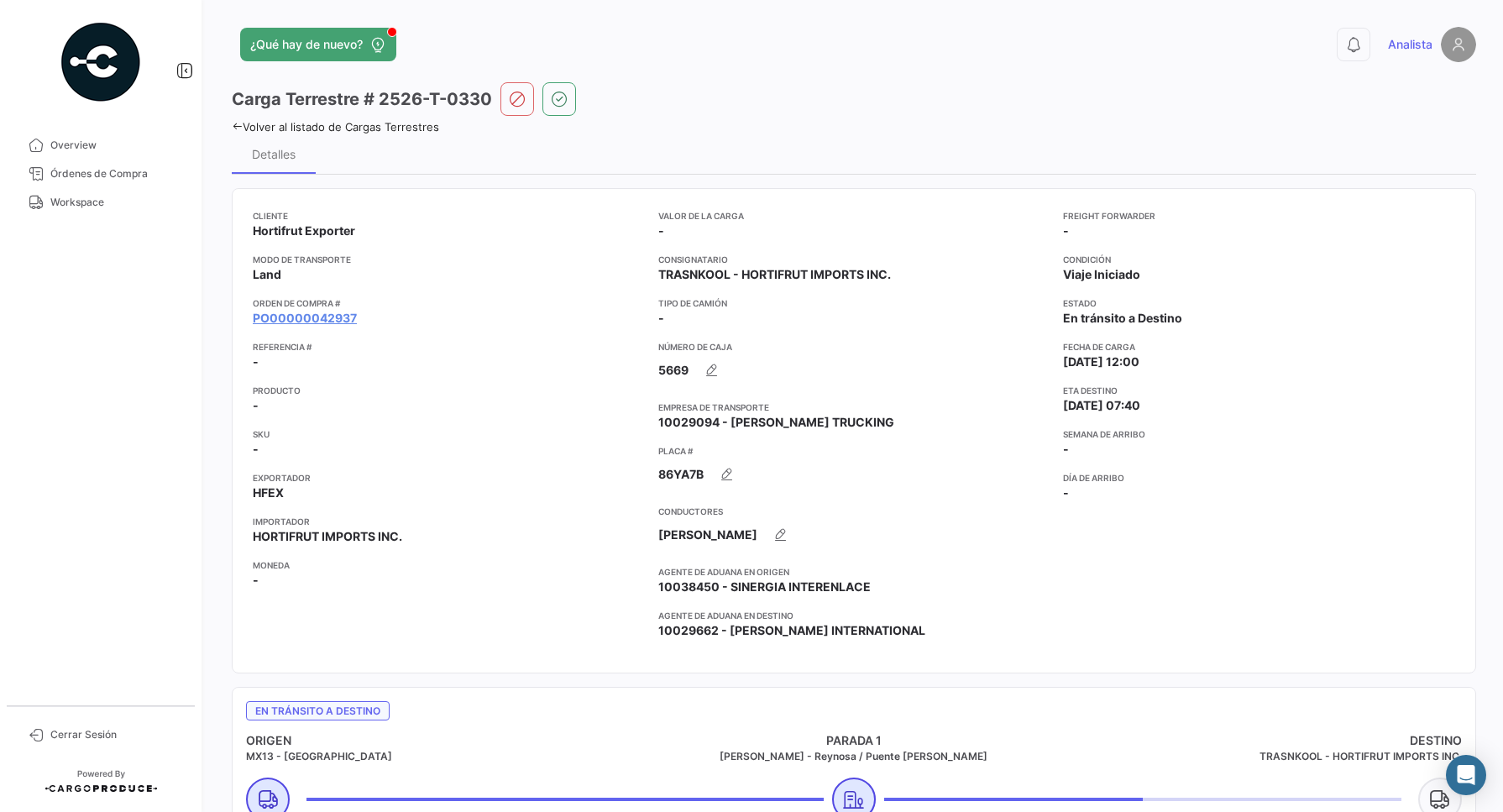
click at [1259, 605] on div "Freight Forwarder - Condición Viaje Iniciado Estado En tránsito a Destino Fecha…" at bounding box center [1259, 431] width 392 height 444
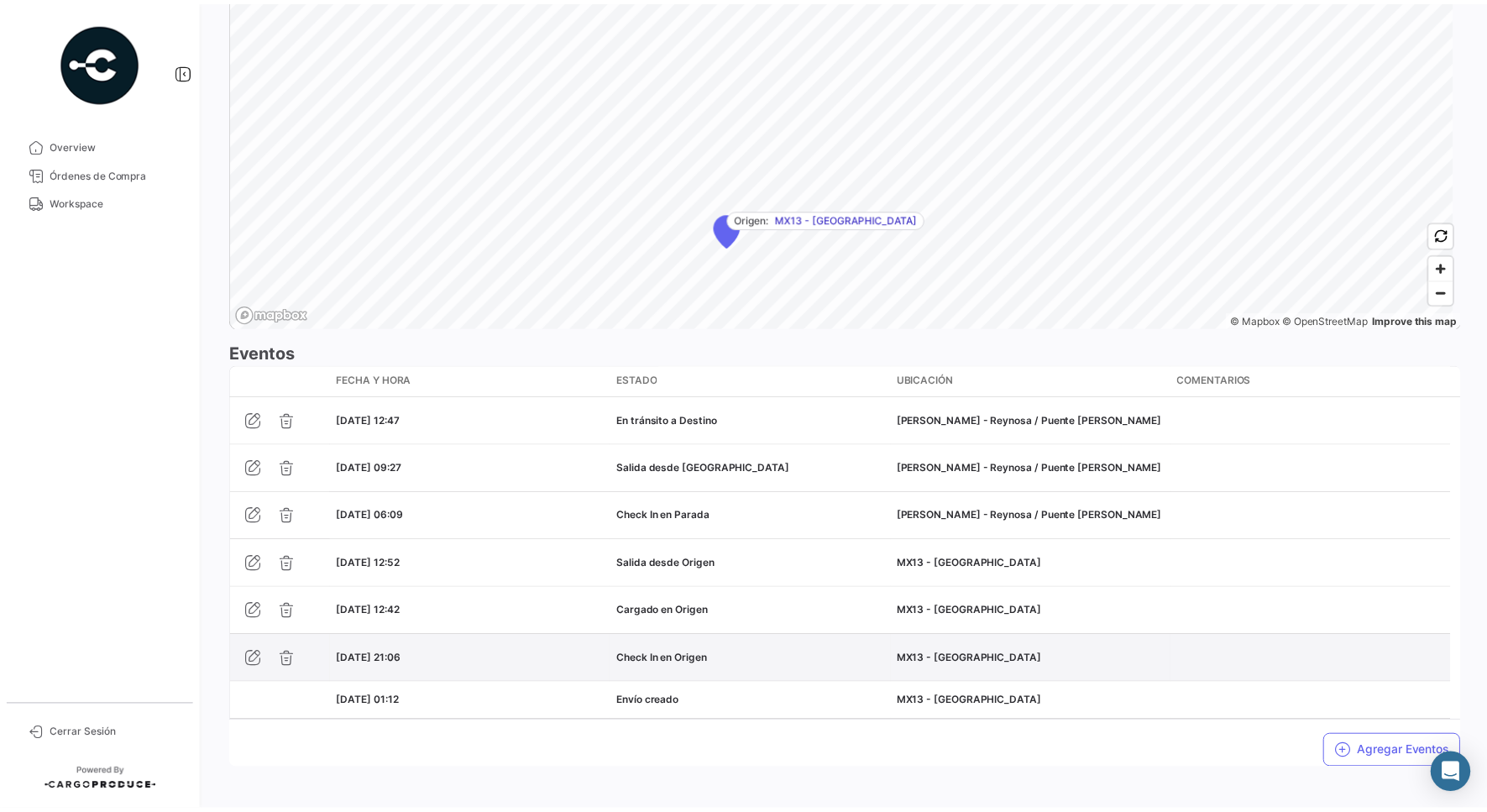
scroll to position [1198, 0]
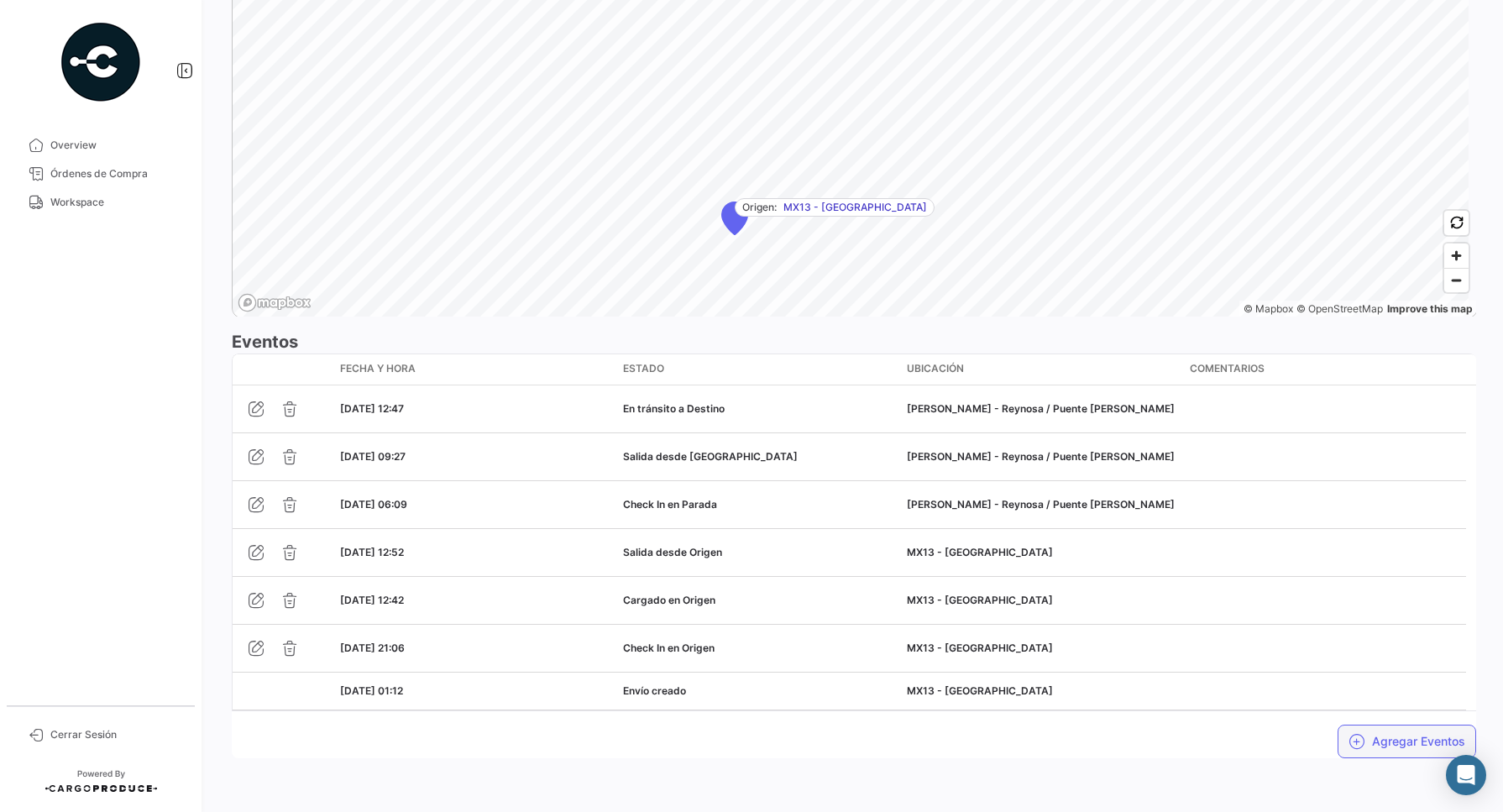
click at [1385, 743] on button "Agregar Eventos" at bounding box center [1406, 740] width 139 height 33
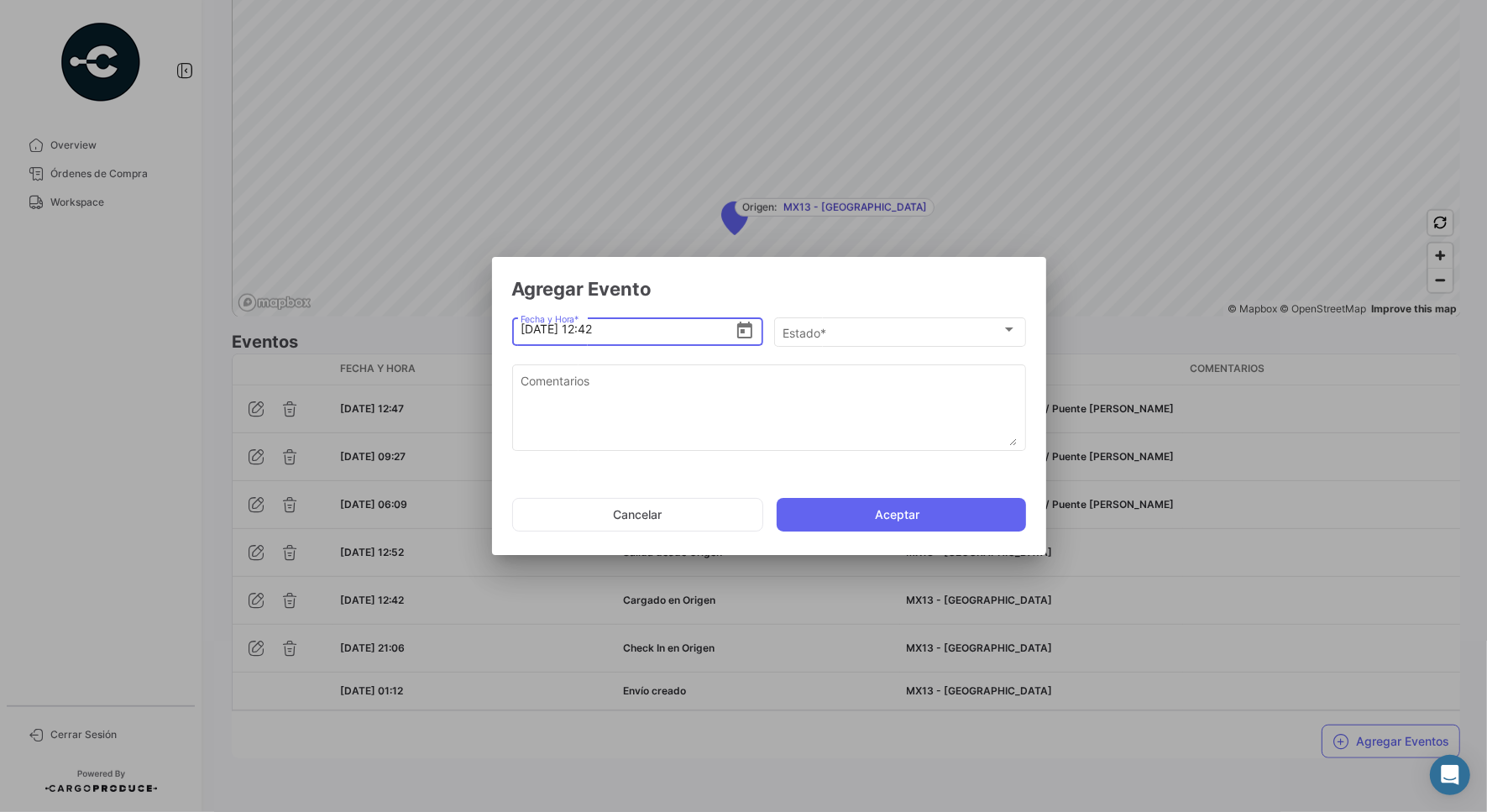
click at [739, 325] on icon "Open calendar" at bounding box center [744, 330] width 15 height 17
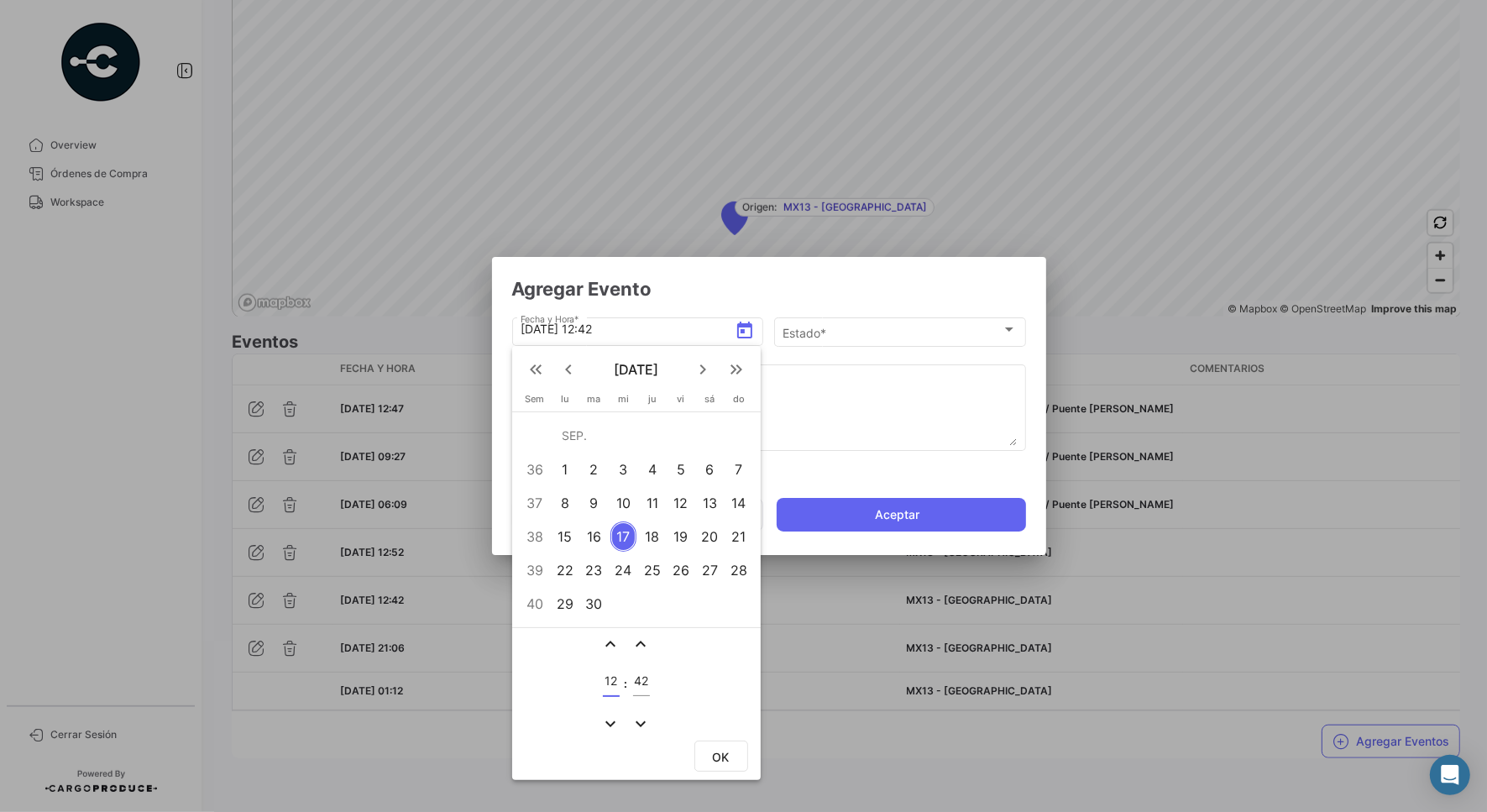
click at [608, 678] on input "12" at bounding box center [611, 682] width 17 height 14
type input "13"
type input "02"
click at [703, 759] on button "OK" at bounding box center [721, 756] width 53 height 31
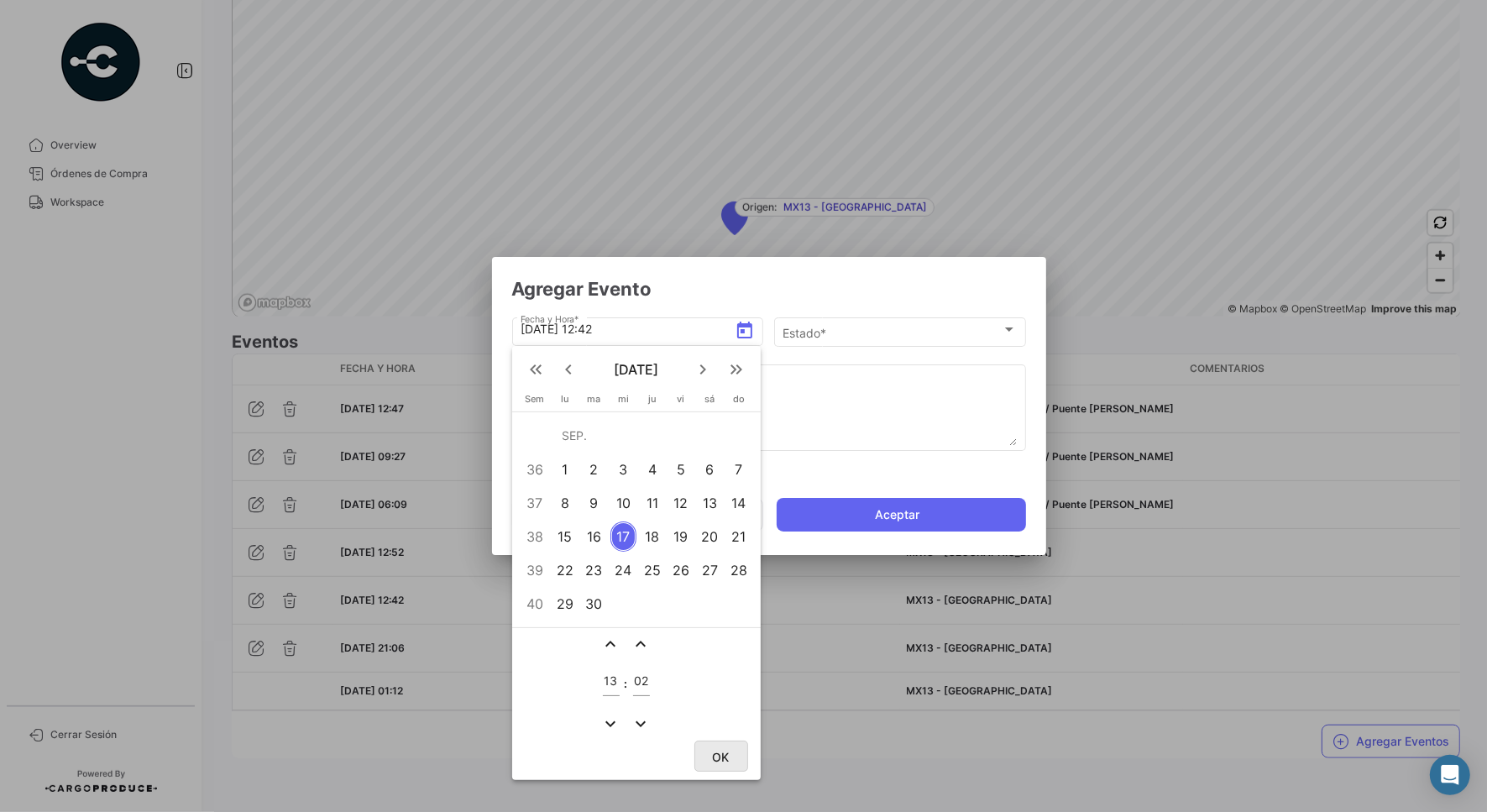
type input "[DATE] 13:02"
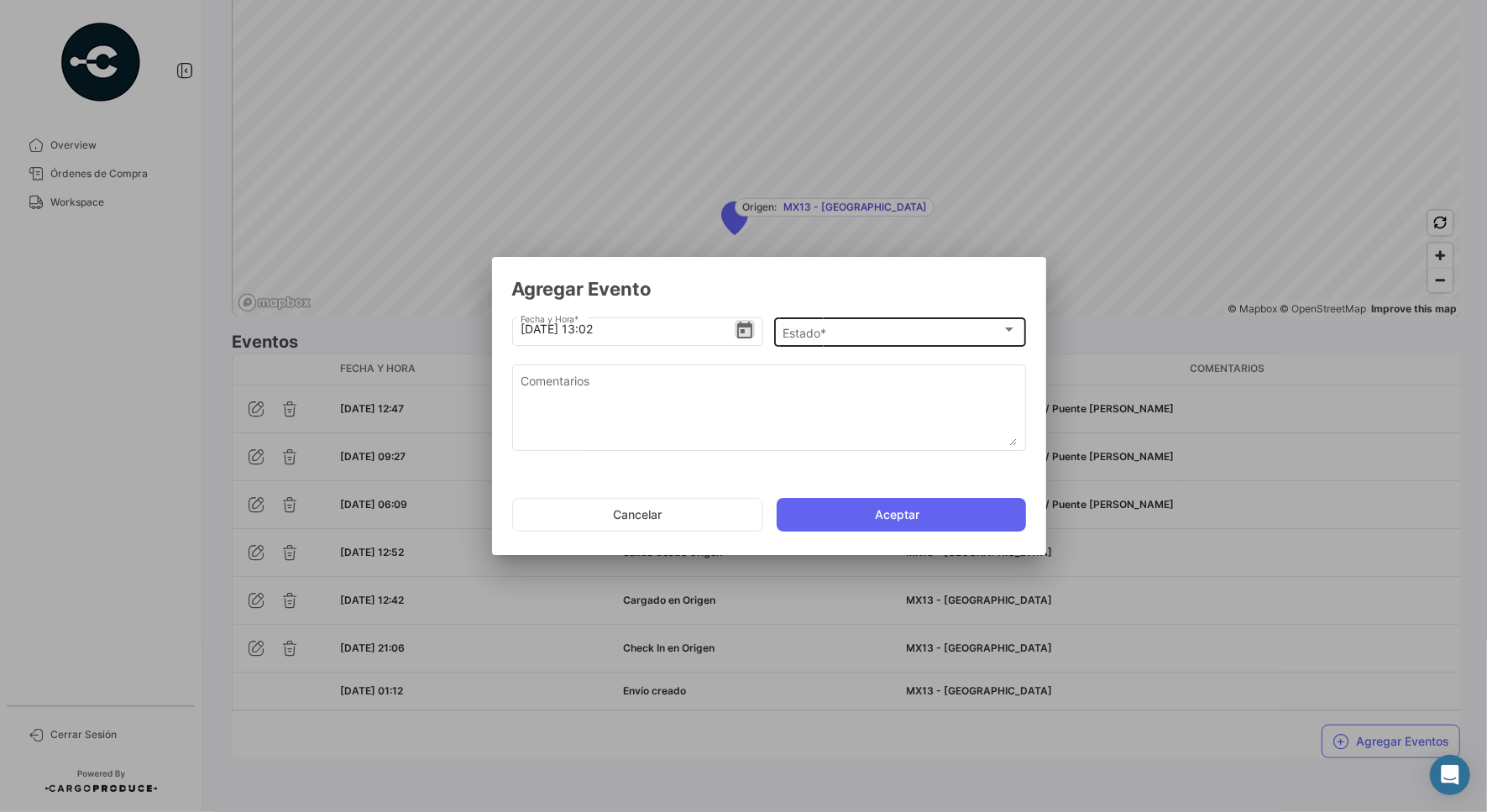
click at [887, 317] on div "Estado * Estado *" at bounding box center [899, 330] width 235 height 33
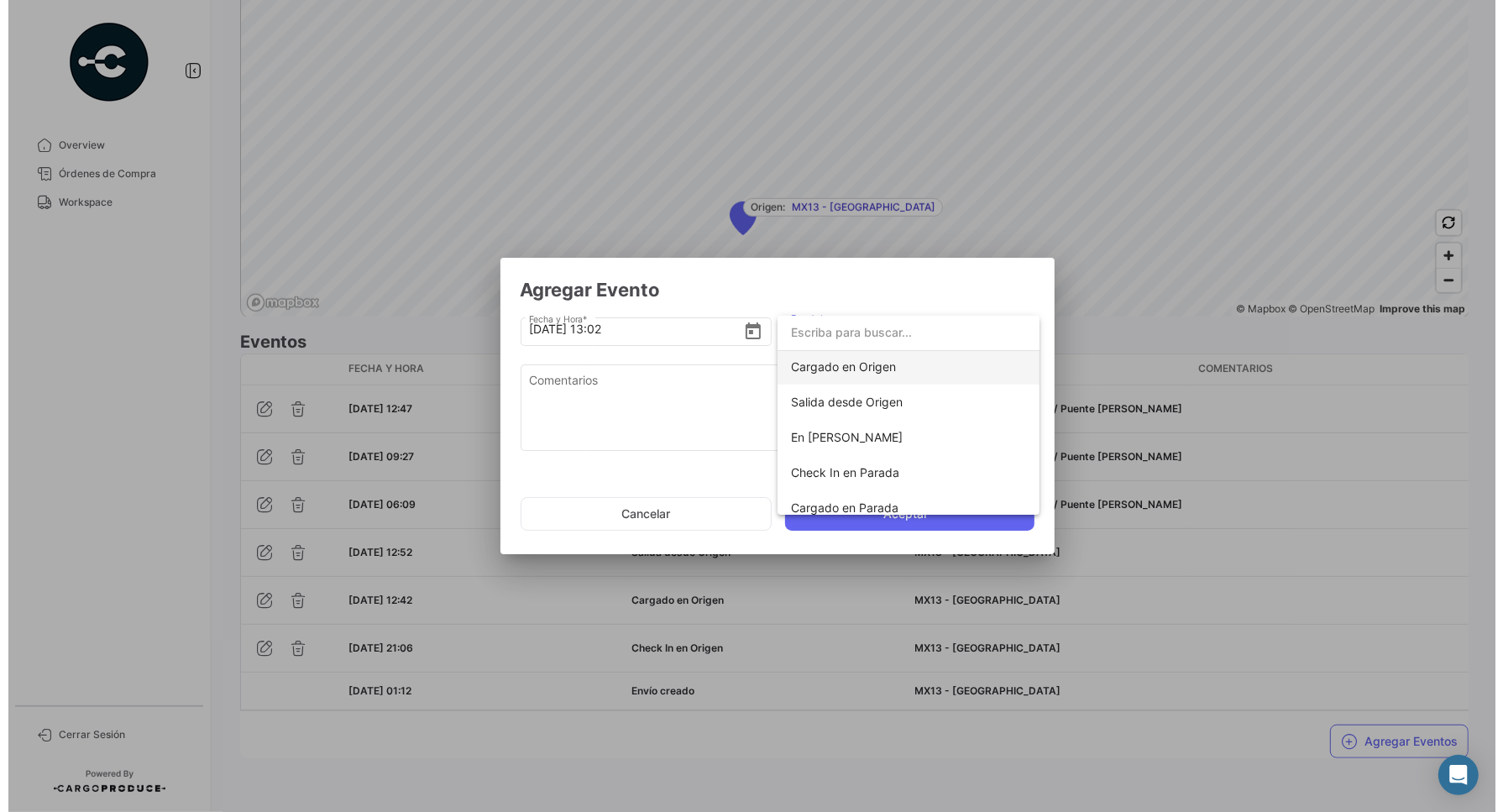
scroll to position [295, 0]
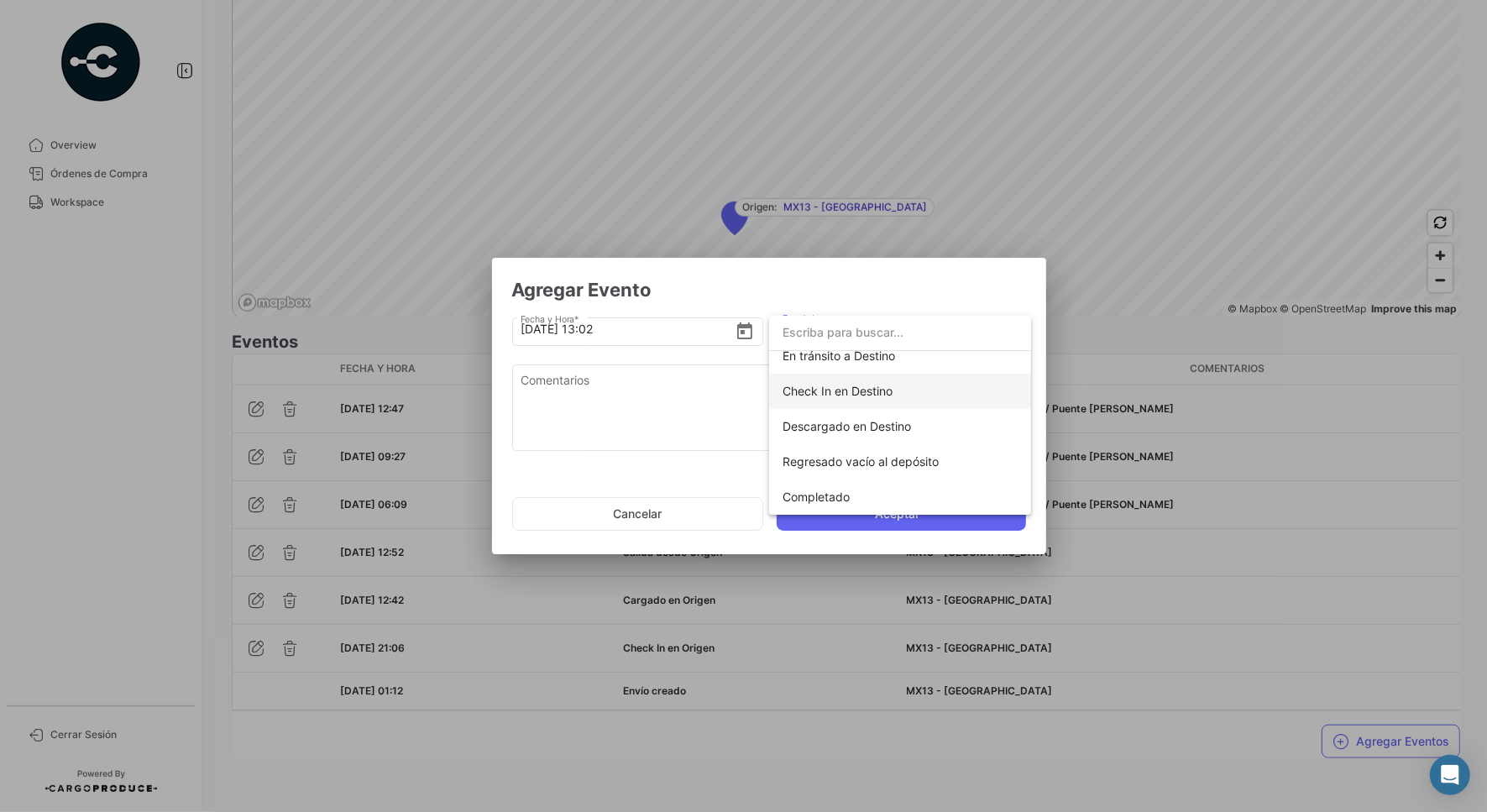
click at [852, 387] on span "Check In en Destino" at bounding box center [837, 391] width 110 height 14
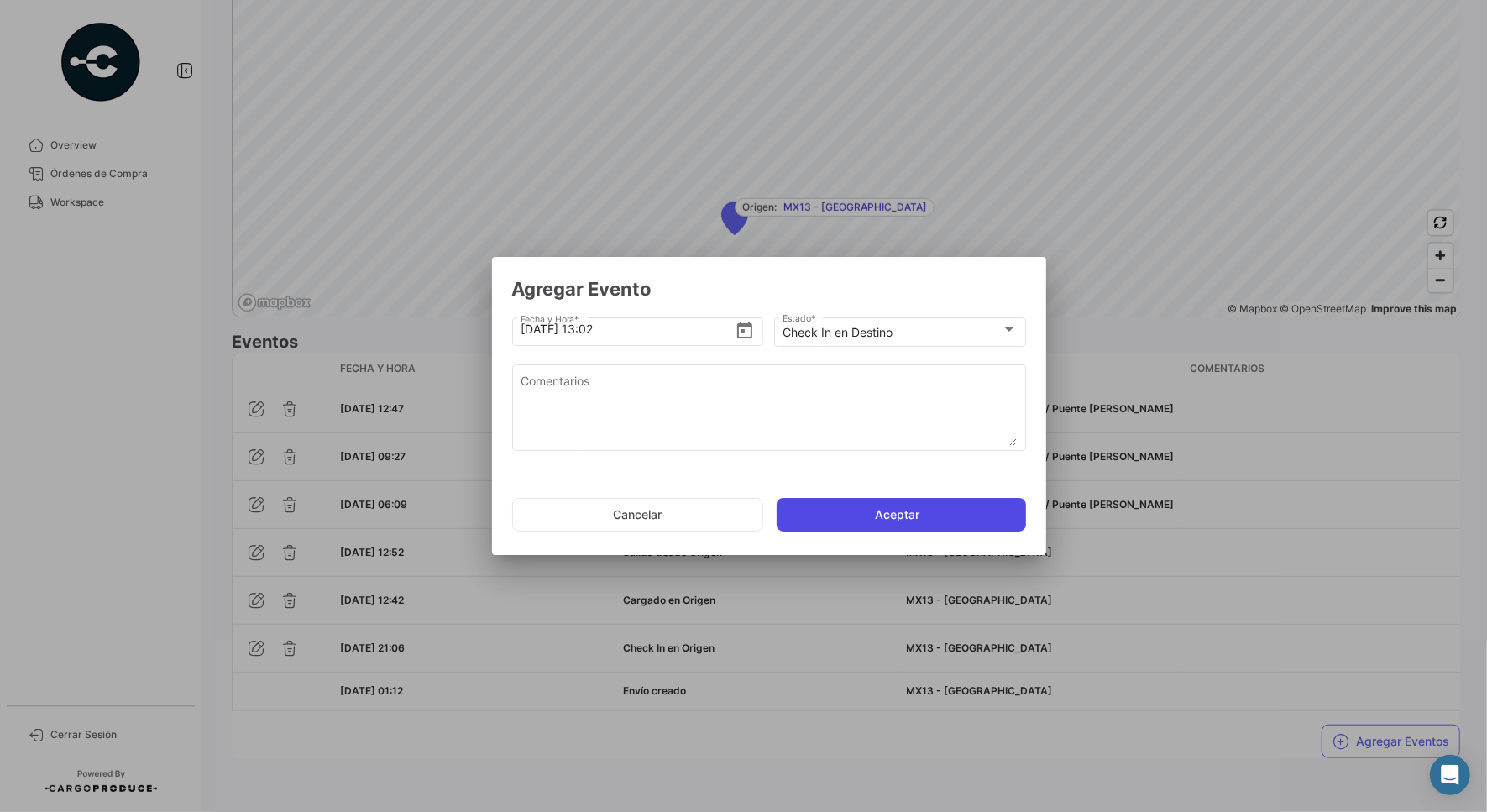
click at [875, 519] on button "Aceptar" at bounding box center [901, 514] width 249 height 33
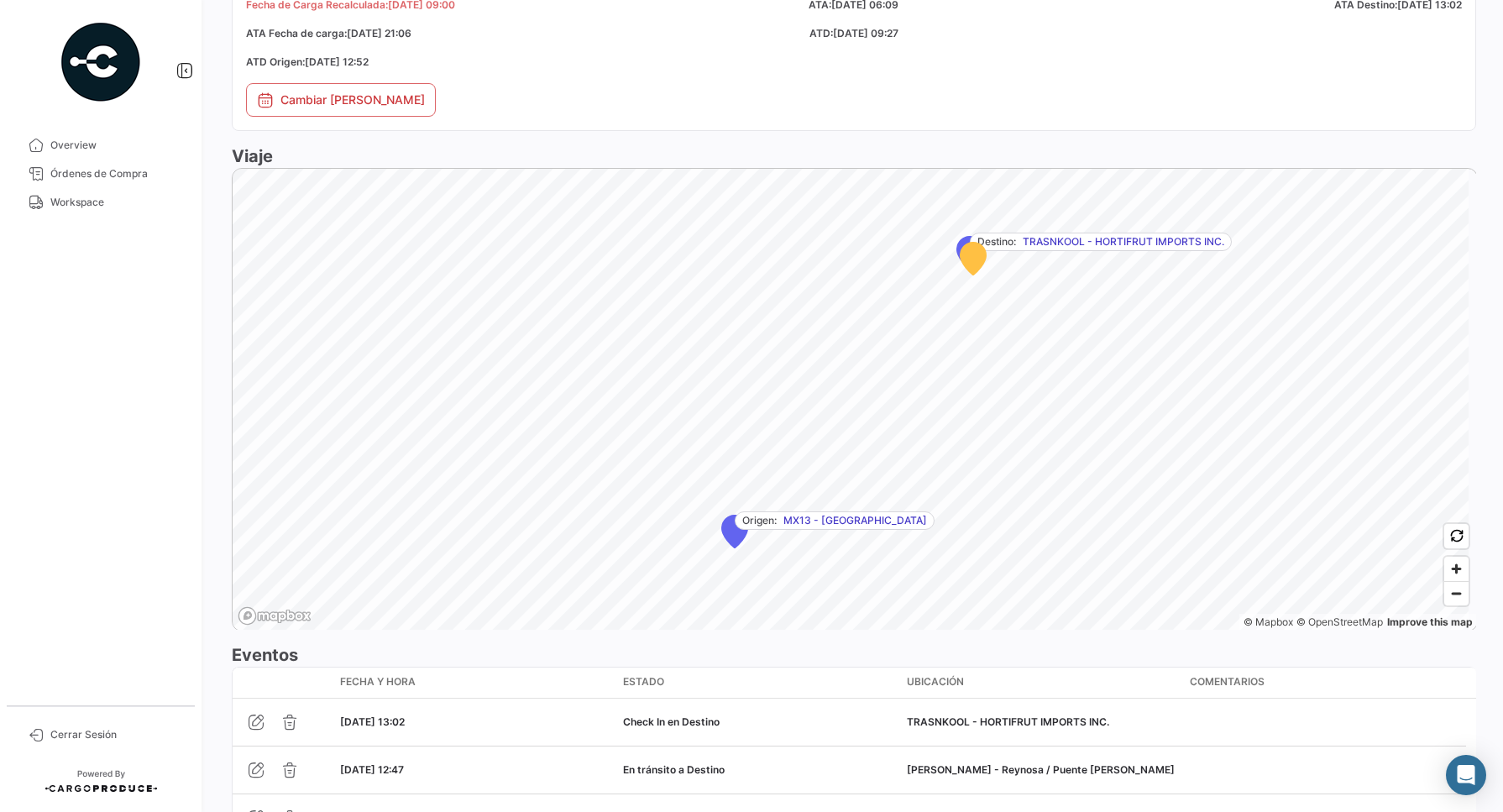
scroll to position [512, 0]
